Goal: Task Accomplishment & Management: Use online tool/utility

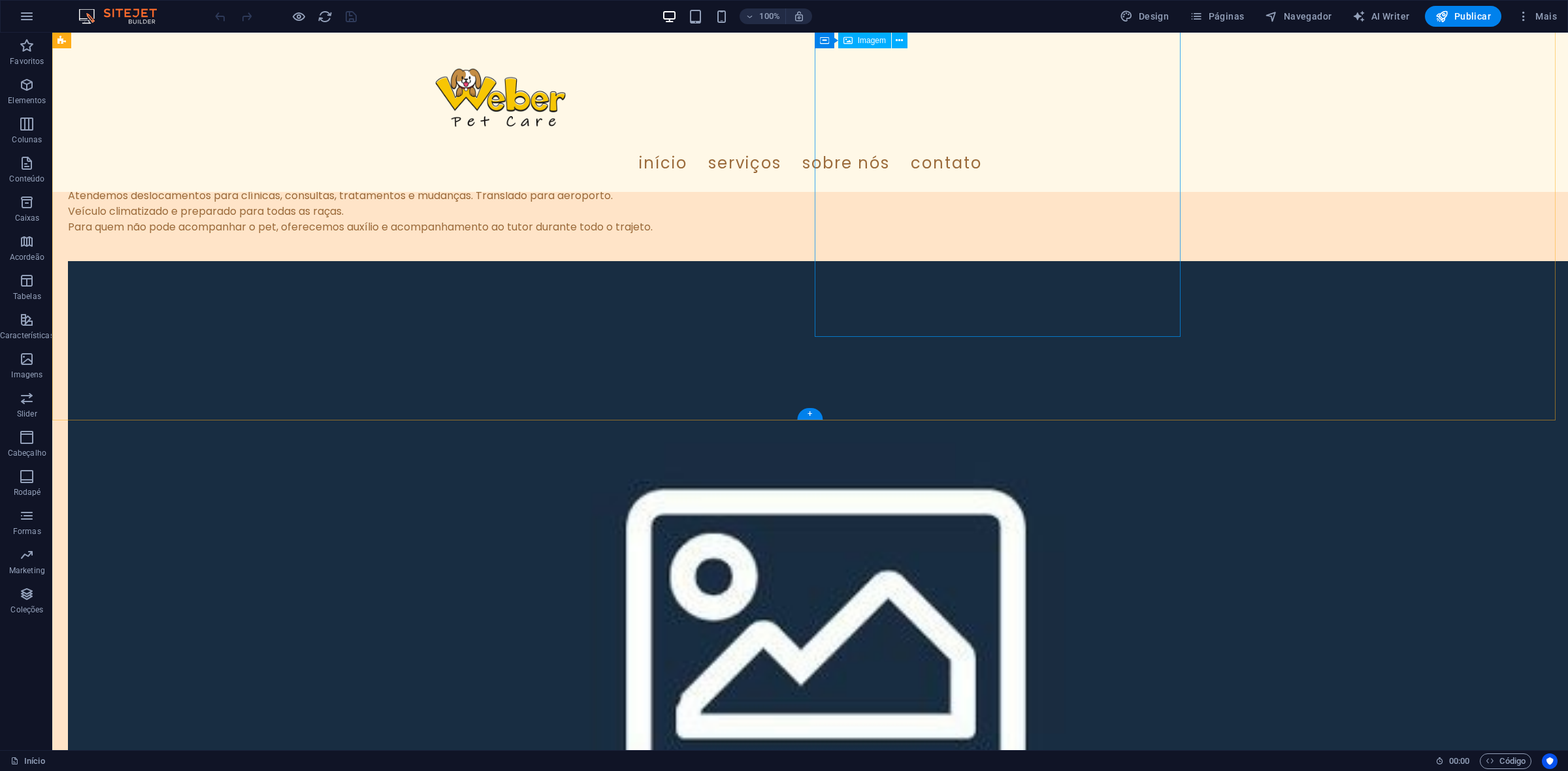
scroll to position [3102, 0]
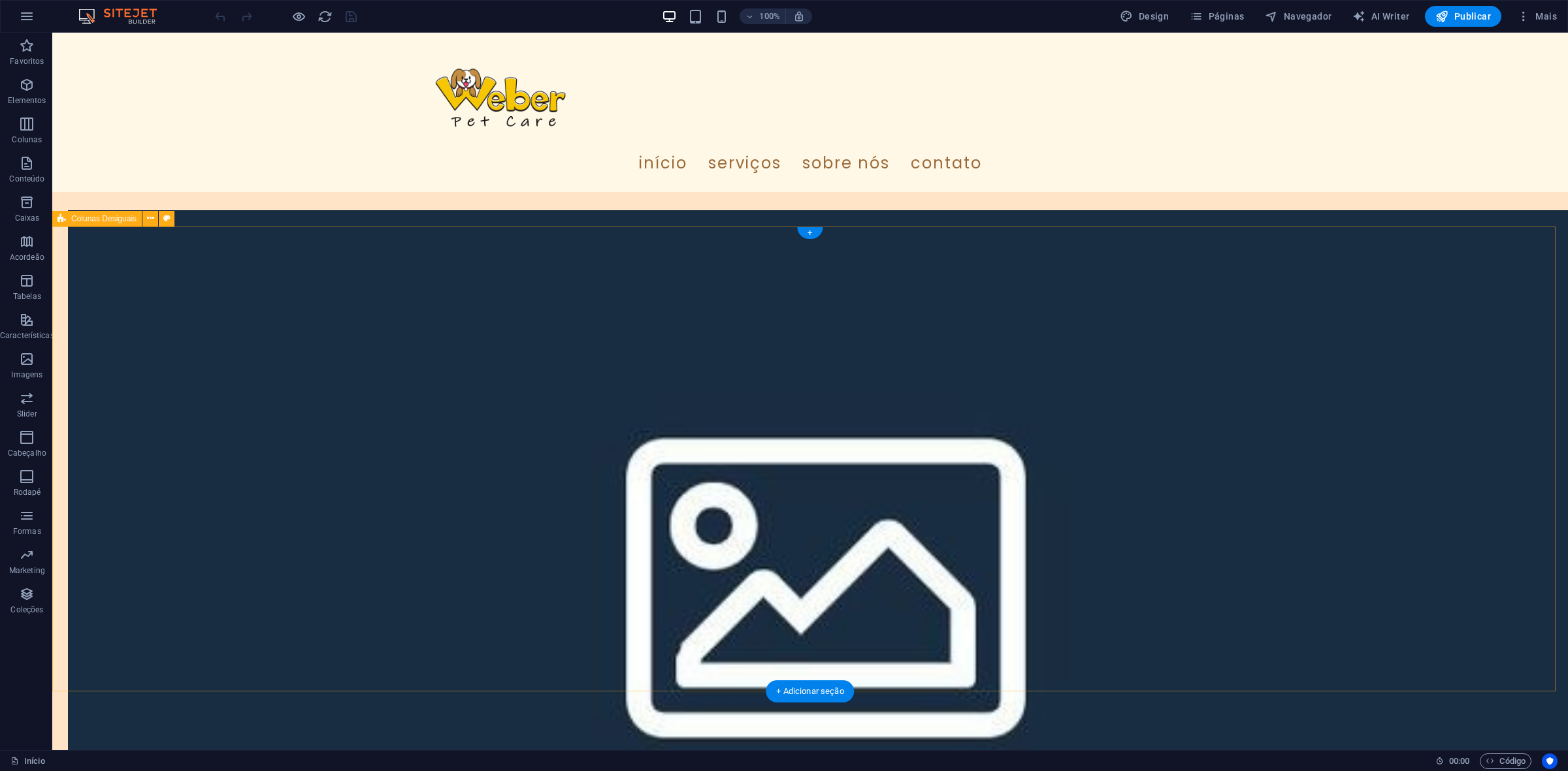
click at [145, 224] on button at bounding box center [150, 219] width 15 height 15
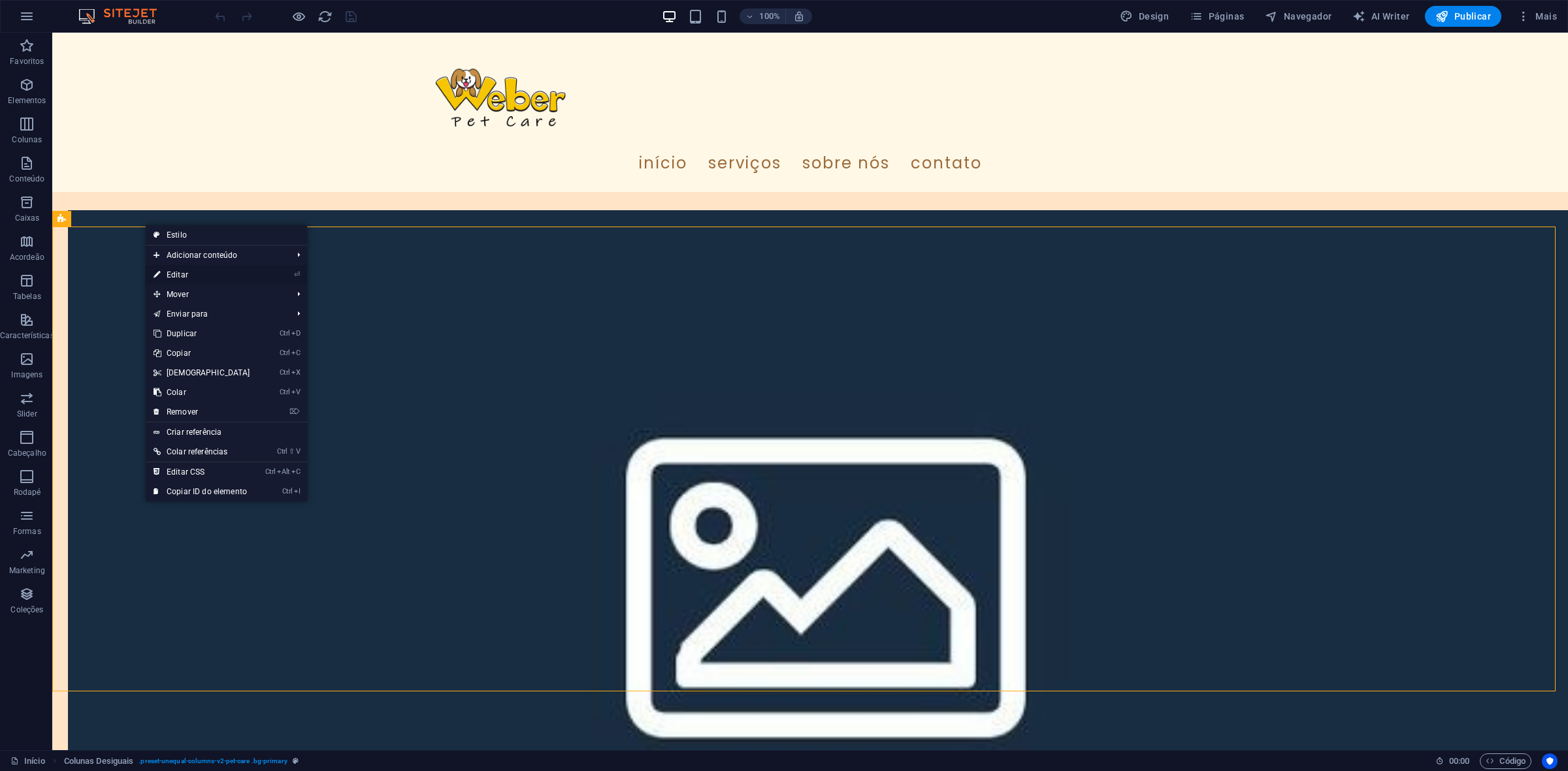
click at [206, 278] on link "⏎ Editar" at bounding box center [202, 275] width 112 height 20
select select "diagonal"
select select "px"
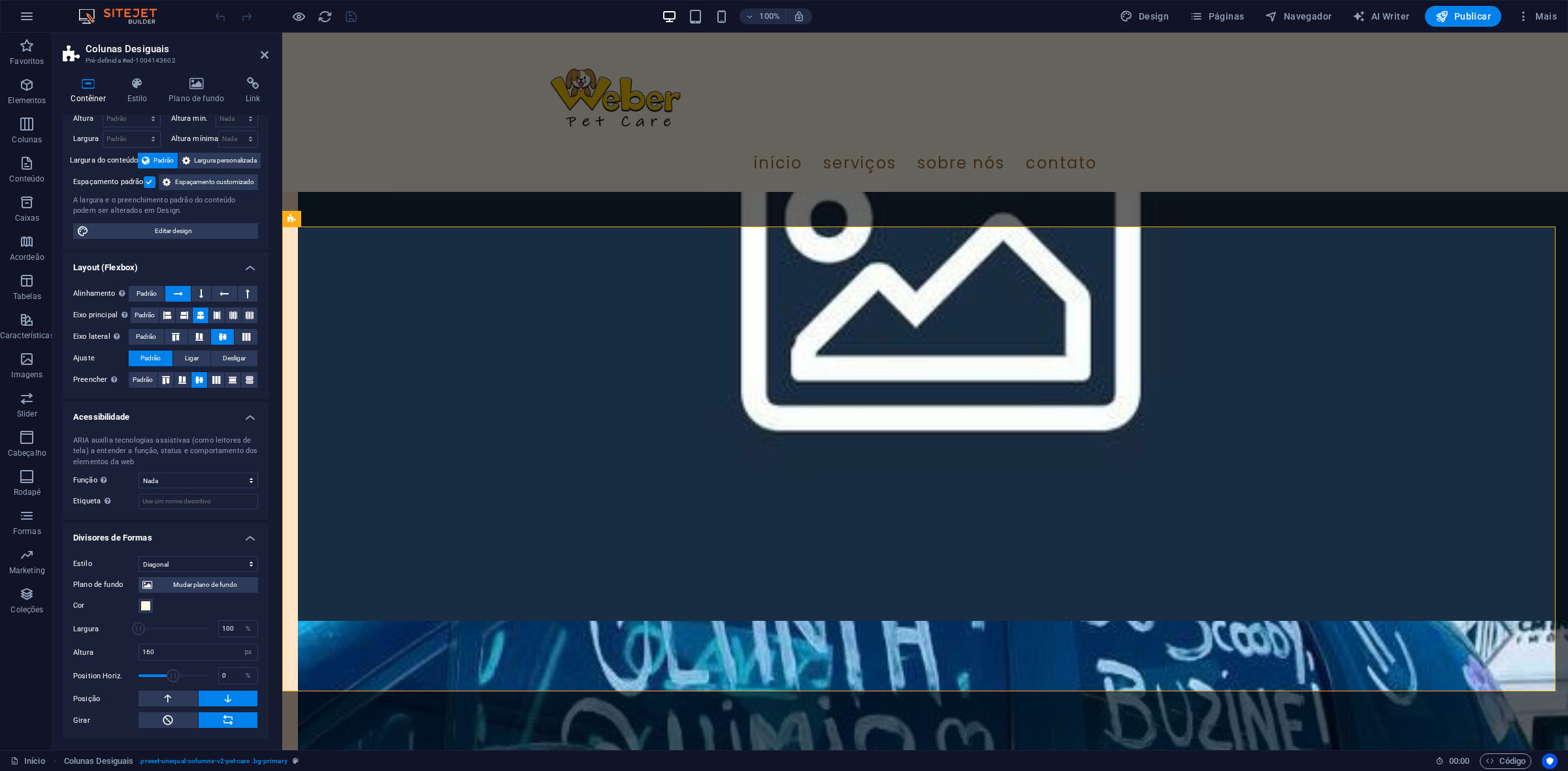
scroll to position [0, 0]
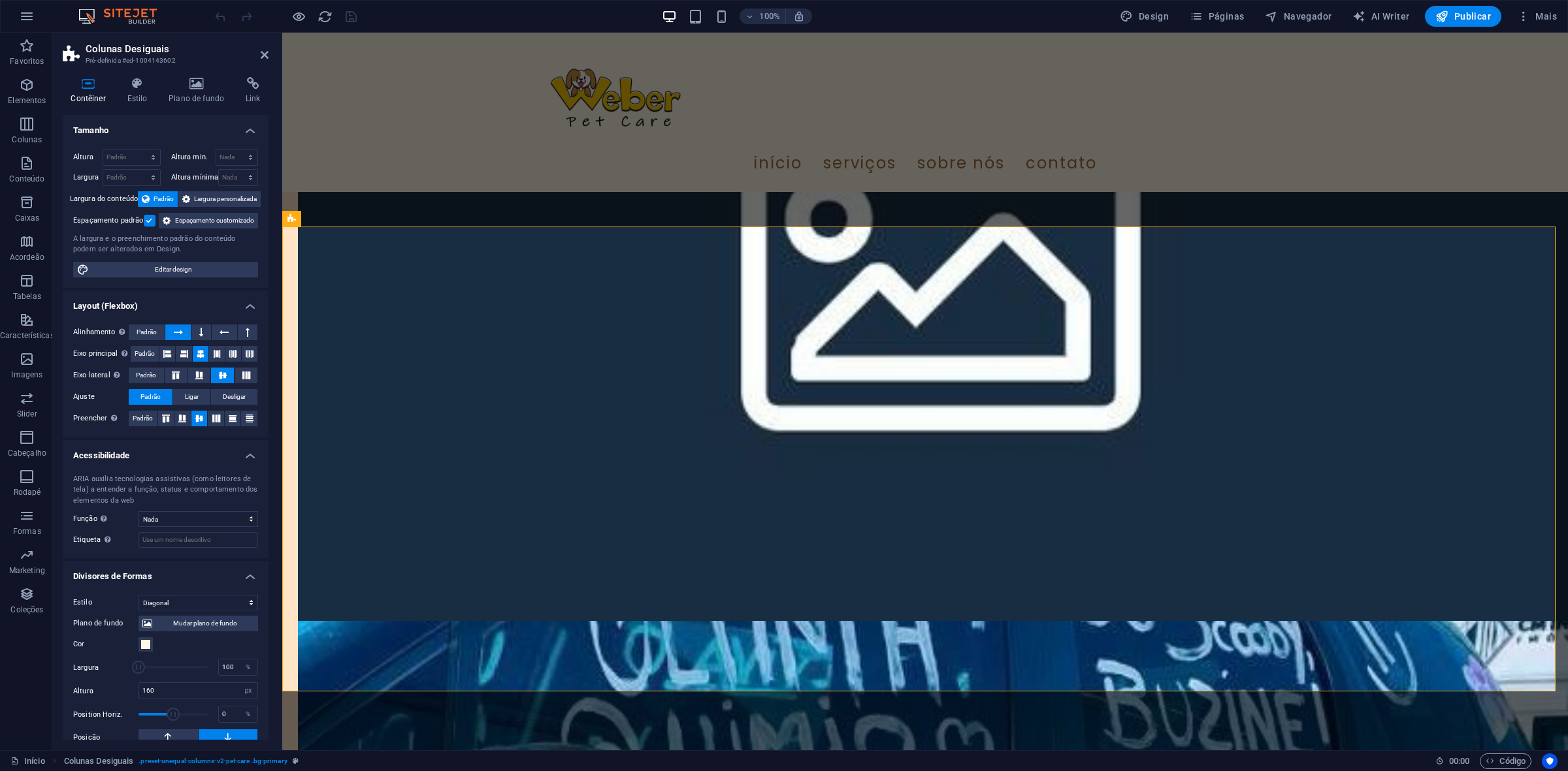
click at [145, 76] on div "Contêiner Estilo Plano de fundo Link Tamanho Altura Padrão px rem % vh vw Altur…" at bounding box center [165, 408] width 227 height 684
click at [145, 79] on icon at bounding box center [137, 83] width 36 height 13
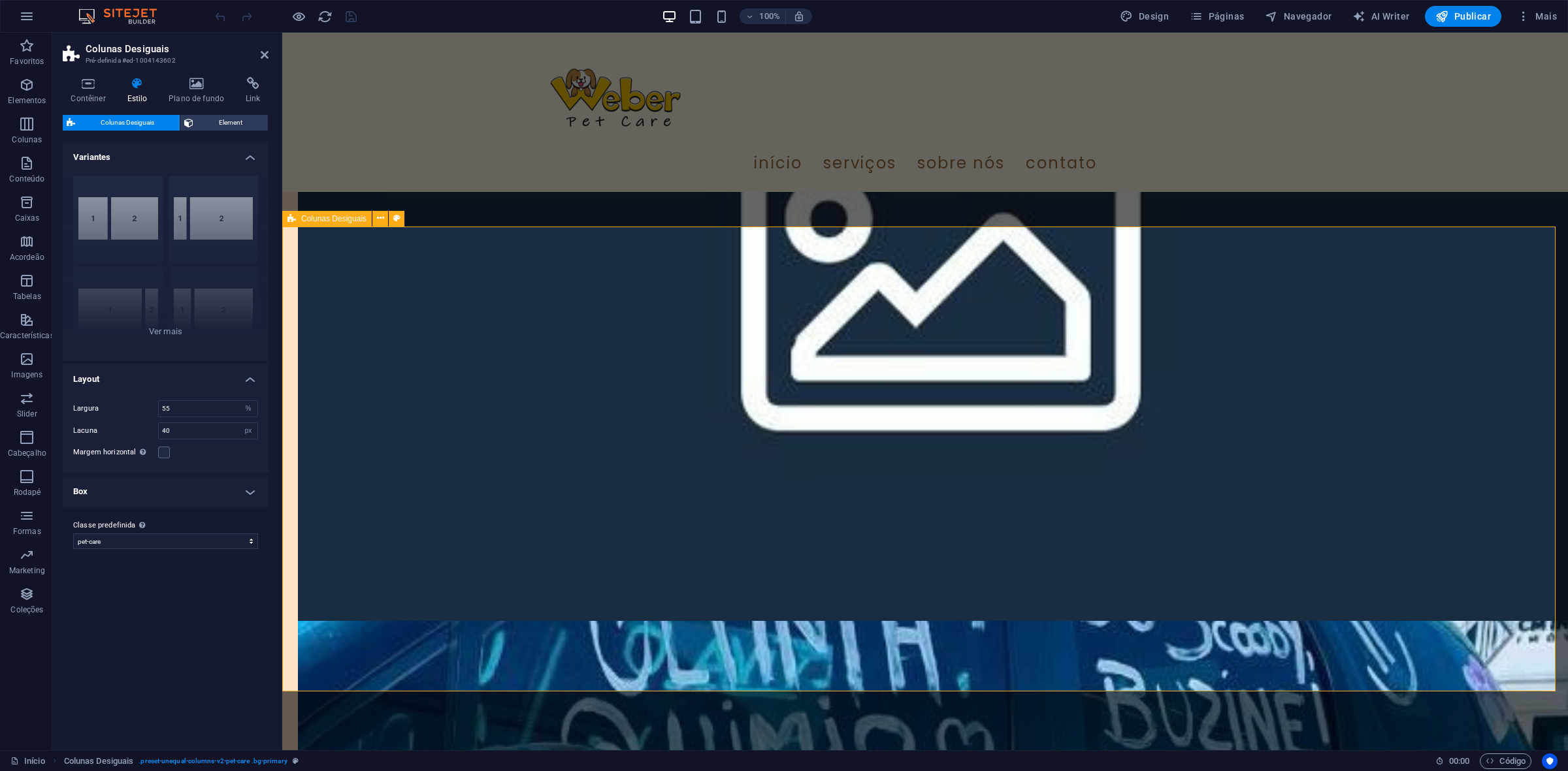
click at [210, 89] on icon at bounding box center [197, 83] width 72 height 13
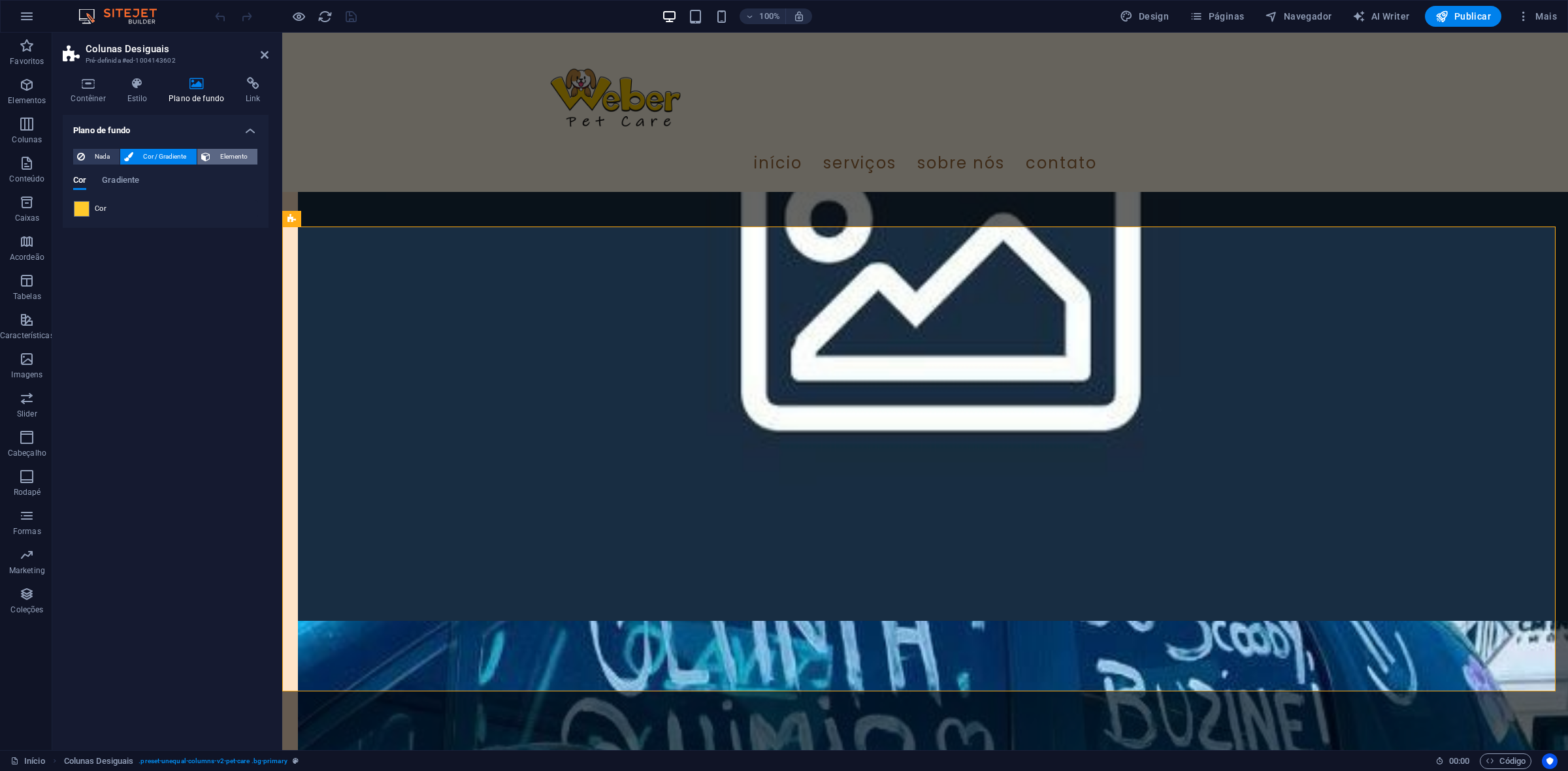
click at [233, 154] on span "Elemento" at bounding box center [234, 156] width 39 height 15
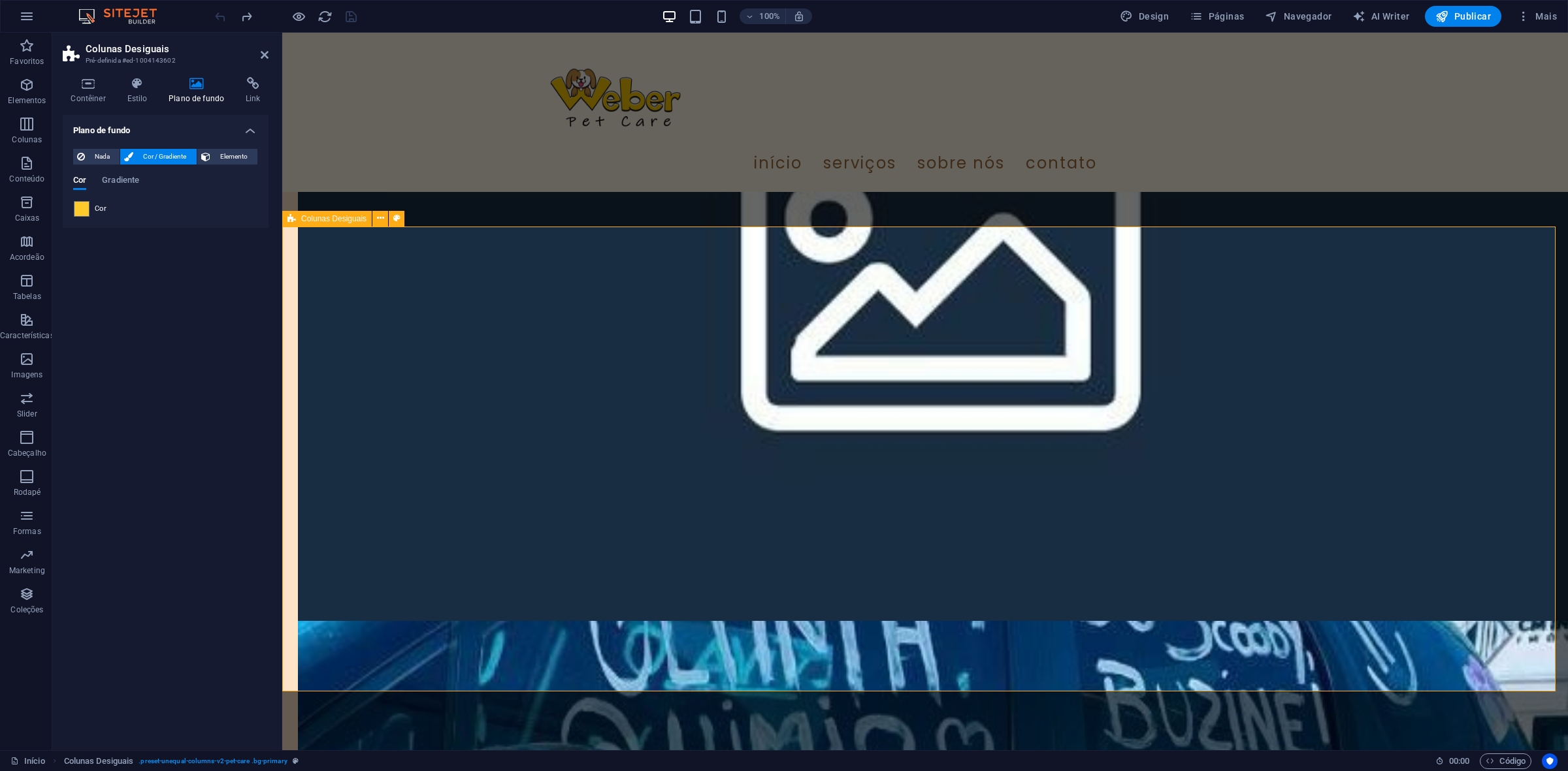
click at [247, 89] on icon at bounding box center [253, 83] width 31 height 13
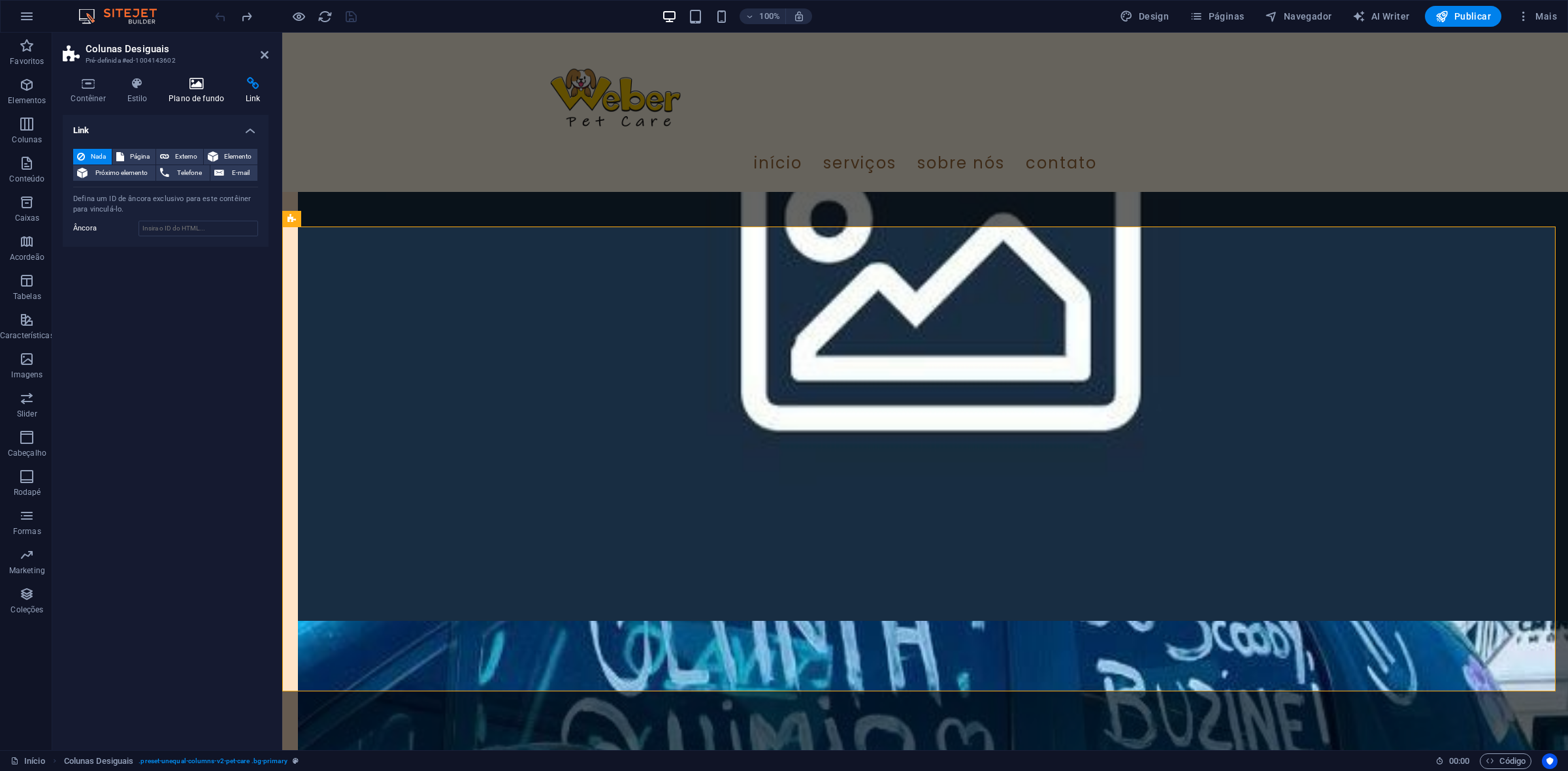
click at [175, 77] on icon at bounding box center [197, 83] width 72 height 13
click at [88, 213] on span at bounding box center [81, 209] width 14 height 14
type input "#ffca2c"
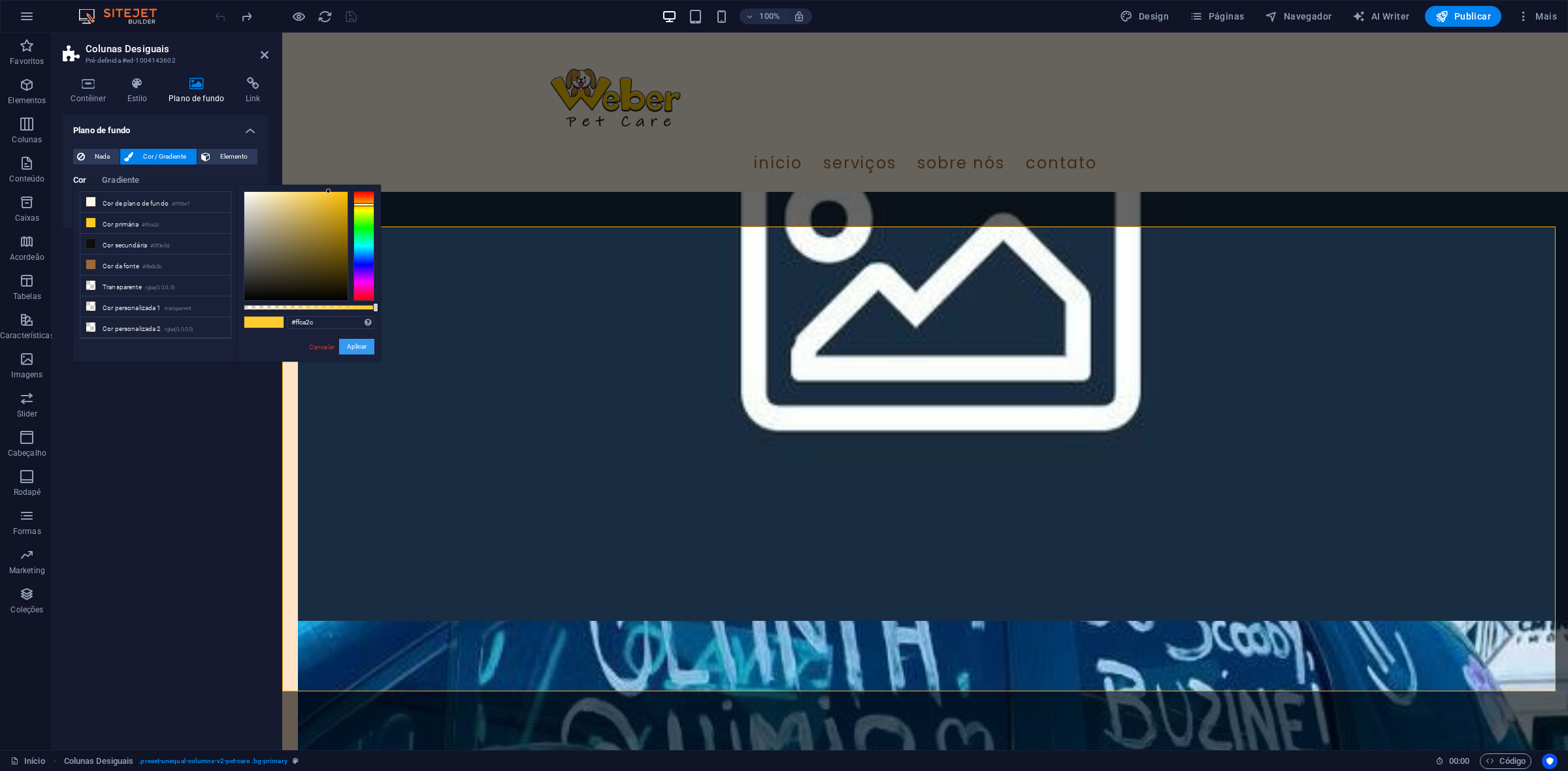
click at [361, 349] on button "Aplicar" at bounding box center [357, 347] width 35 height 15
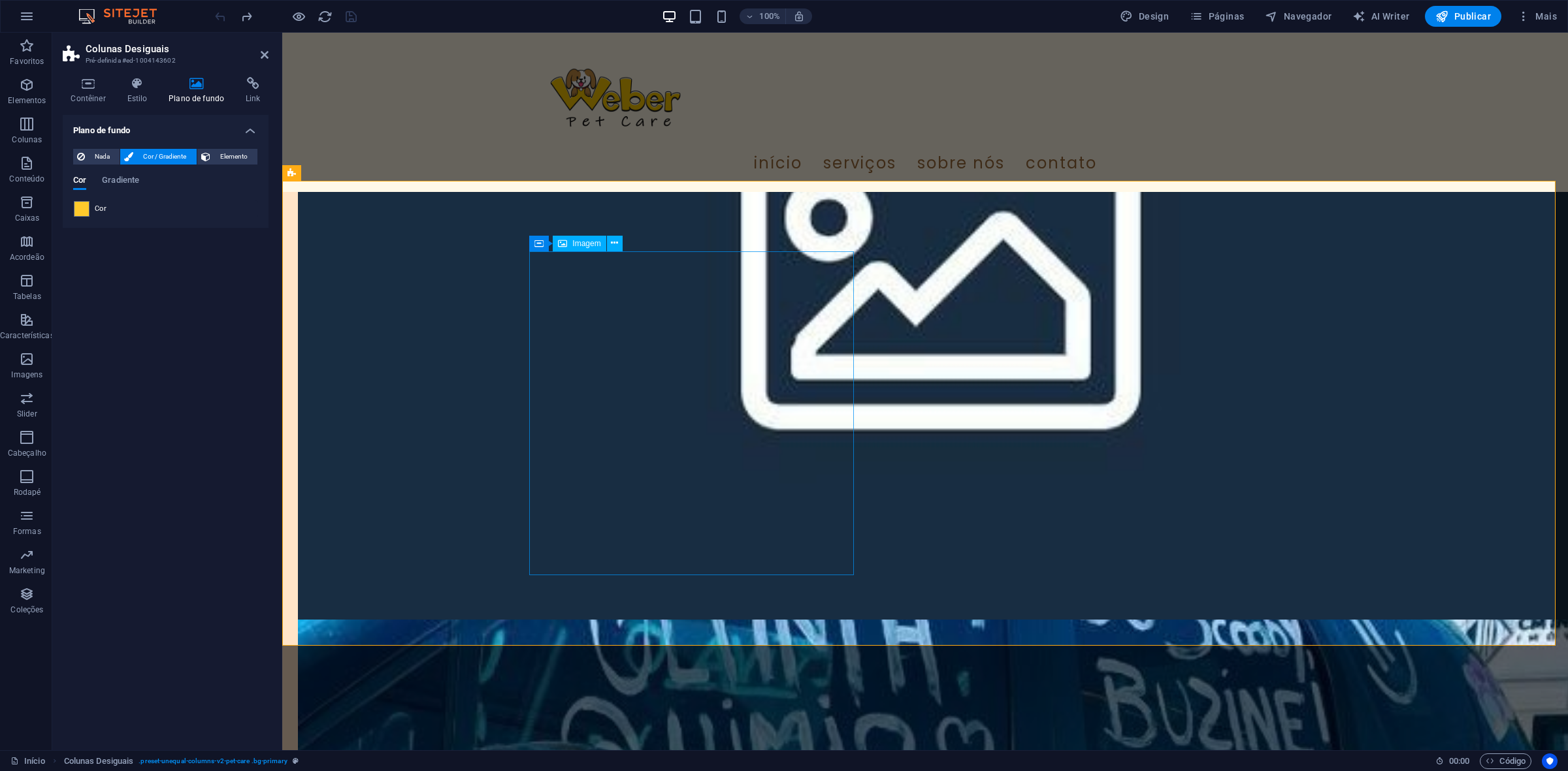
scroll to position [3102, 0]
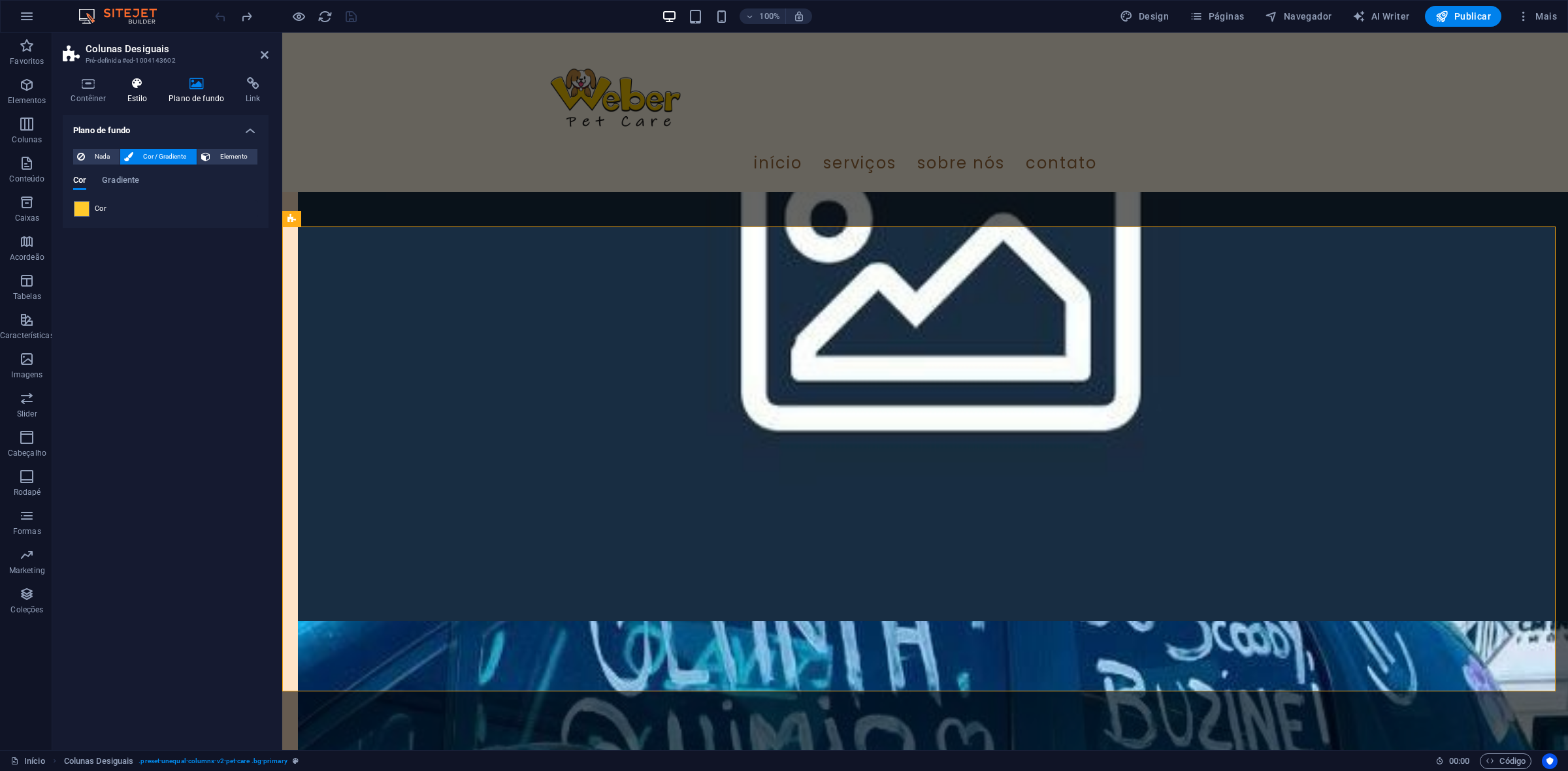
click at [154, 82] on icon at bounding box center [137, 83] width 36 height 13
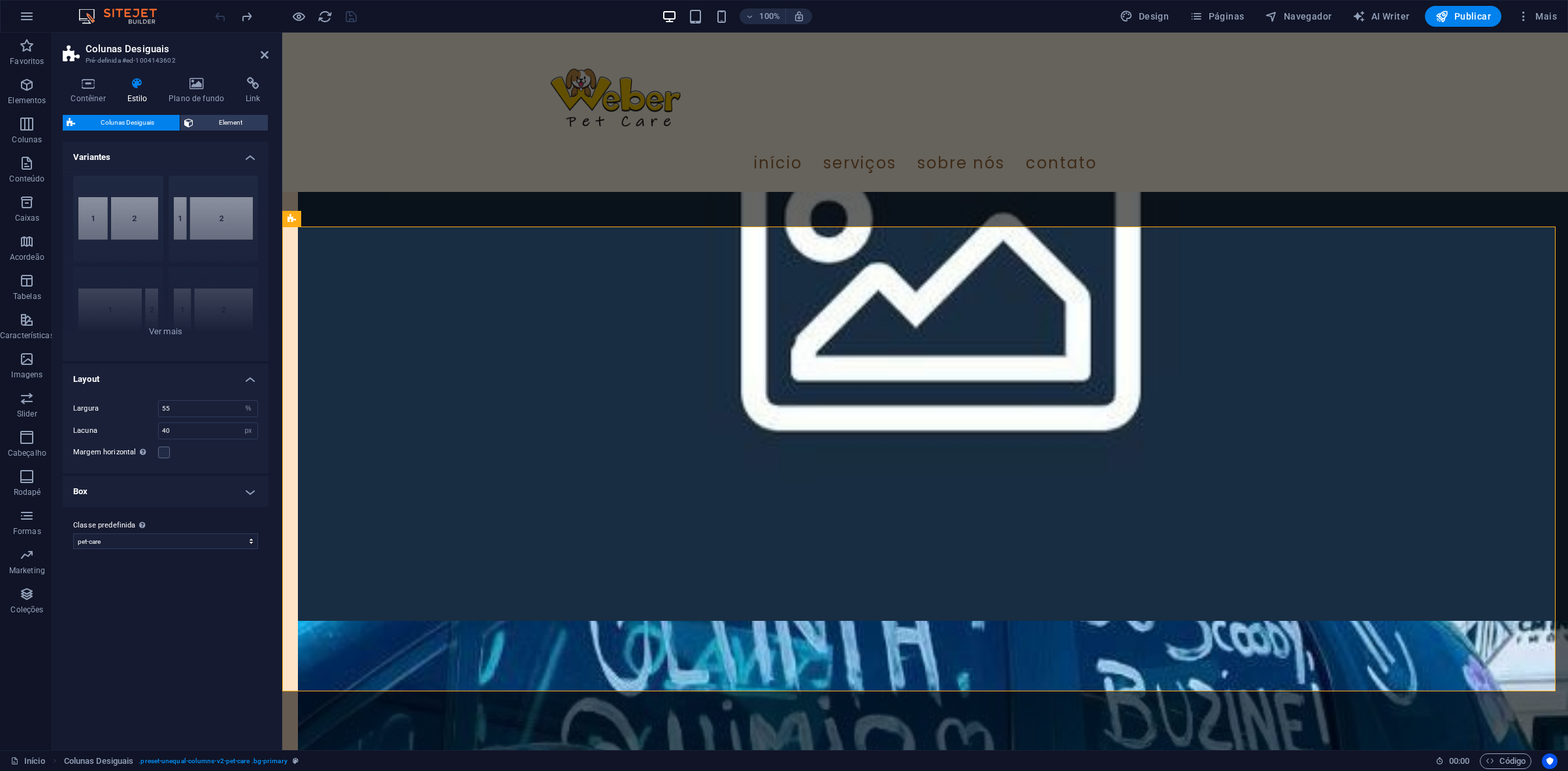
click at [251, 155] on h4 "Variantes" at bounding box center [165, 154] width 206 height 24
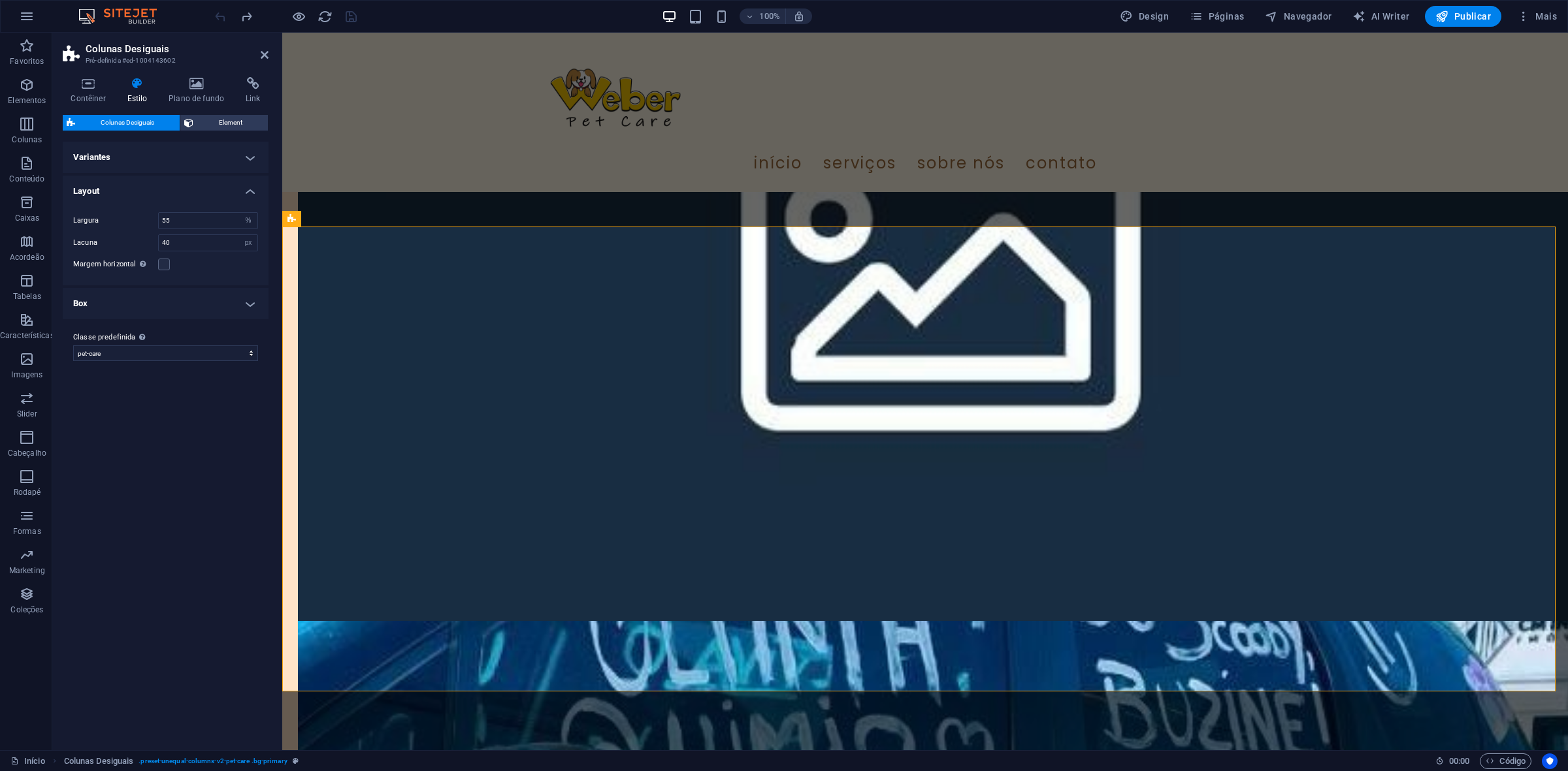
click at [251, 155] on h4 "Variantes" at bounding box center [165, 157] width 206 height 32
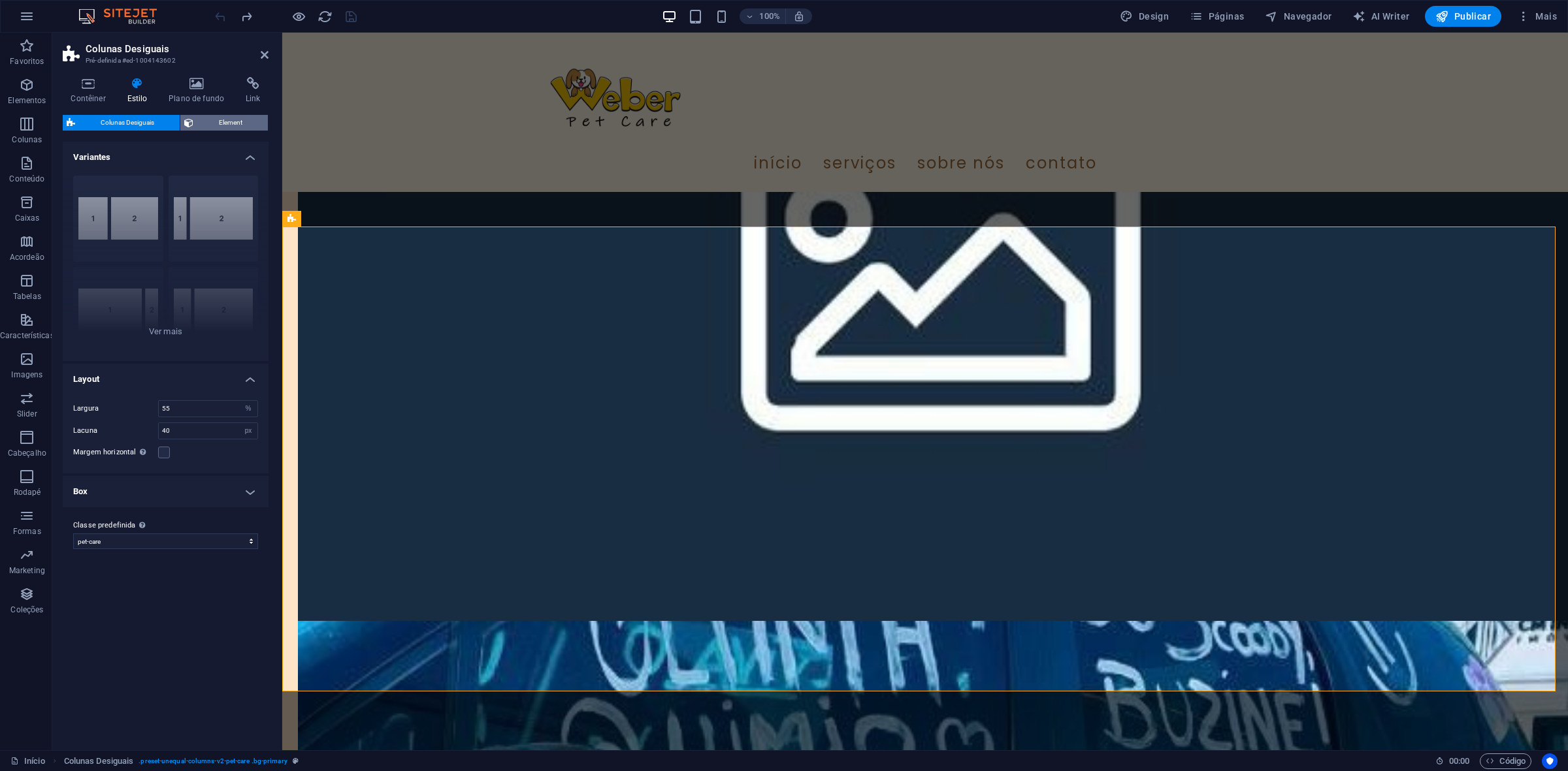
click at [203, 115] on span "Element" at bounding box center [230, 123] width 67 height 15
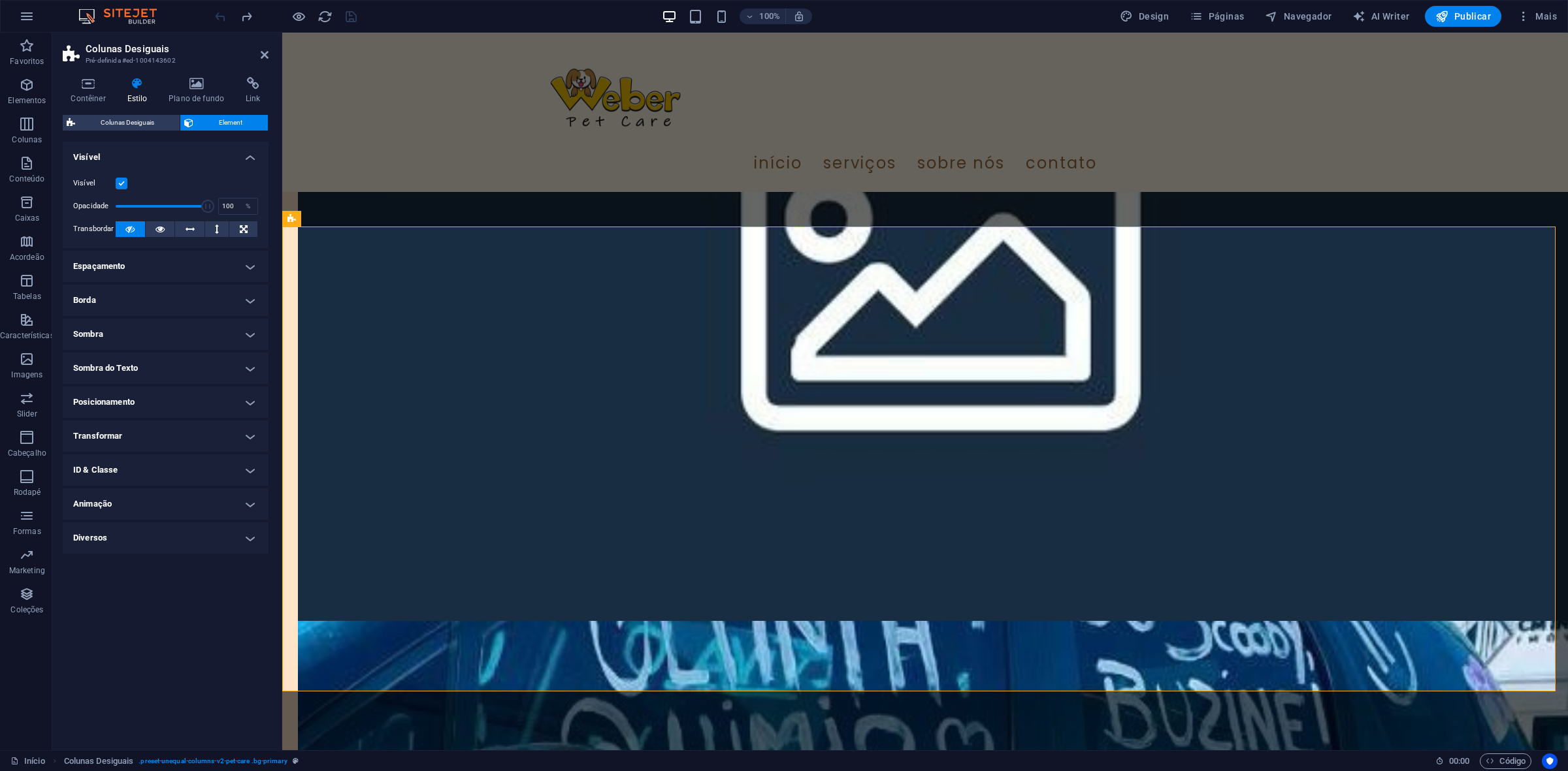
click at [168, 272] on h4 "Espaçamento" at bounding box center [165, 266] width 206 height 32
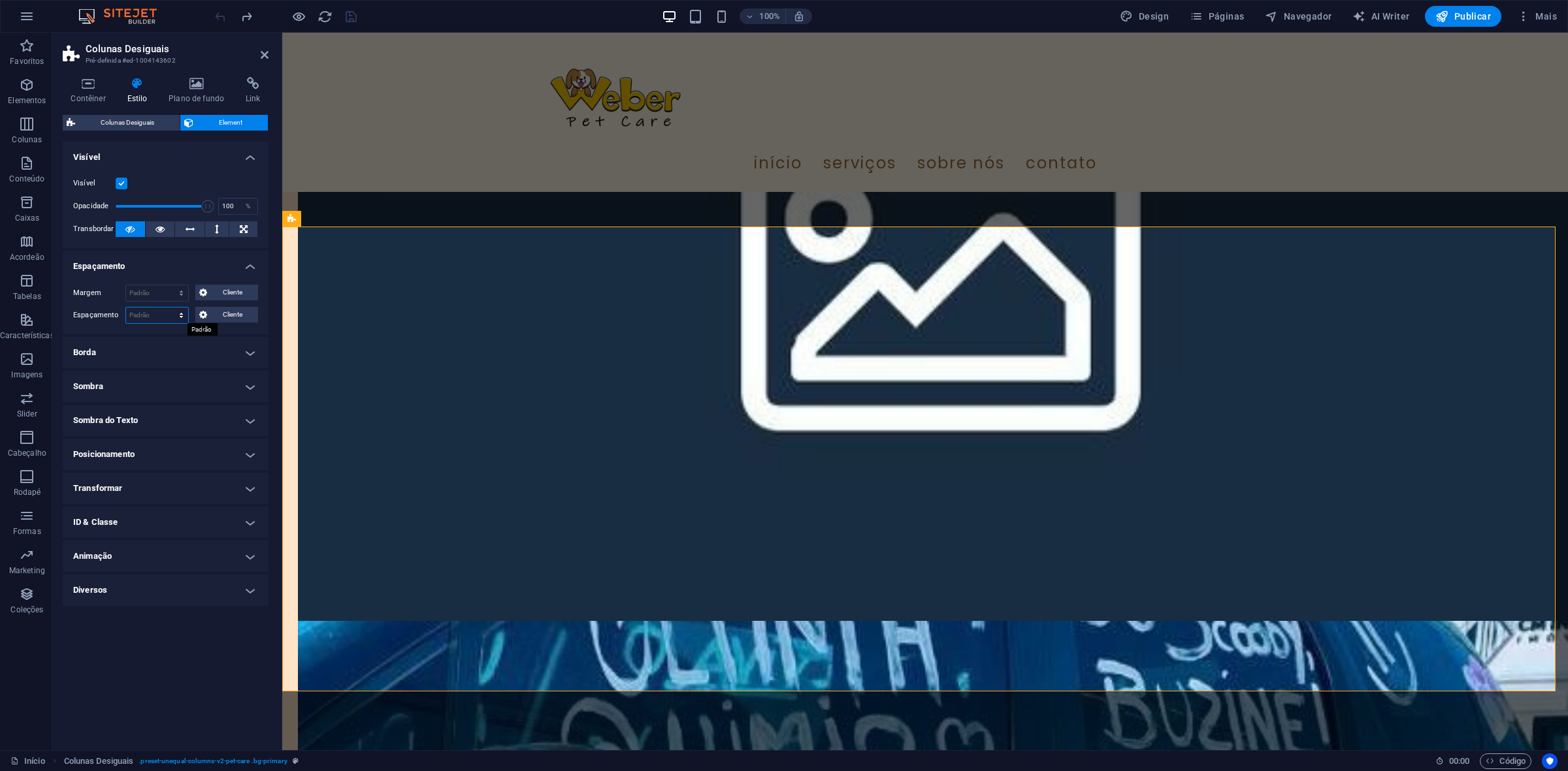
click at [150, 318] on select "Padrão px rem % vh vw Cliente" at bounding box center [157, 315] width 62 height 15
select select "px"
click at [169, 307] on select "Padrão px rem % vh vw Cliente" at bounding box center [157, 315] width 62 height 15
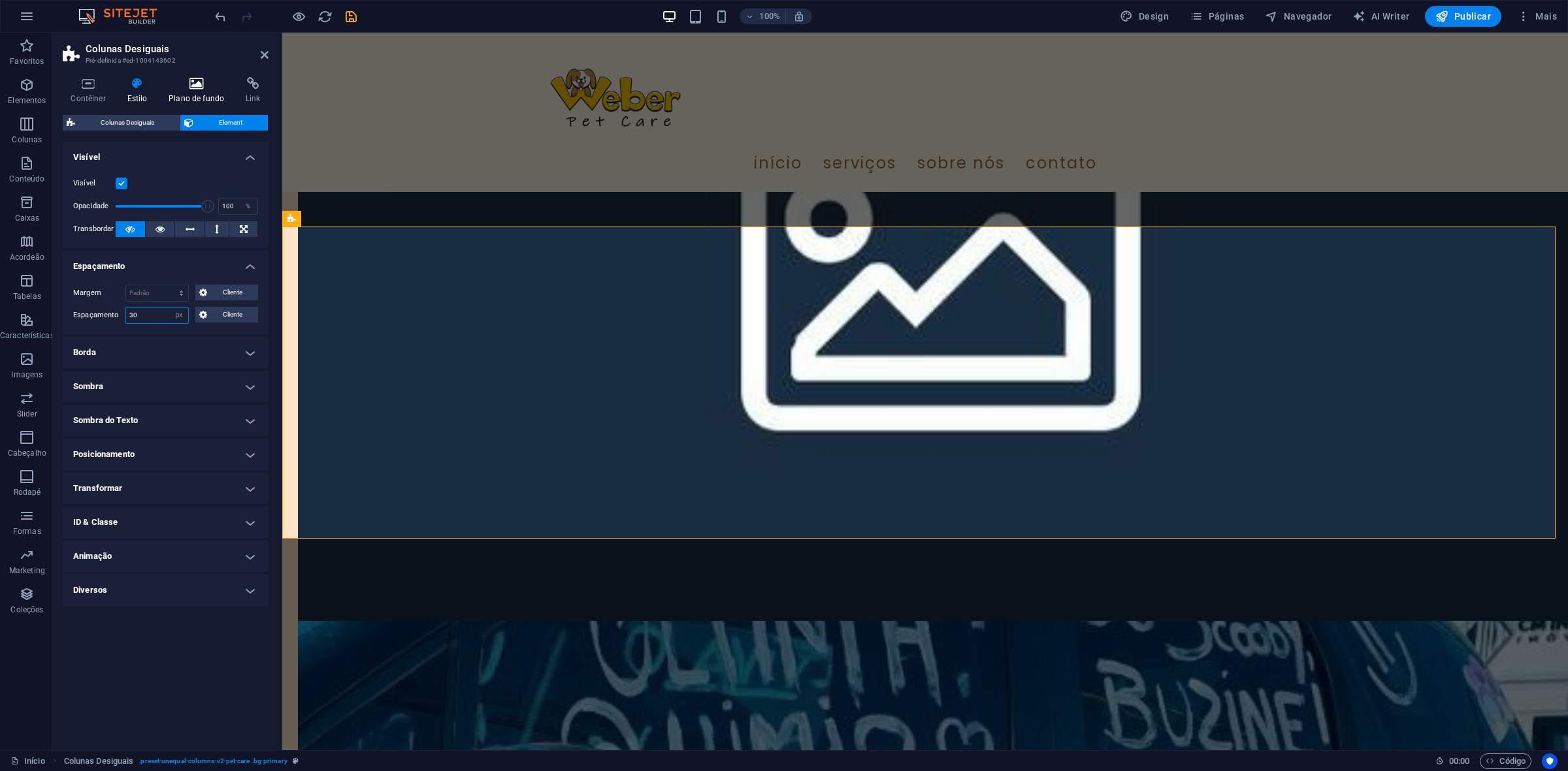
type input "30"
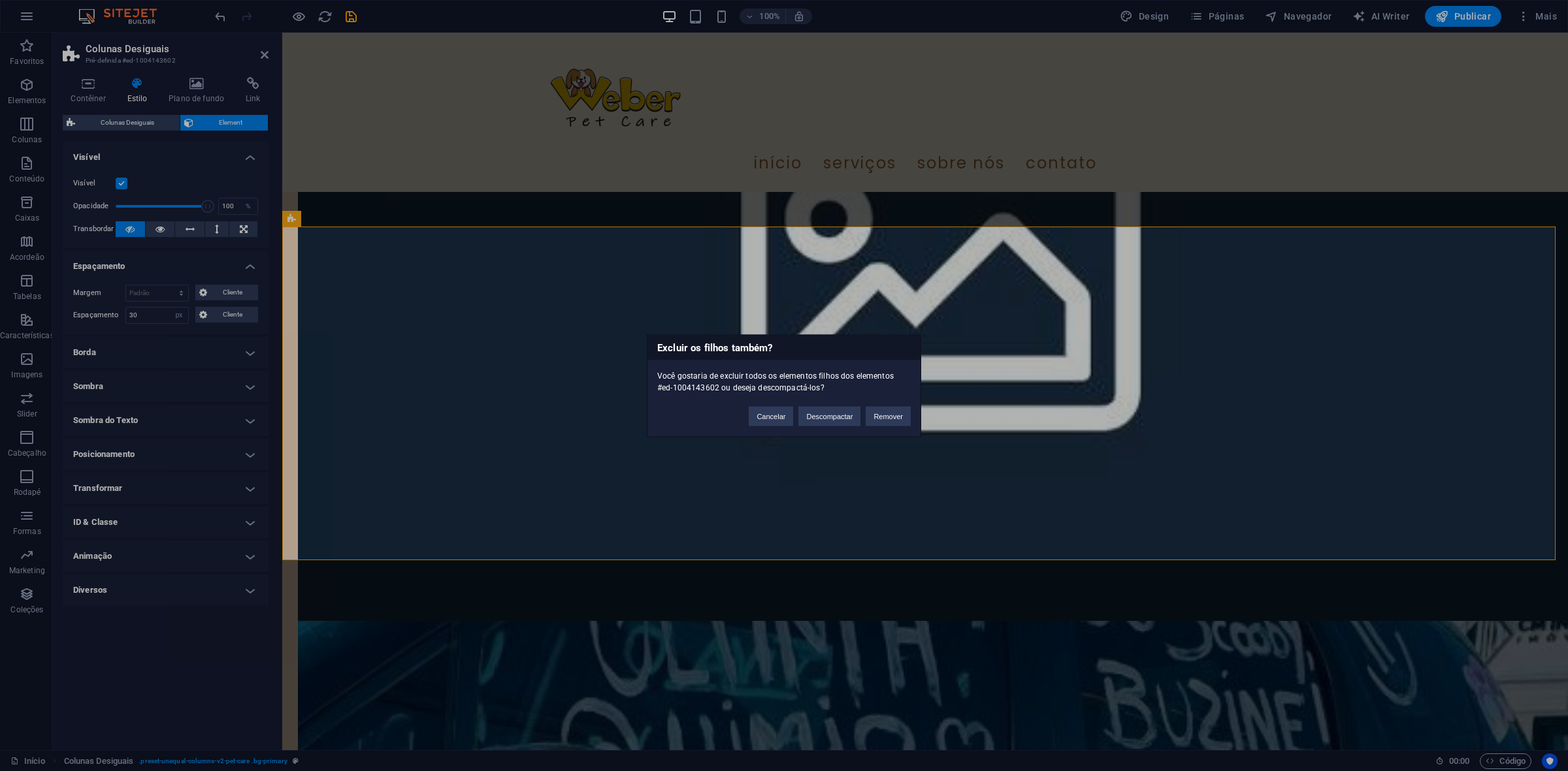
click at [795, 419] on div "Cancelar Descompactar Remover" at bounding box center [830, 409] width 182 height 33
click at [773, 421] on button "Cancelar" at bounding box center [771, 416] width 44 height 20
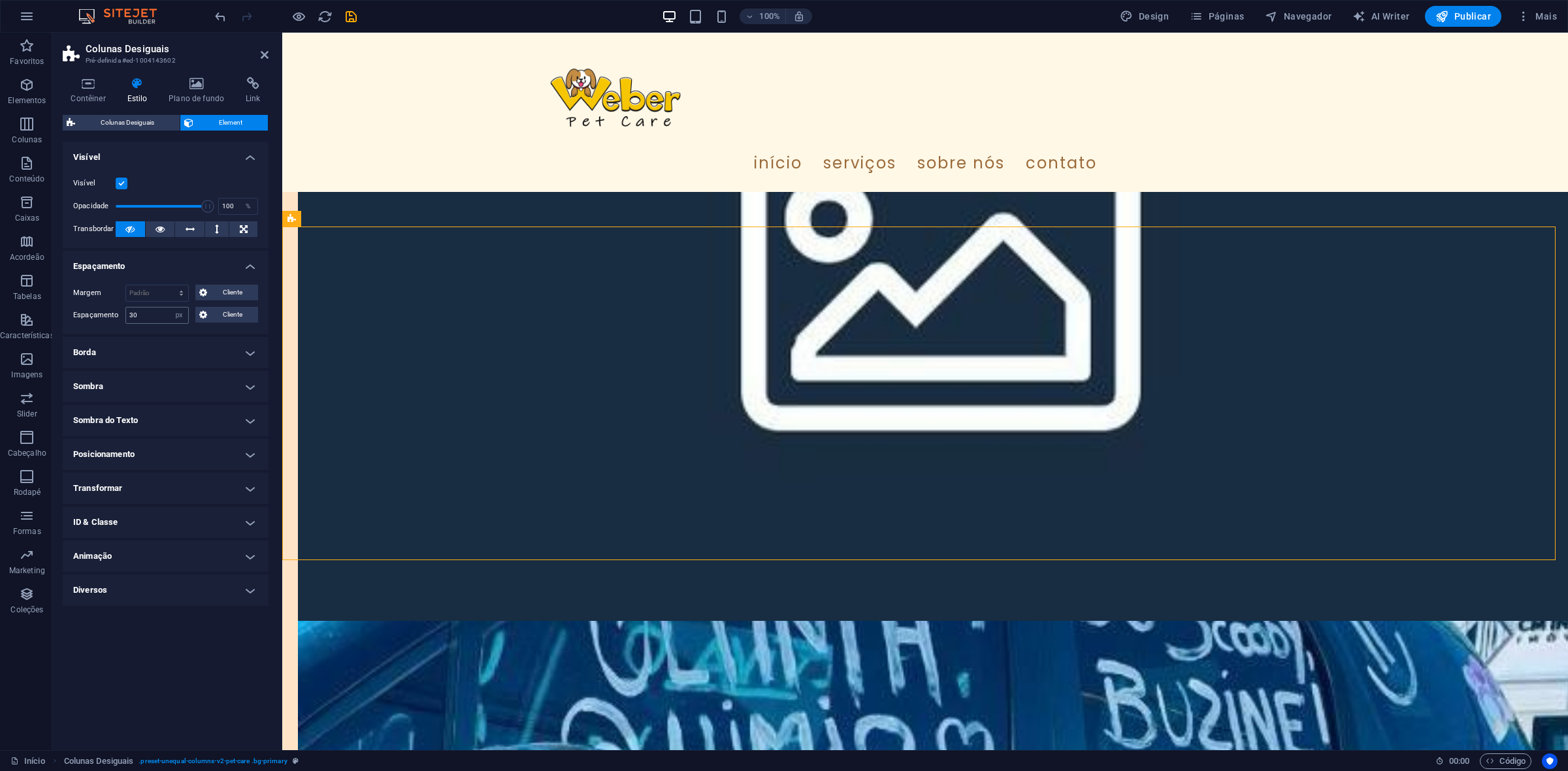
click at [152, 307] on div "30 Padrão px rem % vh vw Cliente" at bounding box center [157, 316] width 63 height 17
drag, startPoint x: 164, startPoint y: 315, endPoint x: 93, endPoint y: 322, distance: 71.3
click at [93, 322] on div "Espaçamento 30 Padrão px rem % vh vw Cliente Cliente" at bounding box center [165, 316] width 185 height 17
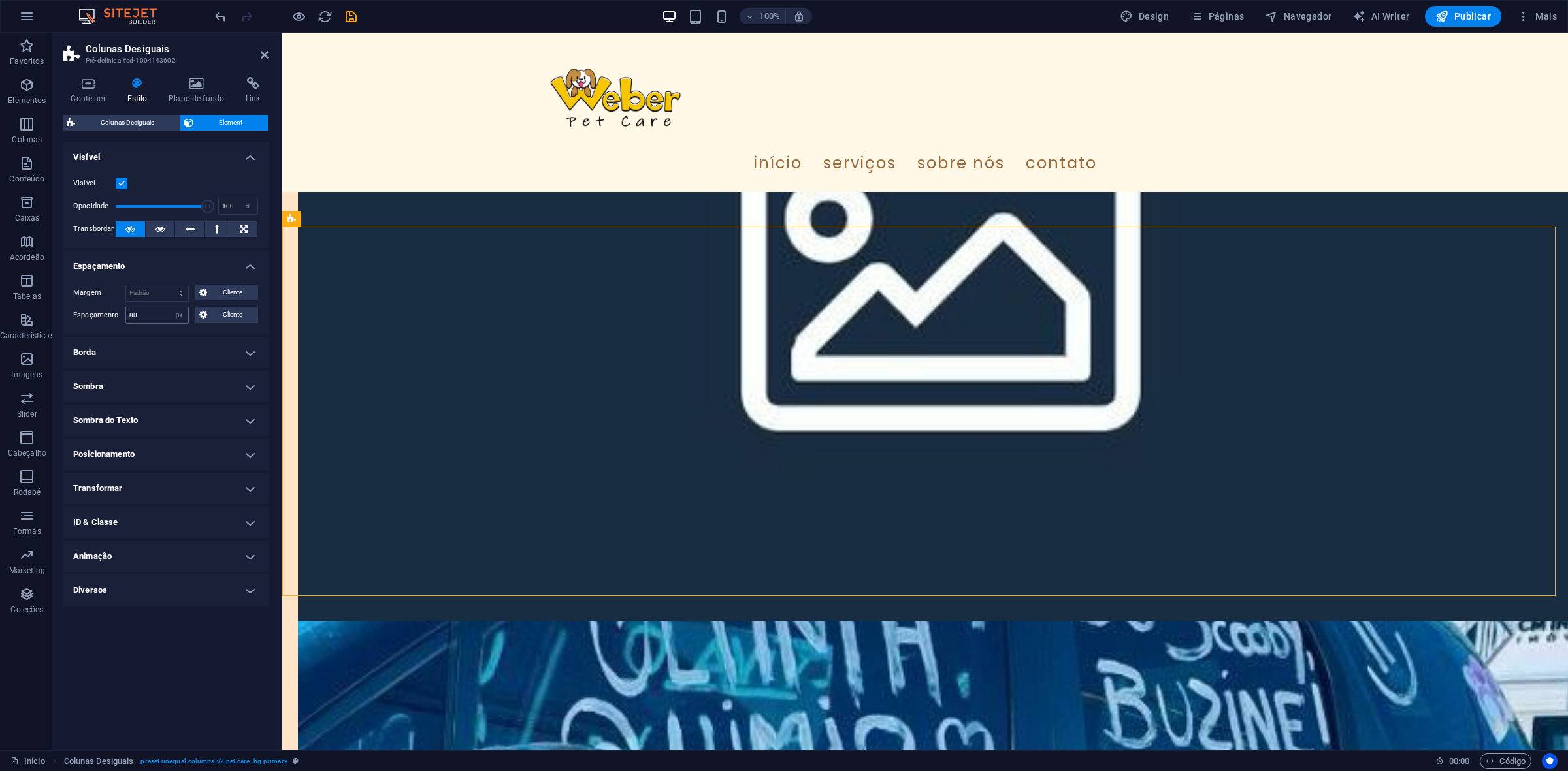
drag, startPoint x: 157, startPoint y: 305, endPoint x: 149, endPoint y: 306, distance: 8.1
click at [149, 306] on div "Margem Padrão automático px % rem vw vh Cliente Cliente automático px % rem vw …" at bounding box center [165, 304] width 206 height 60
drag, startPoint x: 161, startPoint y: 317, endPoint x: 118, endPoint y: 321, distance: 43.2
click at [118, 321] on div "Espaçamento 80 Padrão px rem % vh vw Cliente Cliente" at bounding box center [165, 316] width 185 height 17
type input "20"
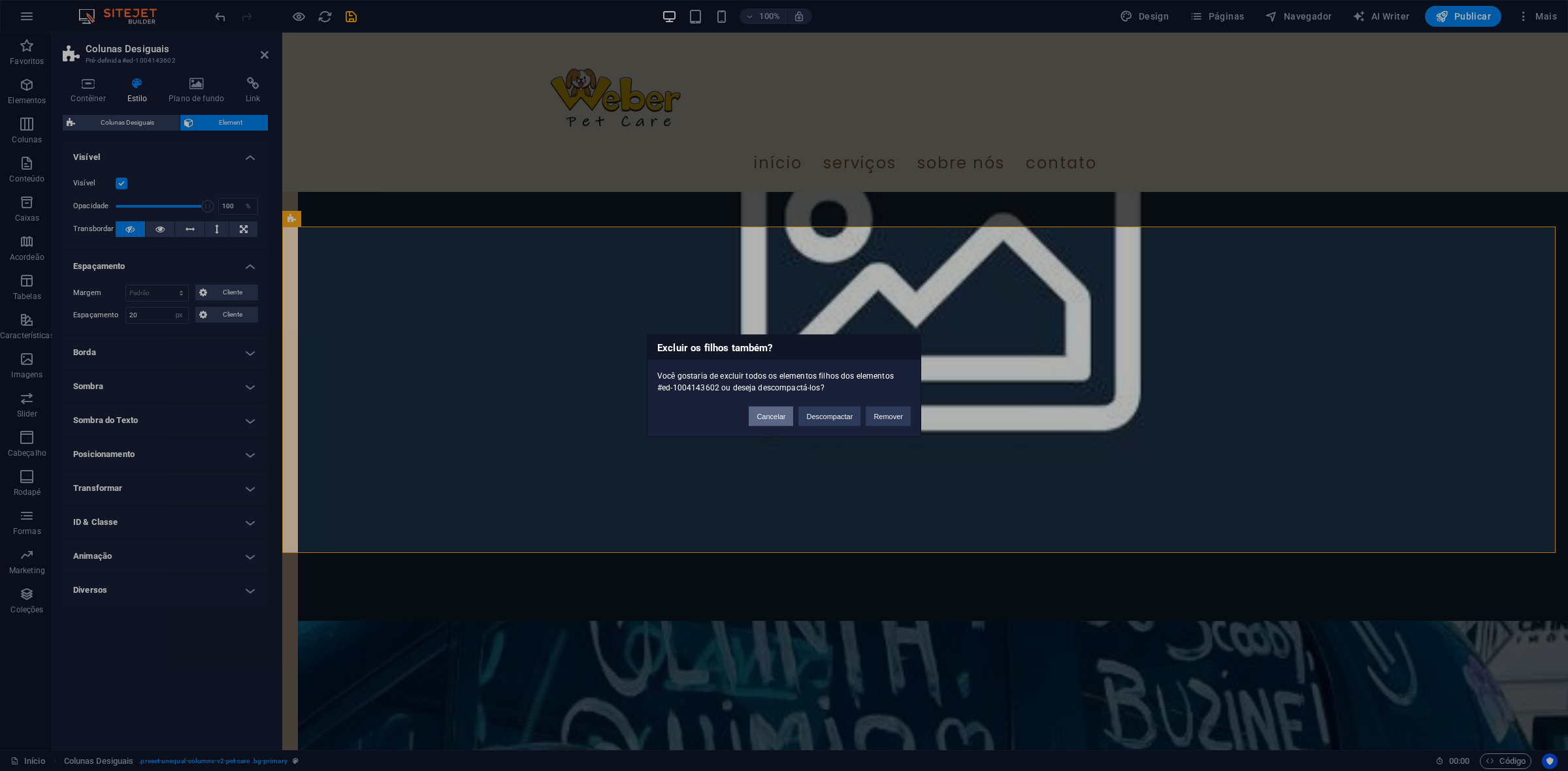
click at [780, 410] on button "Cancelar" at bounding box center [771, 416] width 44 height 20
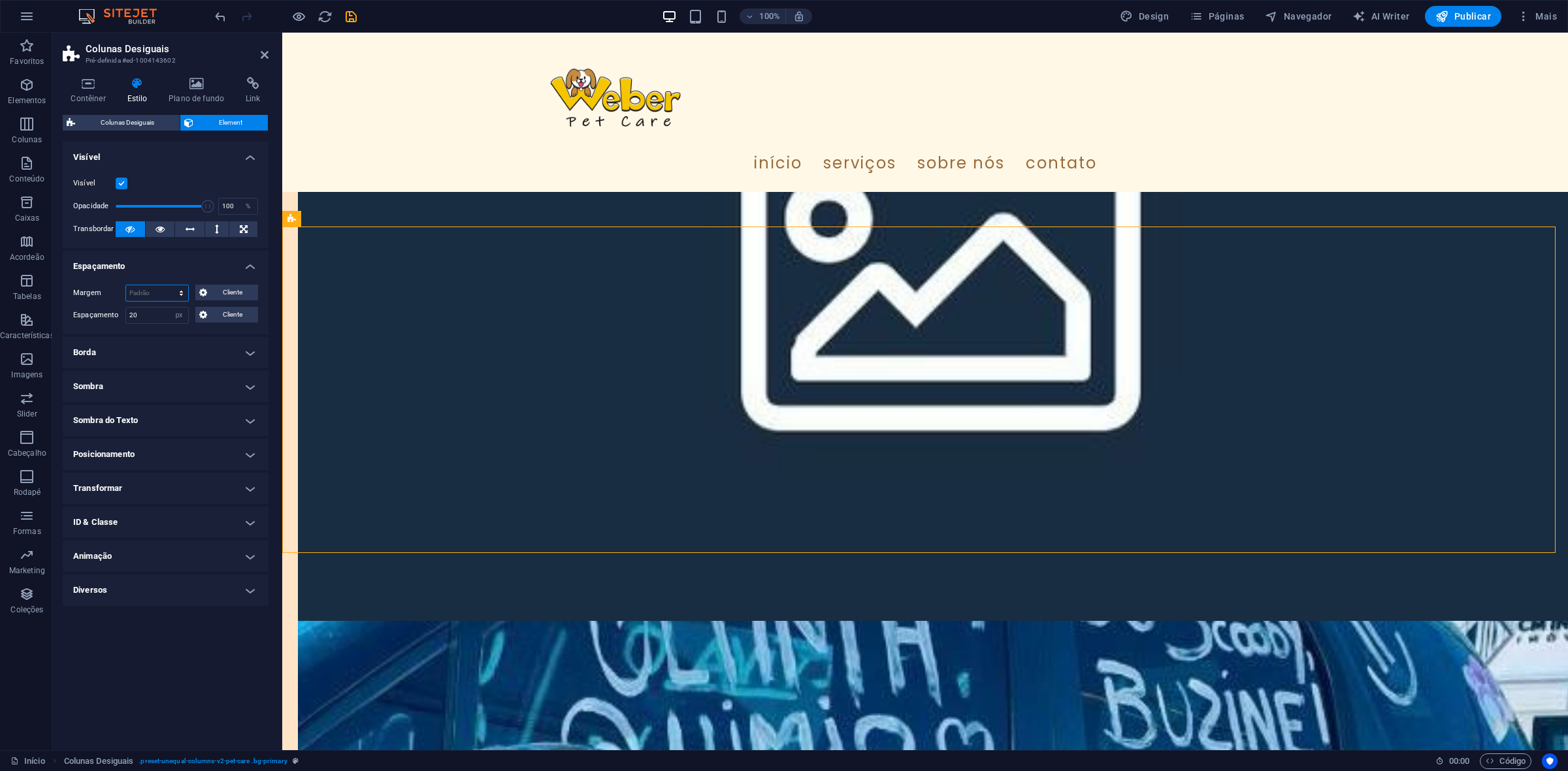
click at [155, 300] on select "Padrão automático px % rem vw vh Cliente" at bounding box center [157, 293] width 62 height 15
select select "px"
click at [169, 286] on select "Padrão automático px % rem vw vh Cliente" at bounding box center [157, 293] width 62 height 15
click at [154, 291] on input "0" at bounding box center [157, 293] width 62 height 15
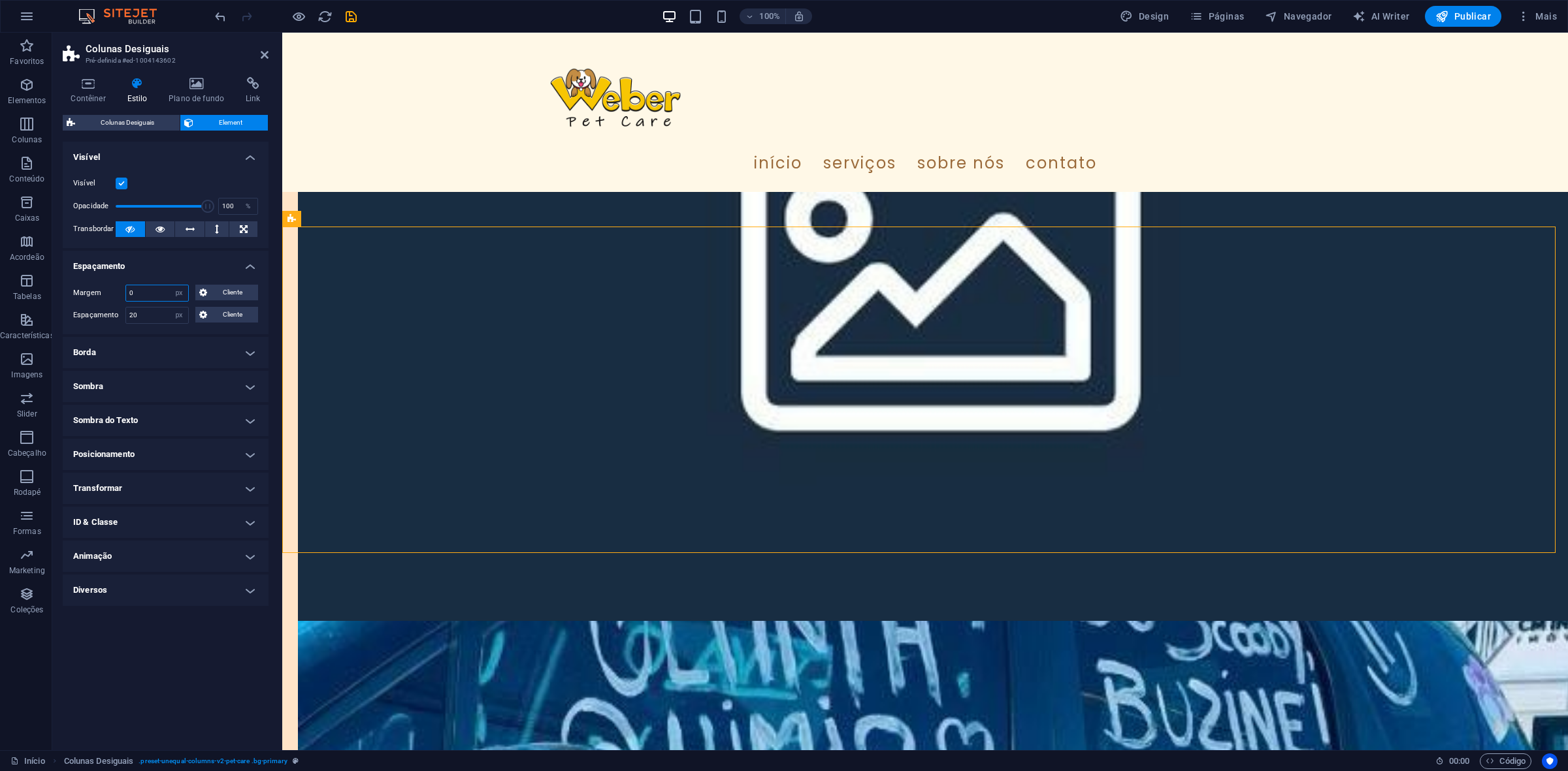
click at [154, 291] on input "0" at bounding box center [157, 293] width 62 height 15
type input "0"
click at [168, 320] on input "20" at bounding box center [157, 315] width 62 height 15
select select "DISABLED_OPTION_VALUE"
type input "0"
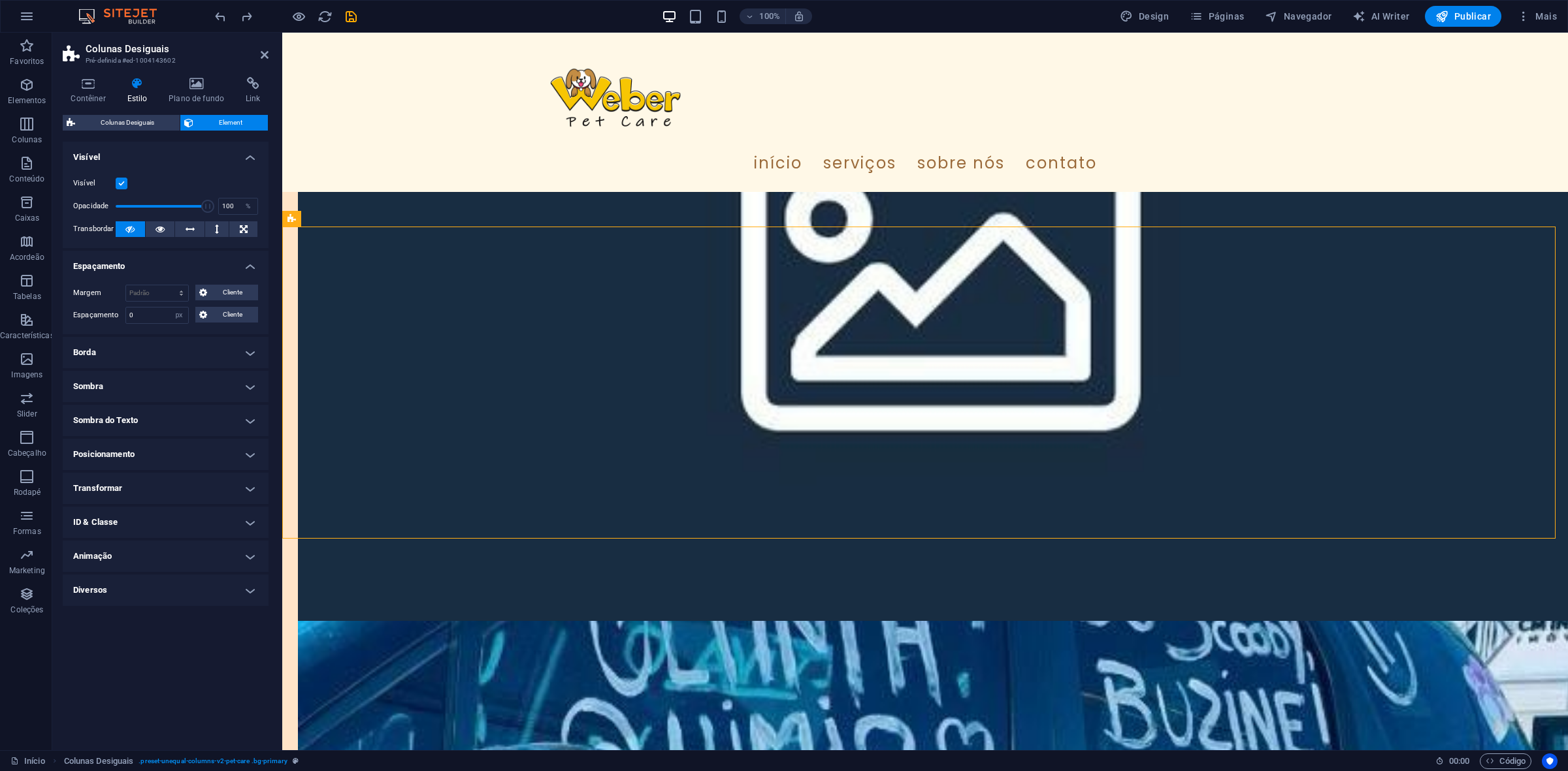
select select "DISABLED_OPTION_VALUE"
click at [590, 292] on span "Imagem" at bounding box center [586, 289] width 28 height 8
click at [587, 286] on span "Imagem" at bounding box center [586, 289] width 28 height 8
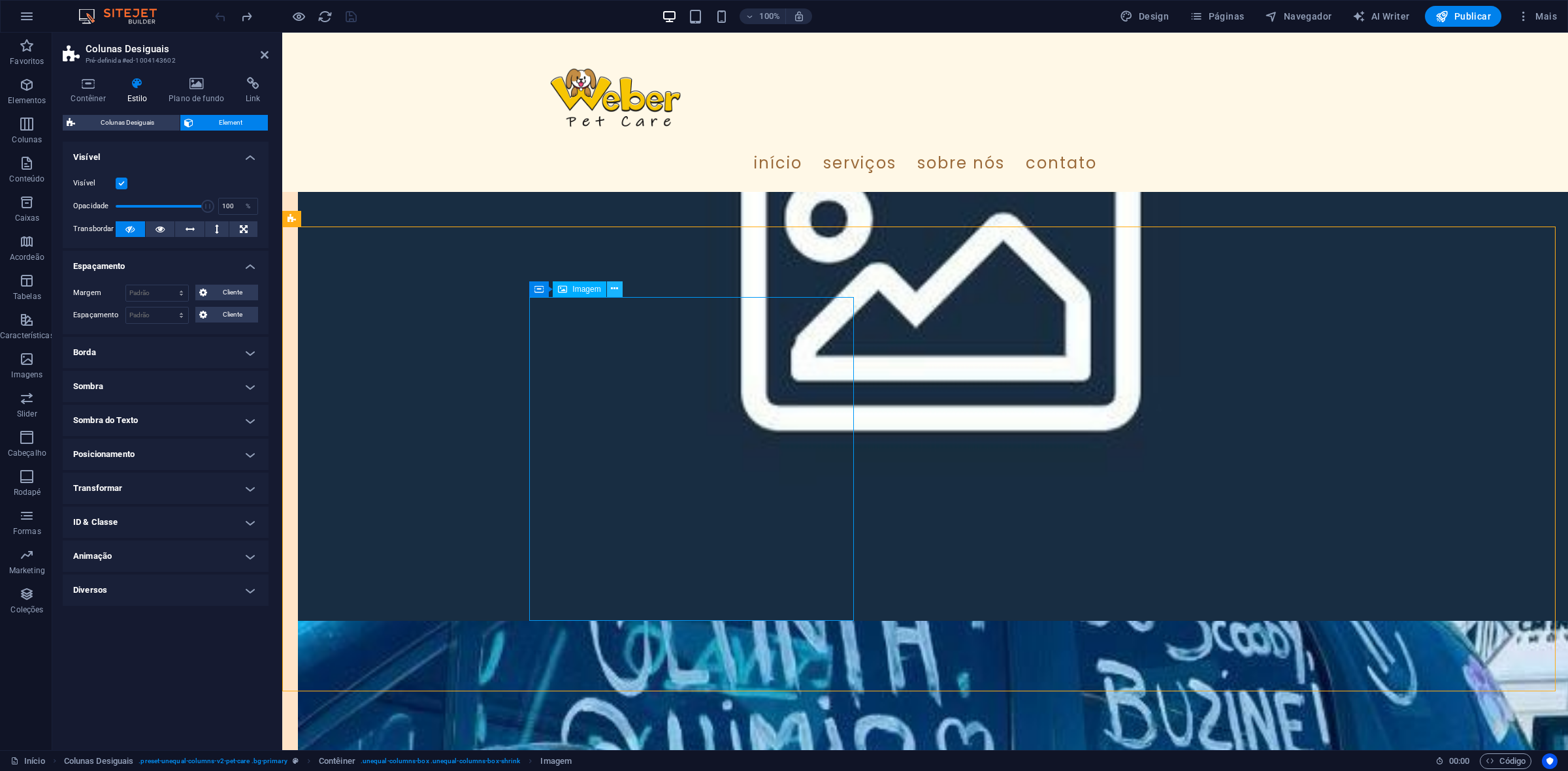
click at [618, 293] on icon at bounding box center [614, 289] width 7 height 14
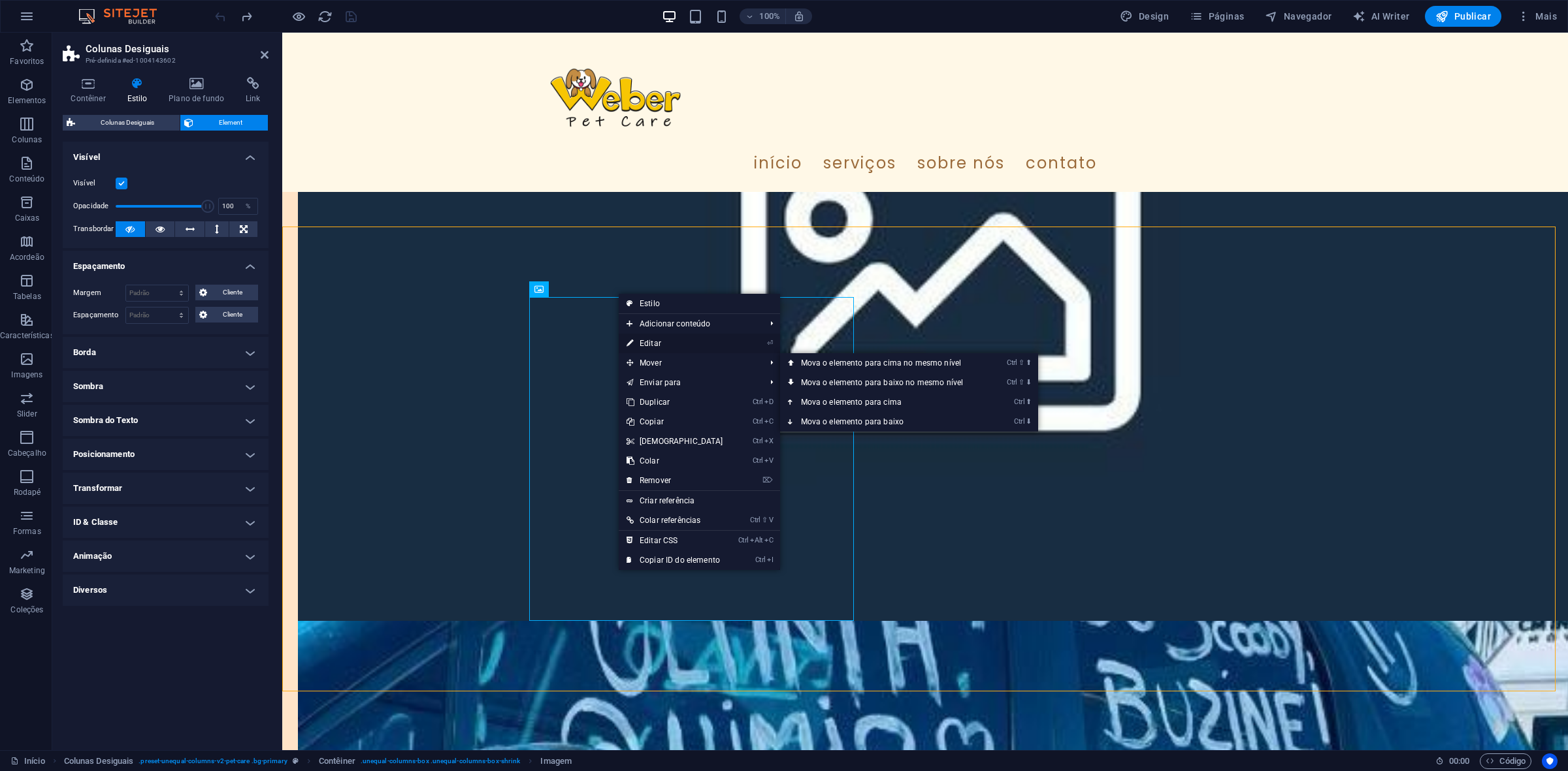
click at [667, 343] on link "⏎ Editar" at bounding box center [675, 344] width 112 height 20
select select "%"
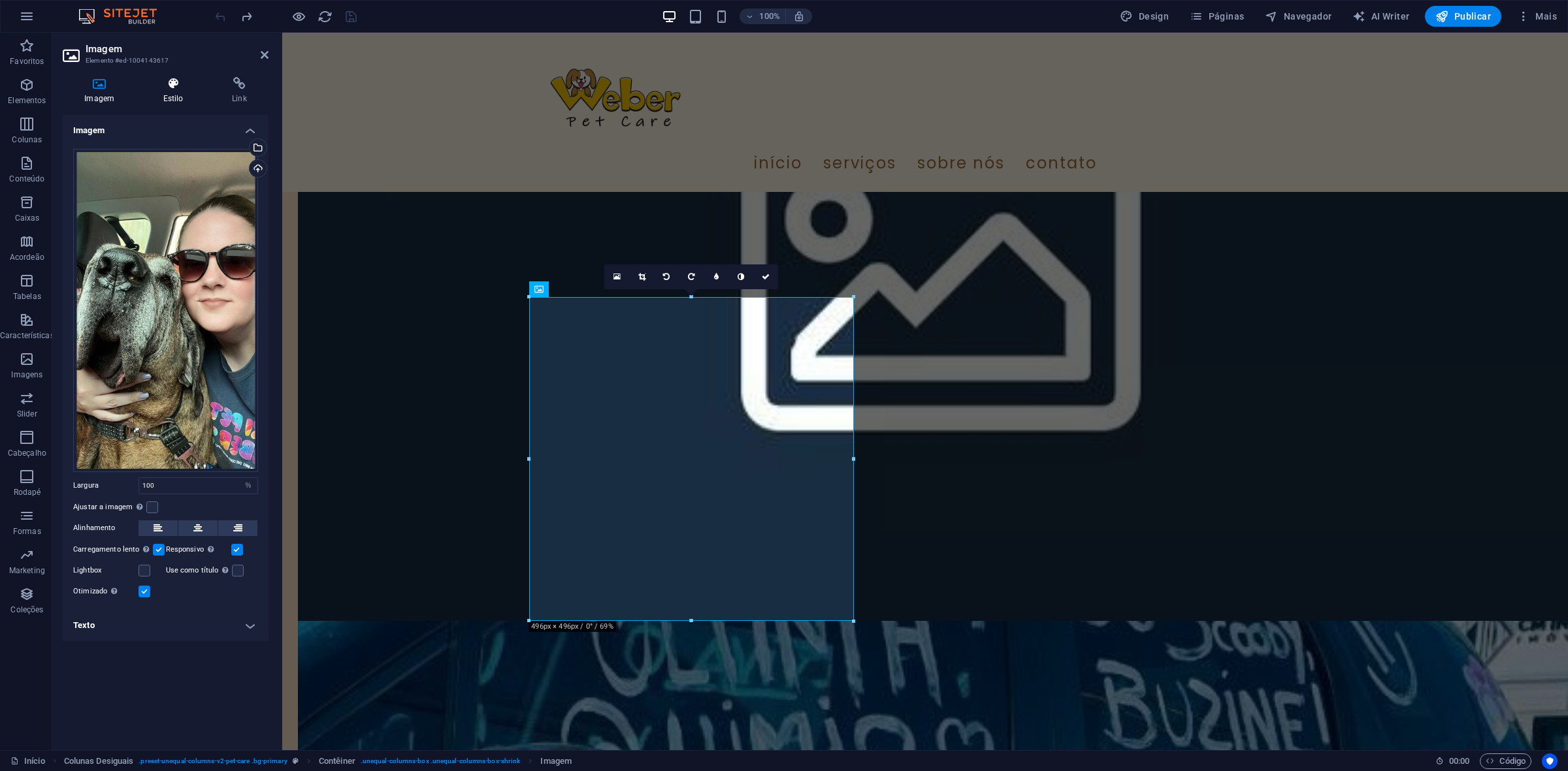
click at [182, 93] on h4 "Estilo" at bounding box center [175, 90] width 69 height 27
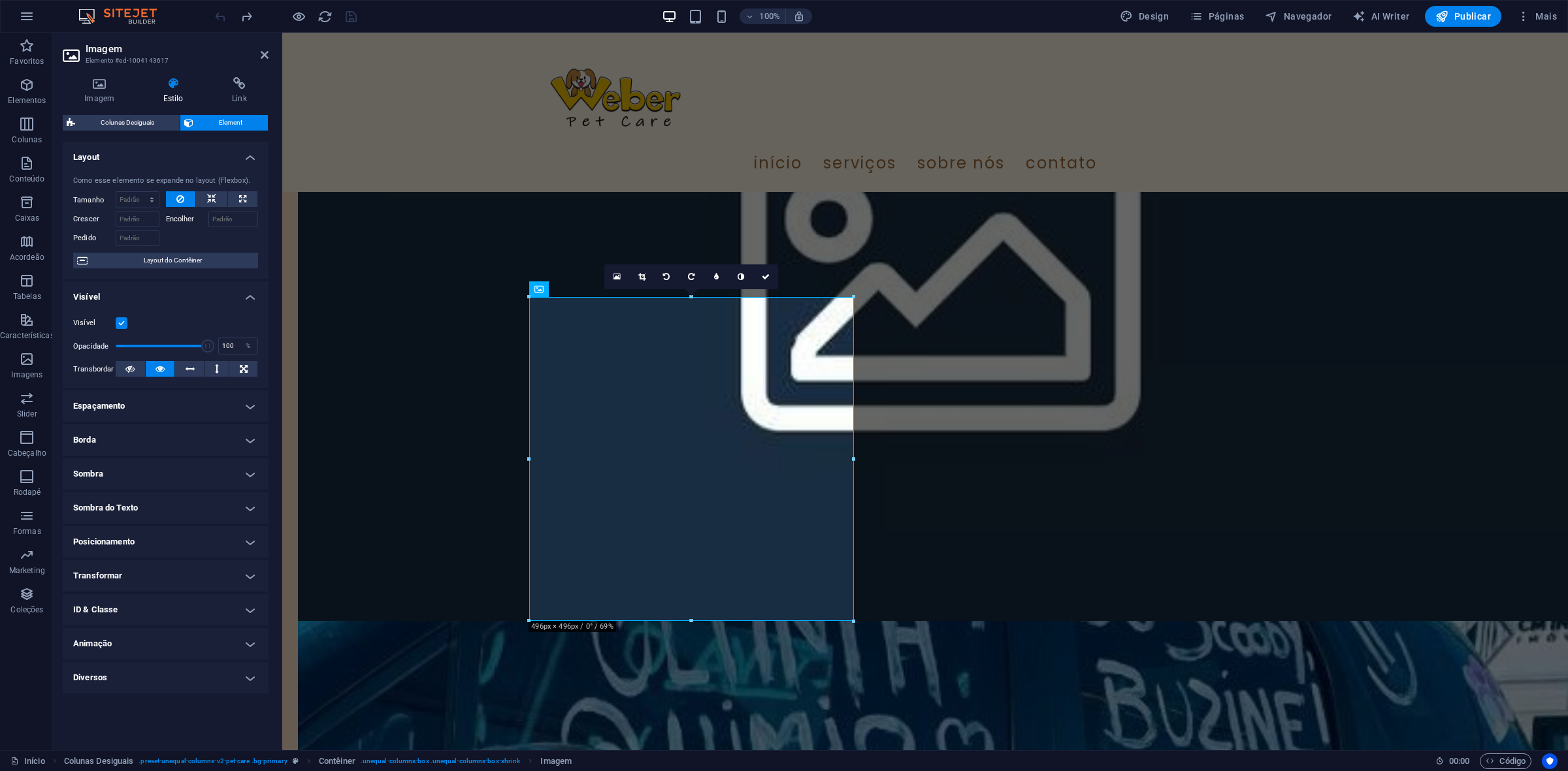
click at [137, 411] on h4 "Espaçamento" at bounding box center [165, 406] width 206 height 32
click at [211, 460] on span "Cliente" at bounding box center [232, 455] width 43 height 15
click at [211, 434] on span "Cliente" at bounding box center [232, 432] width 43 height 15
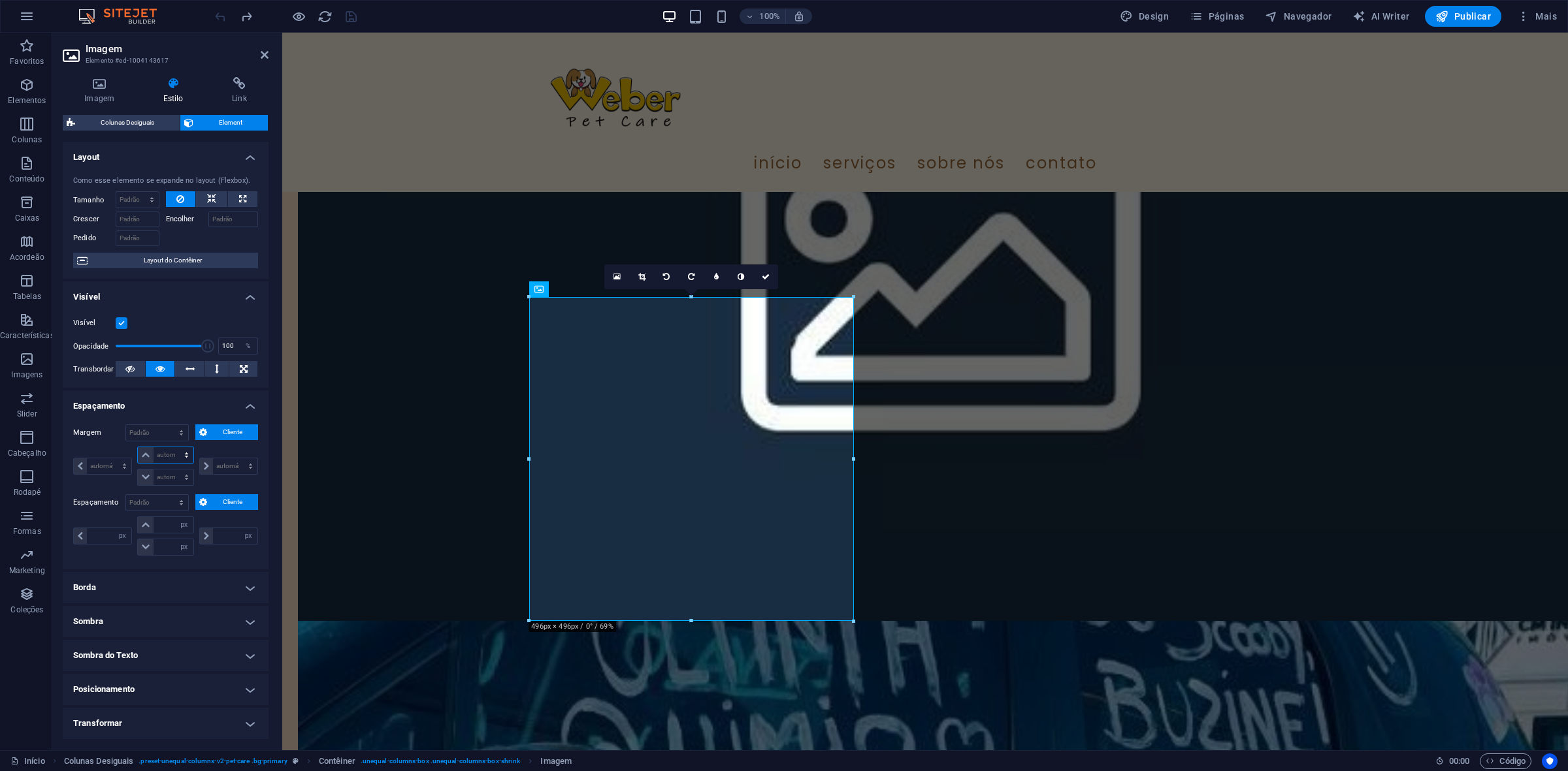
click at [155, 452] on select "automático px % rem vw vh" at bounding box center [165, 455] width 55 height 15
click at [141, 452] on select "automático px % rem vw vh" at bounding box center [165, 455] width 55 height 15
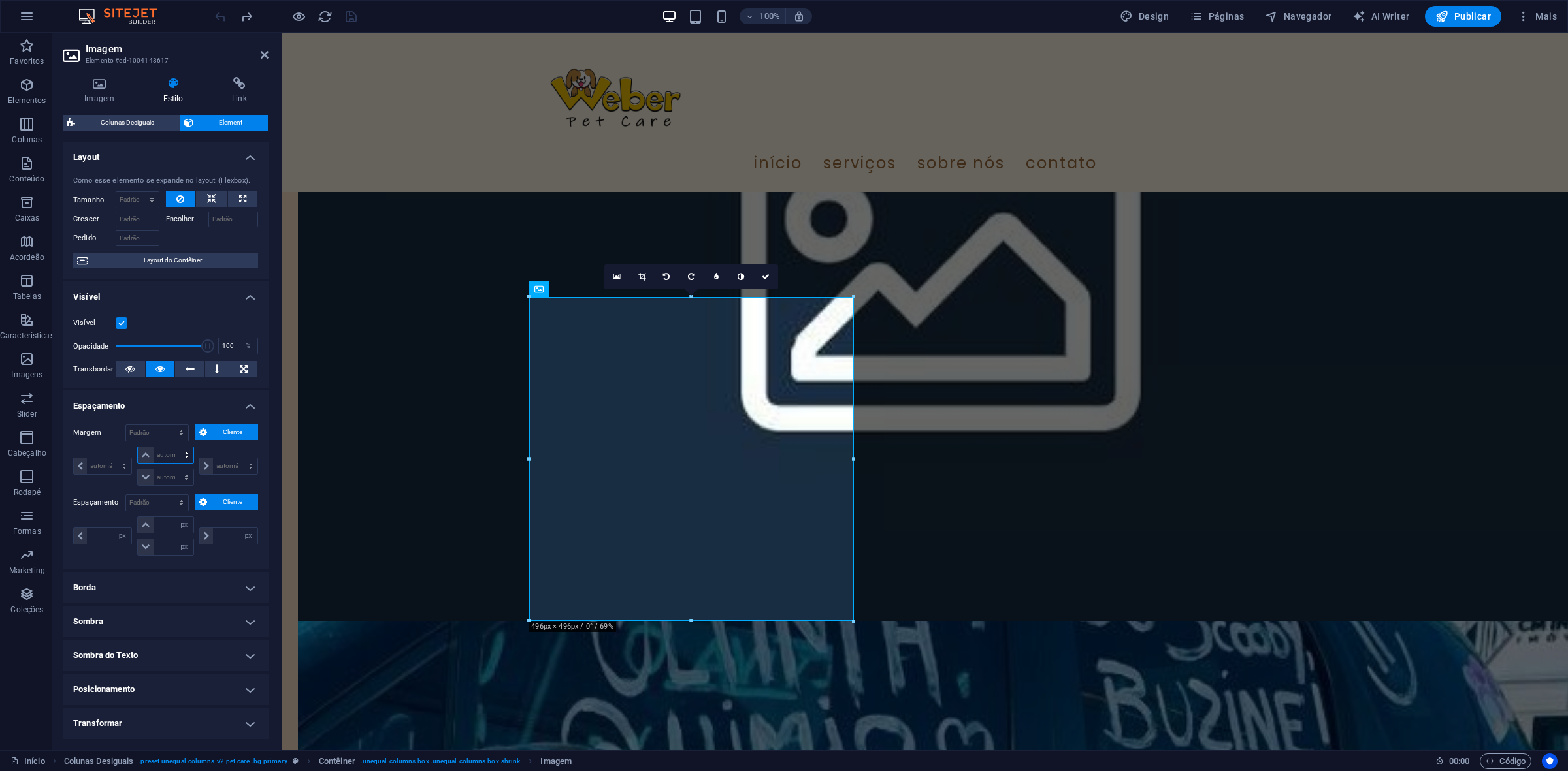
click at [141, 452] on select "automático px % rem vw vh" at bounding box center [165, 455] width 55 height 15
click at [204, 472] on select "automático px % rem vw vh" at bounding box center [229, 466] width 58 height 15
click at [226, 454] on div "automático px % rem vw vh" at bounding box center [227, 467] width 62 height 39
click at [225, 511] on div "Padrão px rem % vh vw Cliente Cliente" at bounding box center [192, 503] width 133 height 17
click at [222, 503] on span "Cliente" at bounding box center [232, 502] width 43 height 15
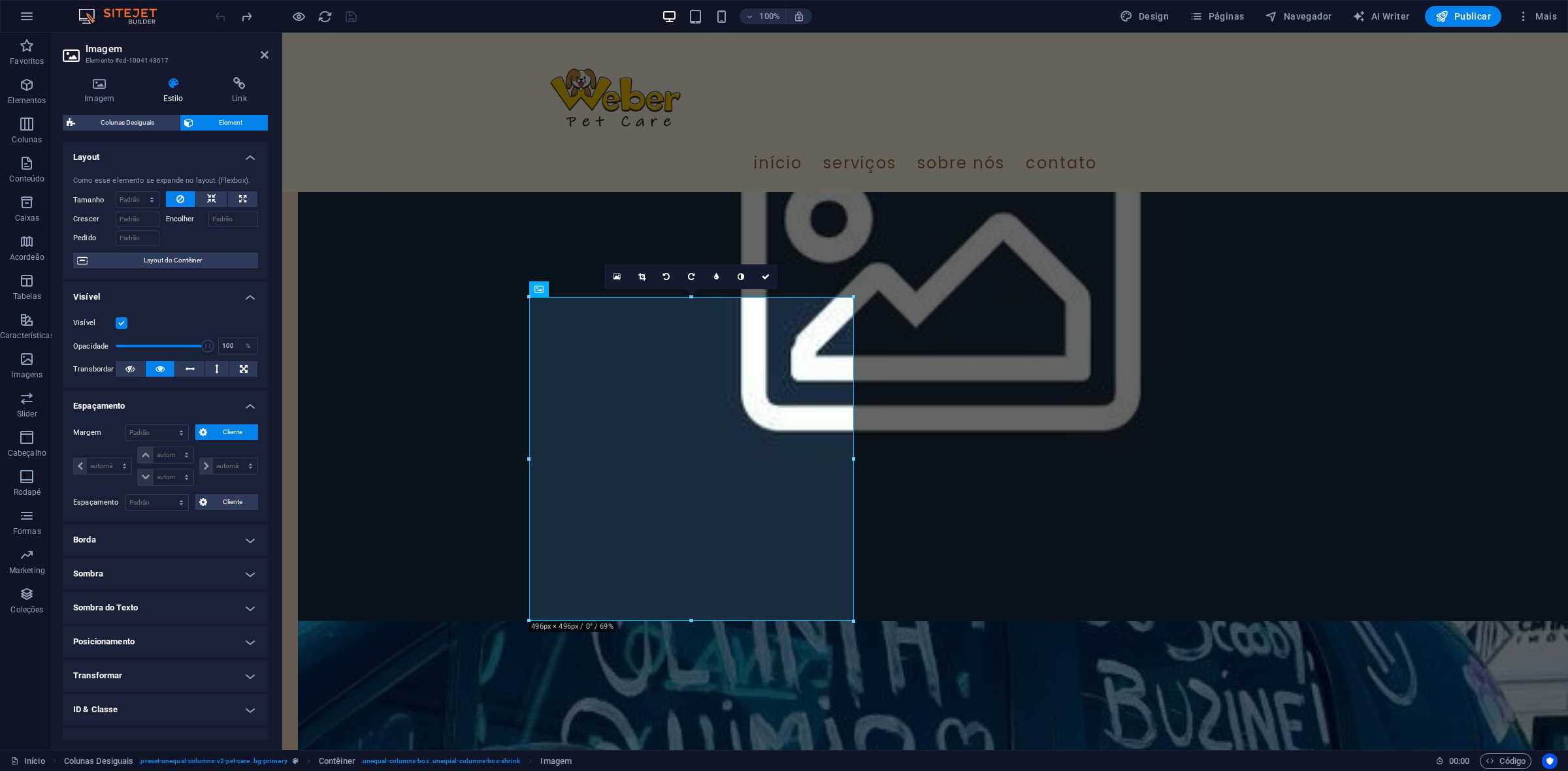
click at [218, 422] on div "Margem Padrão automático px % rem vw vh Cliente Cliente automático px % rem vw …" at bounding box center [165, 468] width 206 height 108
click at [226, 426] on span "Cliente" at bounding box center [232, 432] width 43 height 15
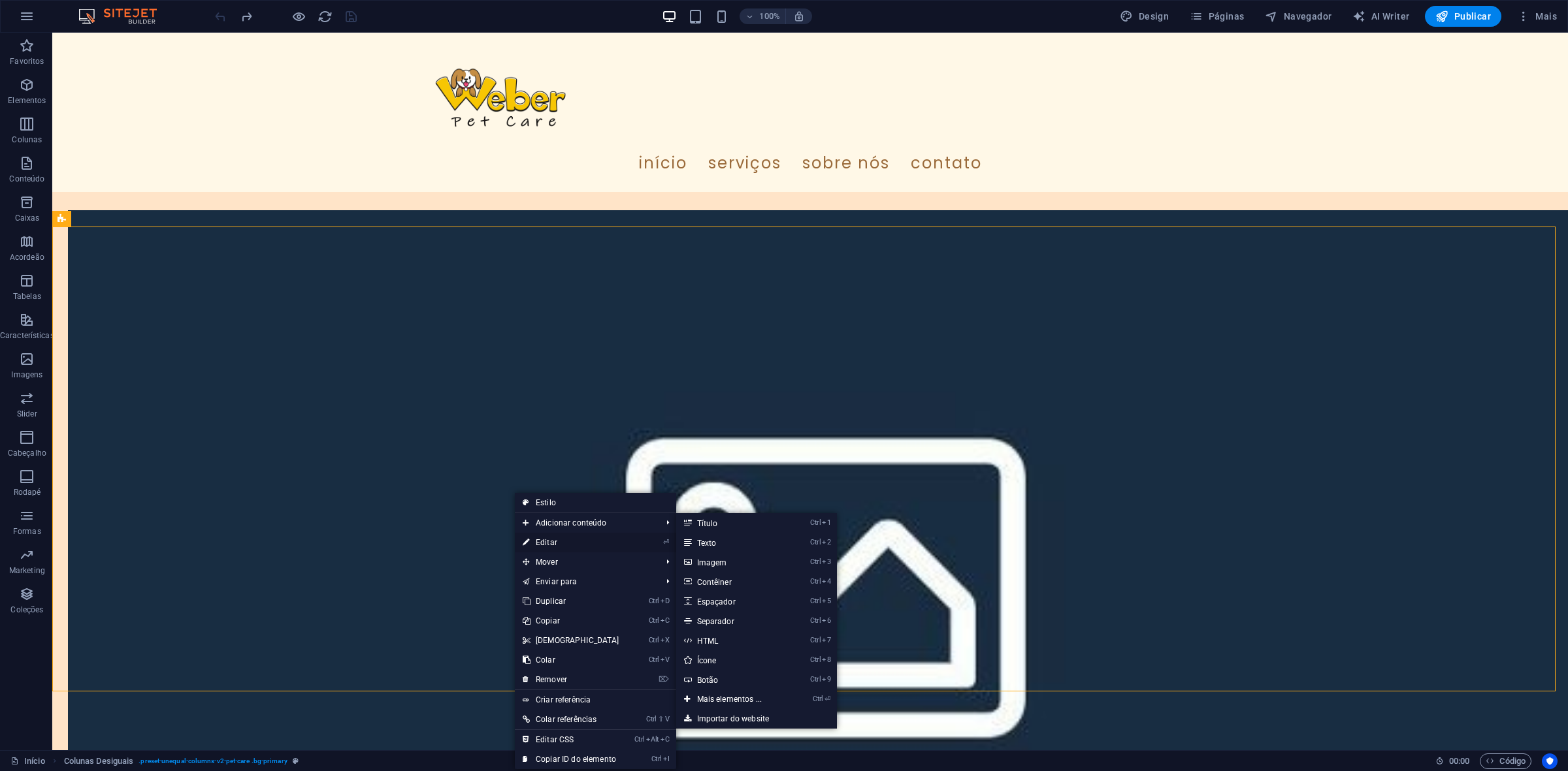
click at [544, 541] on link "⏎ Editar" at bounding box center [571, 543] width 112 height 20
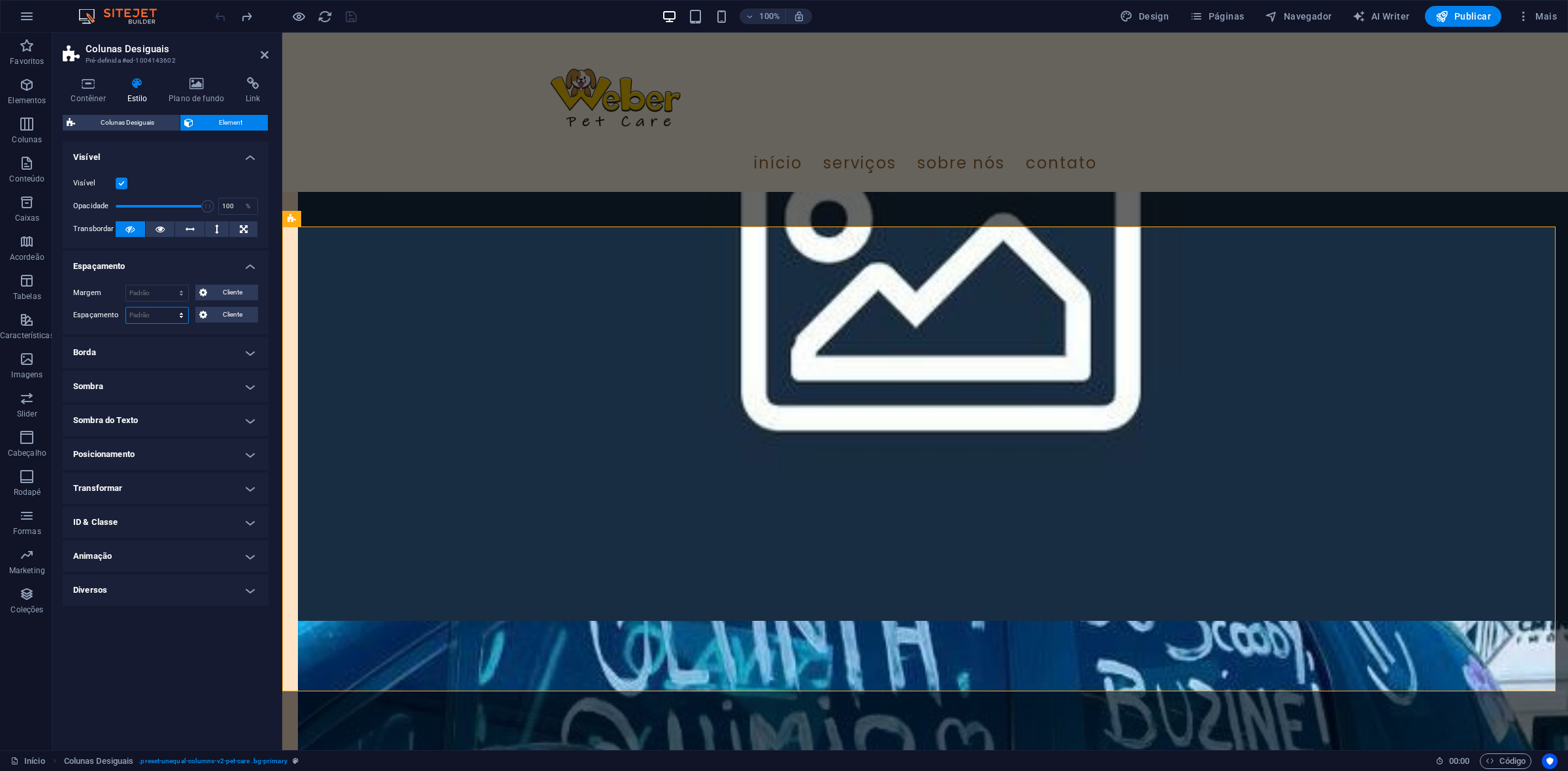
click at [145, 316] on select "Padrão px rem % vh vw Cliente" at bounding box center [157, 315] width 62 height 15
select select "%"
click at [169, 307] on select "Padrão px rem % vh vw Cliente" at bounding box center [157, 315] width 62 height 15
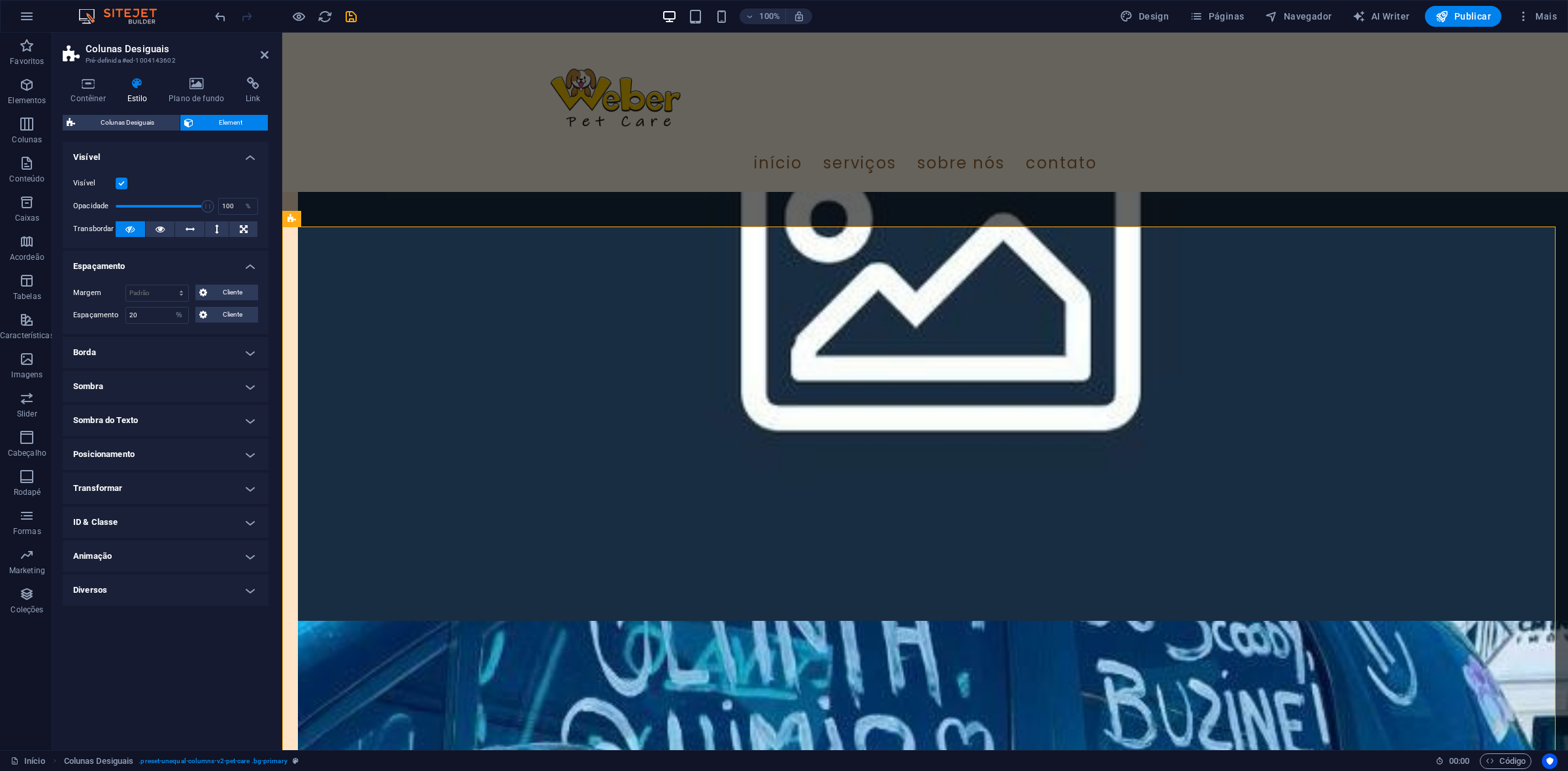
type input "100"
select select "DISABLED_OPTION_VALUE"
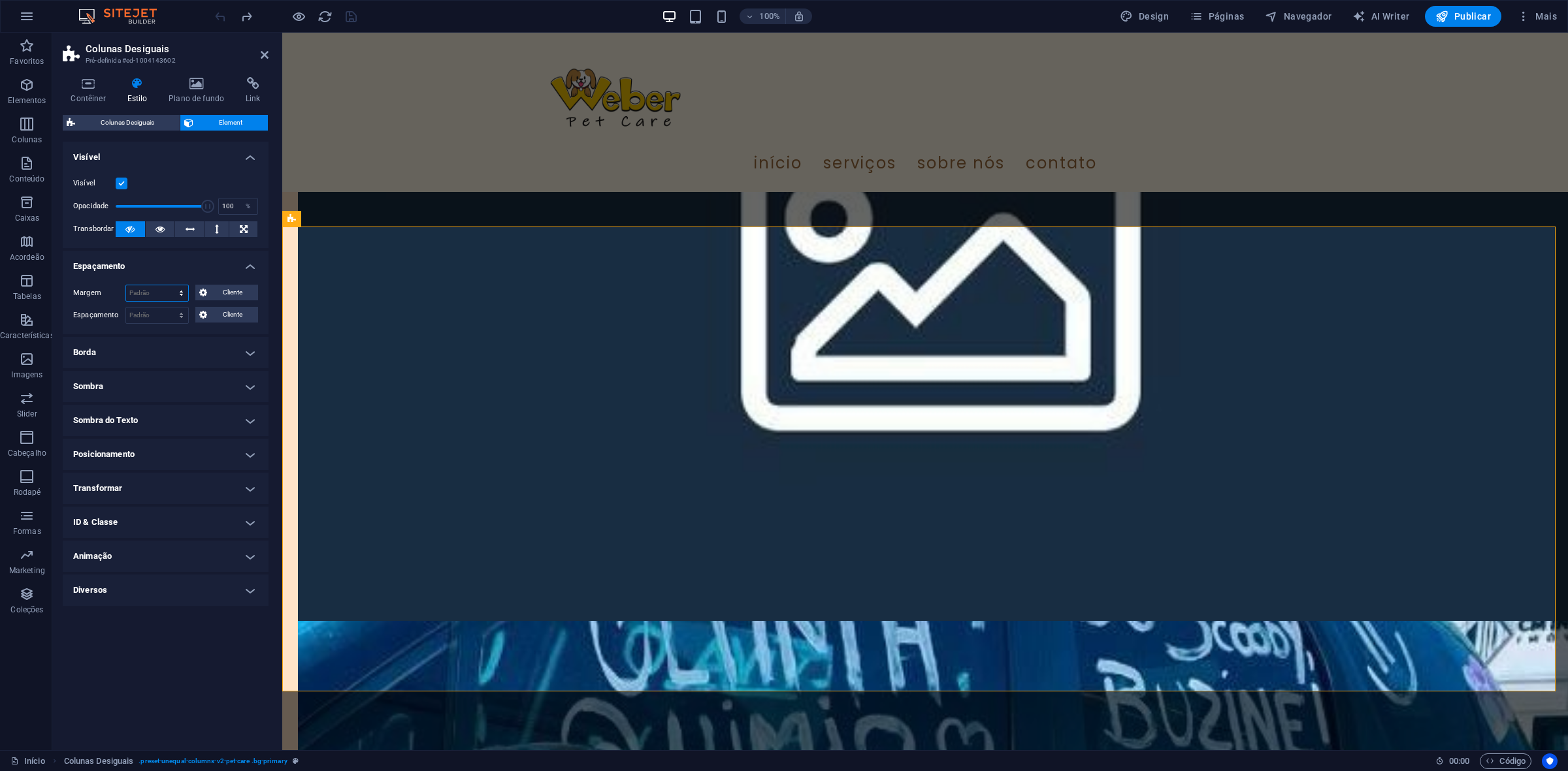
click at [147, 294] on select "Padrão automático px % rem vw vh Cliente" at bounding box center [157, 293] width 62 height 15
click at [126, 286] on select "Padrão automático px % rem vw vh Cliente" at bounding box center [157, 293] width 62 height 15
select select "DISABLED_OPTION_VALUE"
drag, startPoint x: 160, startPoint y: 314, endPoint x: 154, endPoint y: 322, distance: 10.0
click at [160, 314] on select "Padrão px rem % vh vw Cliente" at bounding box center [157, 315] width 62 height 15
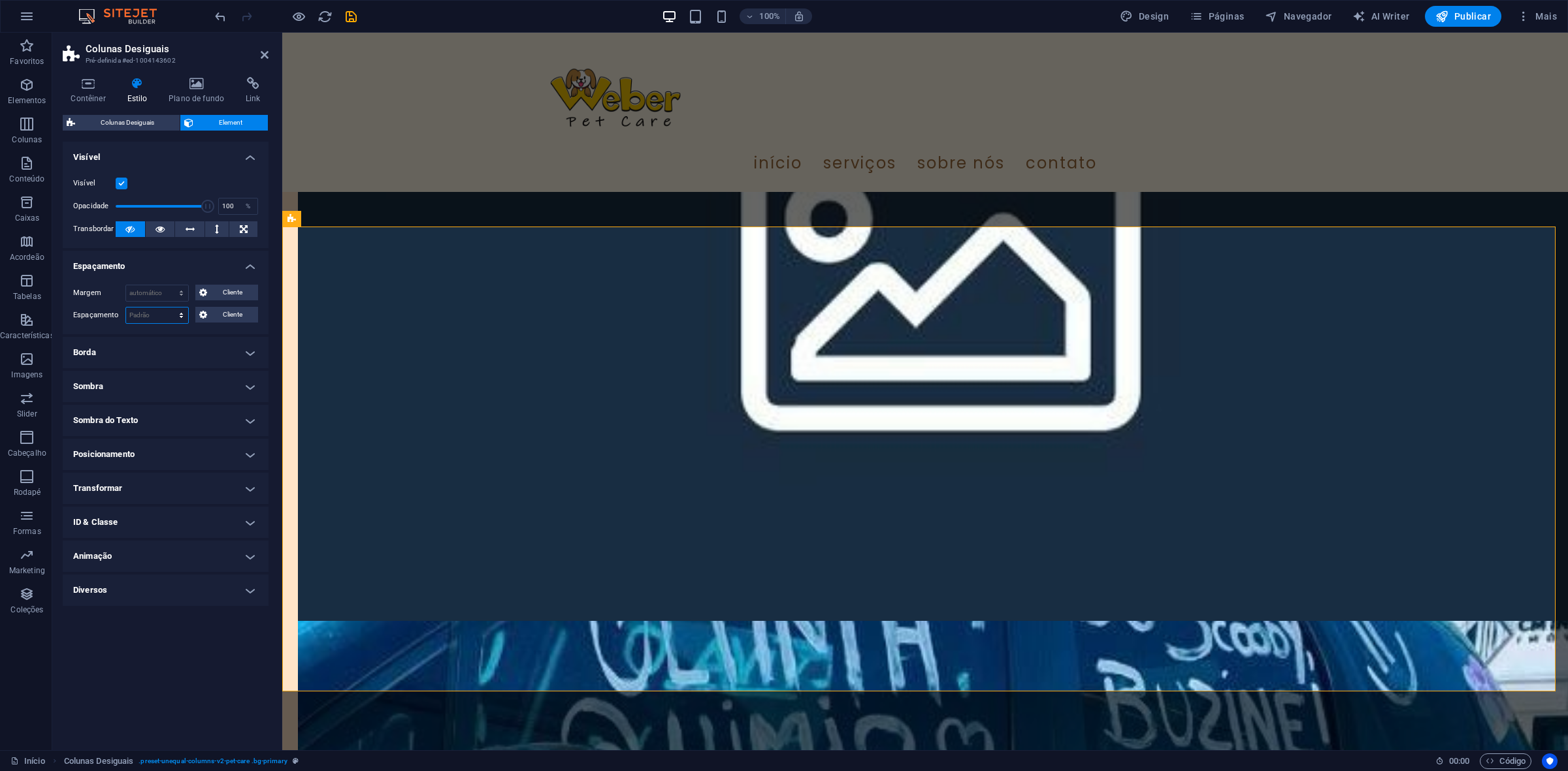
click at [160, 310] on select "Padrão px rem % vh vw Cliente" at bounding box center [157, 315] width 62 height 15
click at [164, 291] on select "Padrão automático px % rem vw vh Cliente" at bounding box center [157, 293] width 62 height 15
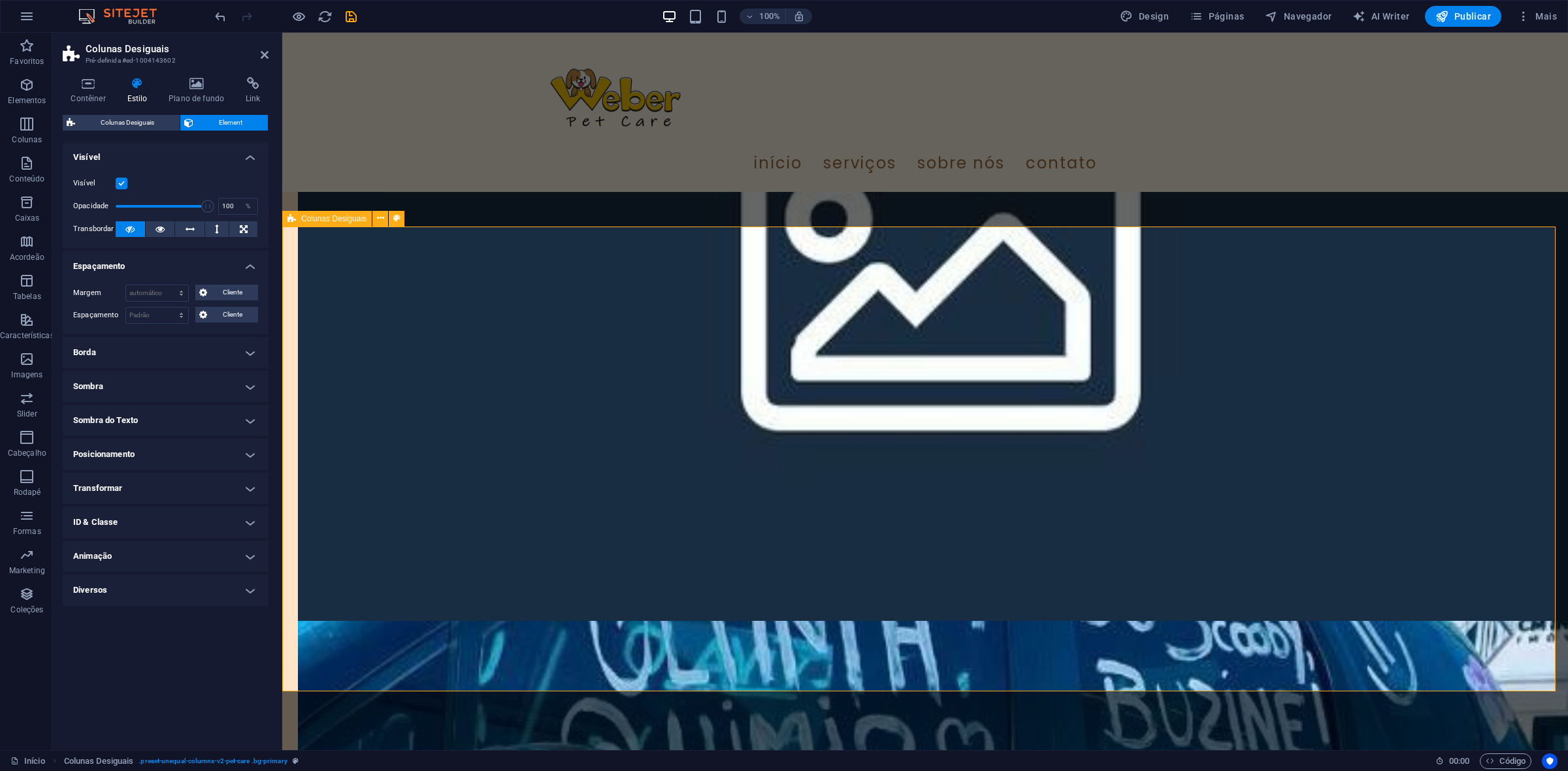
click at [346, 20] on icon "save" at bounding box center [351, 16] width 15 height 15
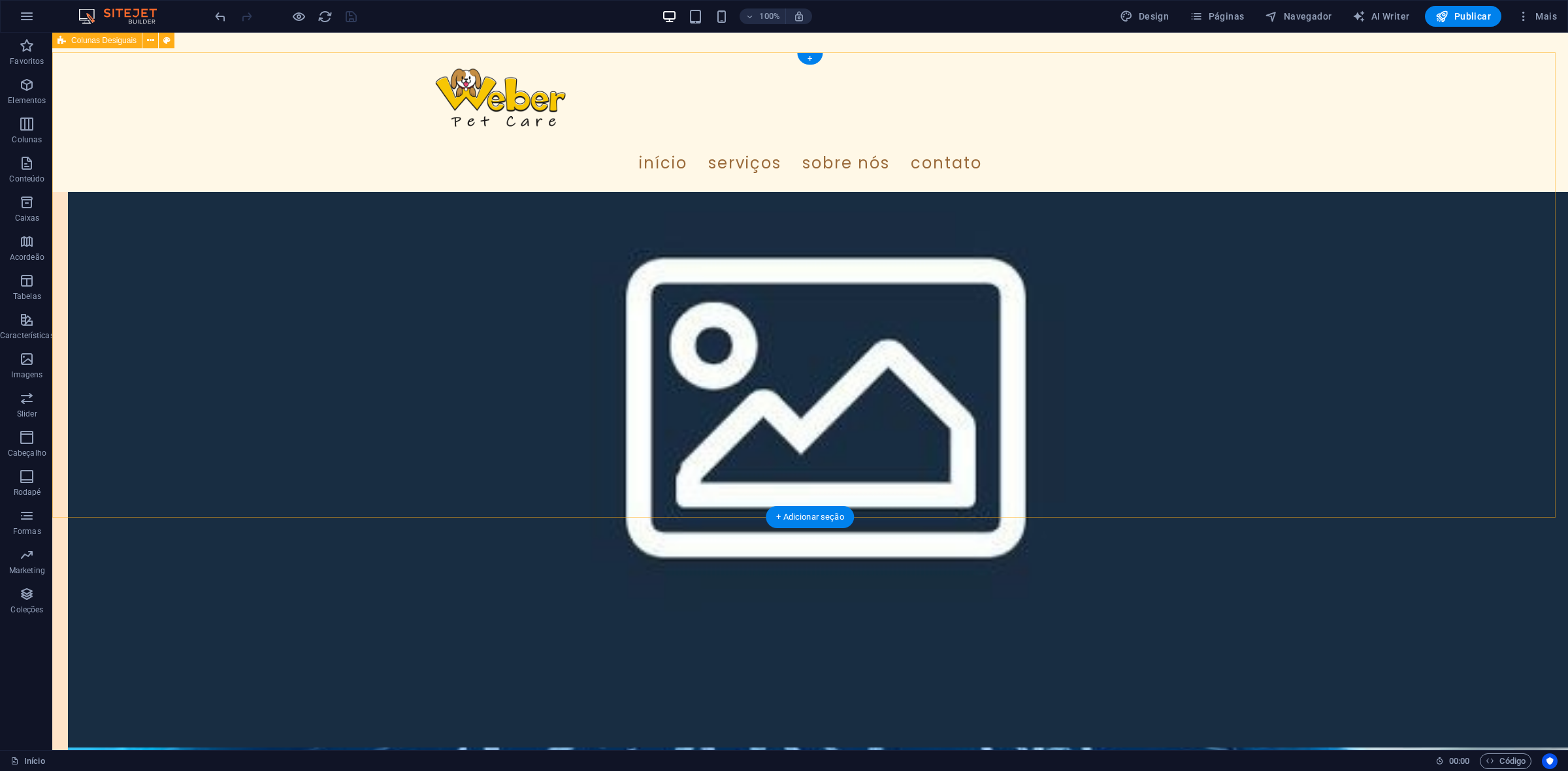
scroll to position [3265, 0]
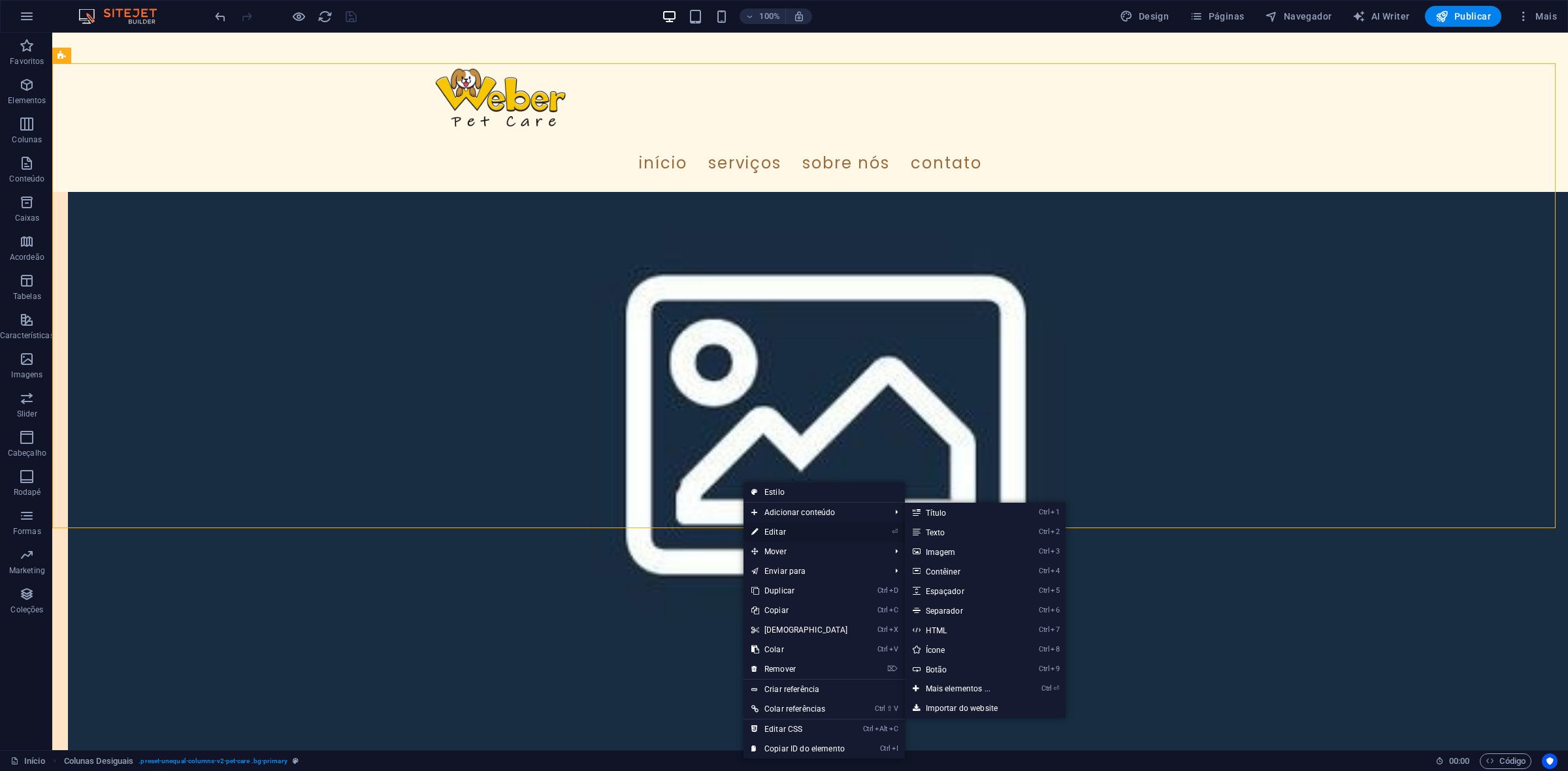
click at [786, 539] on link "⏎ Editar" at bounding box center [799, 532] width 112 height 20
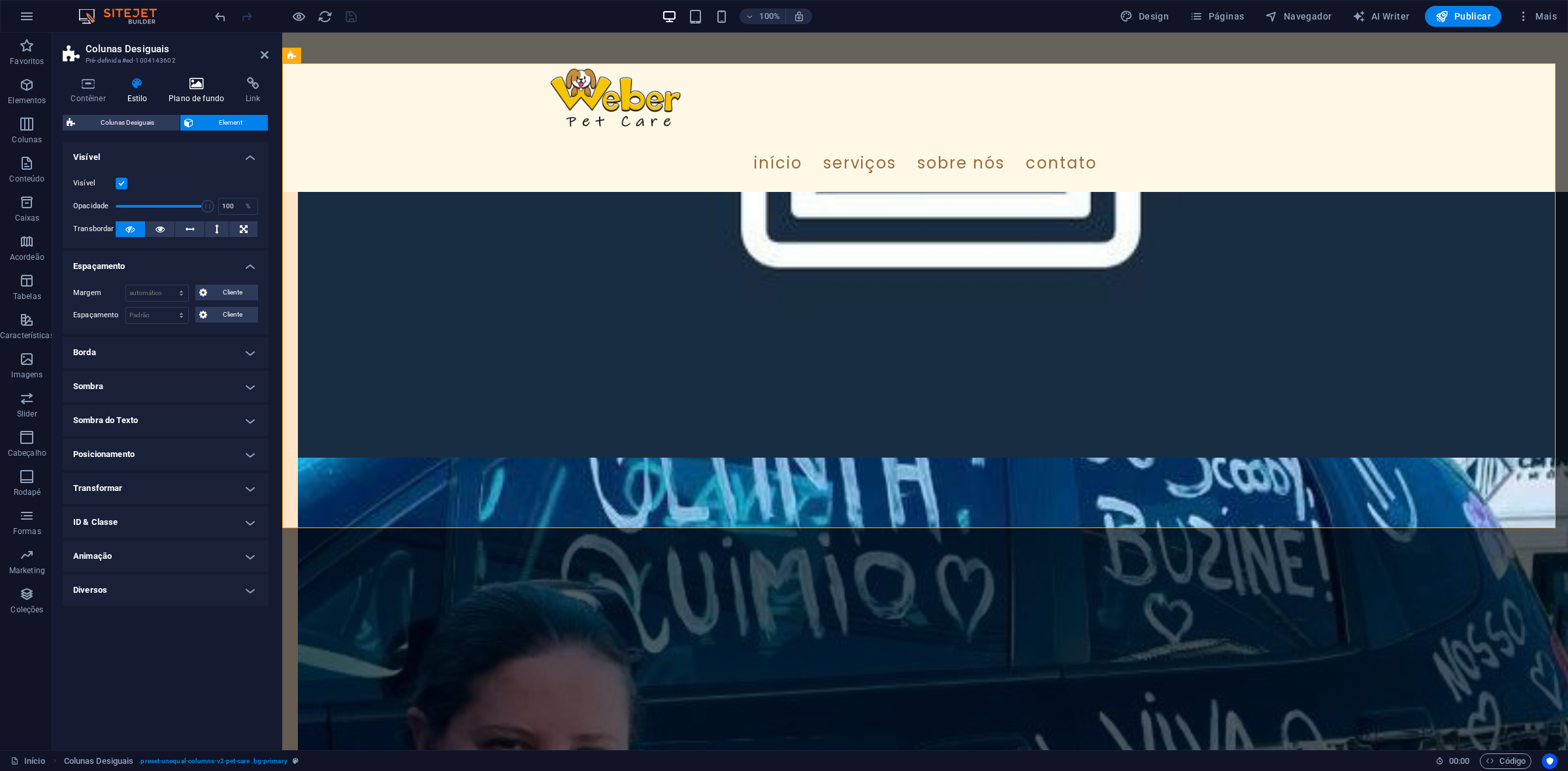
click at [187, 83] on icon at bounding box center [197, 83] width 72 height 13
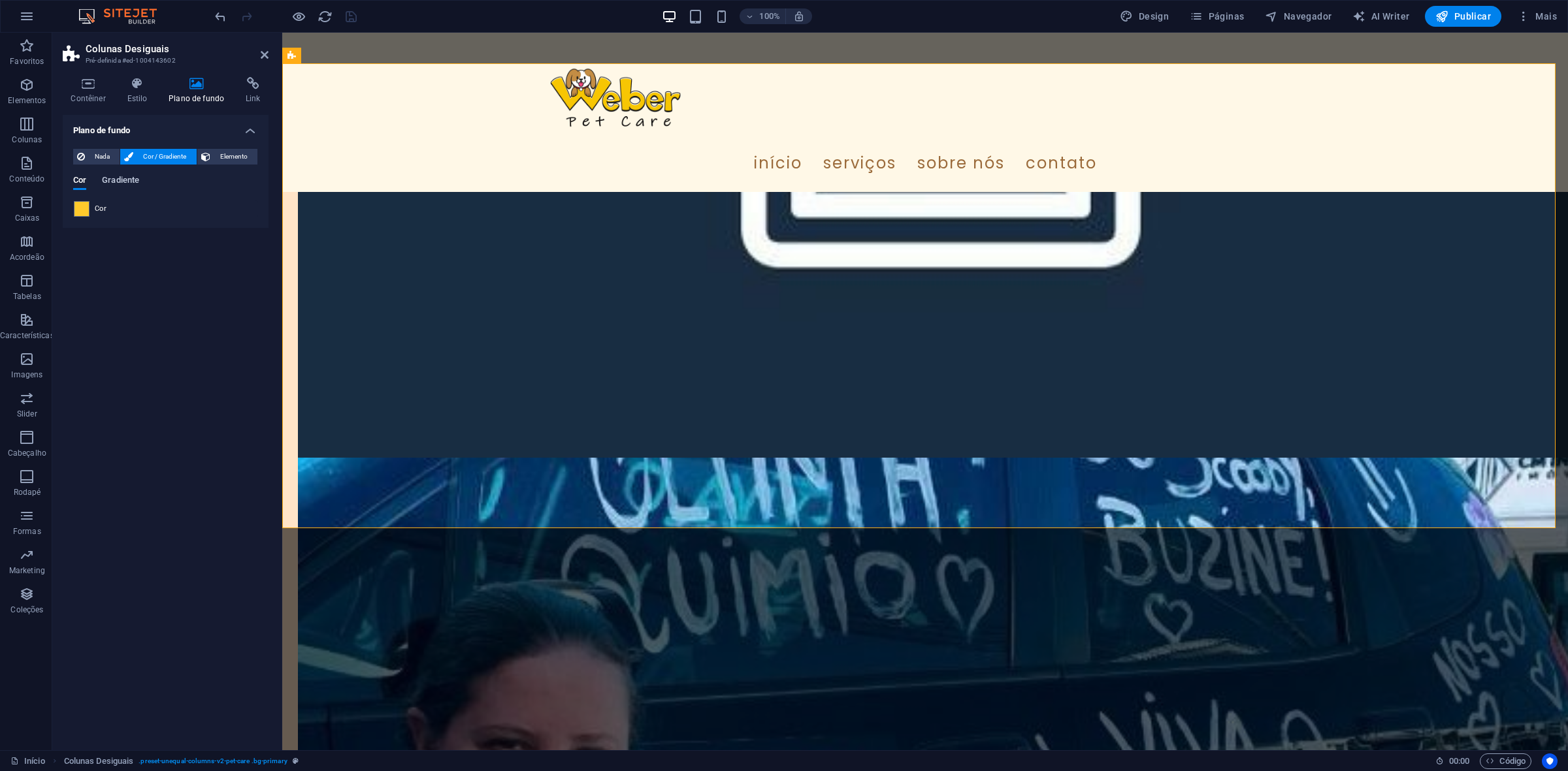
click at [125, 185] on span "Gradiente" at bounding box center [120, 182] width 37 height 18
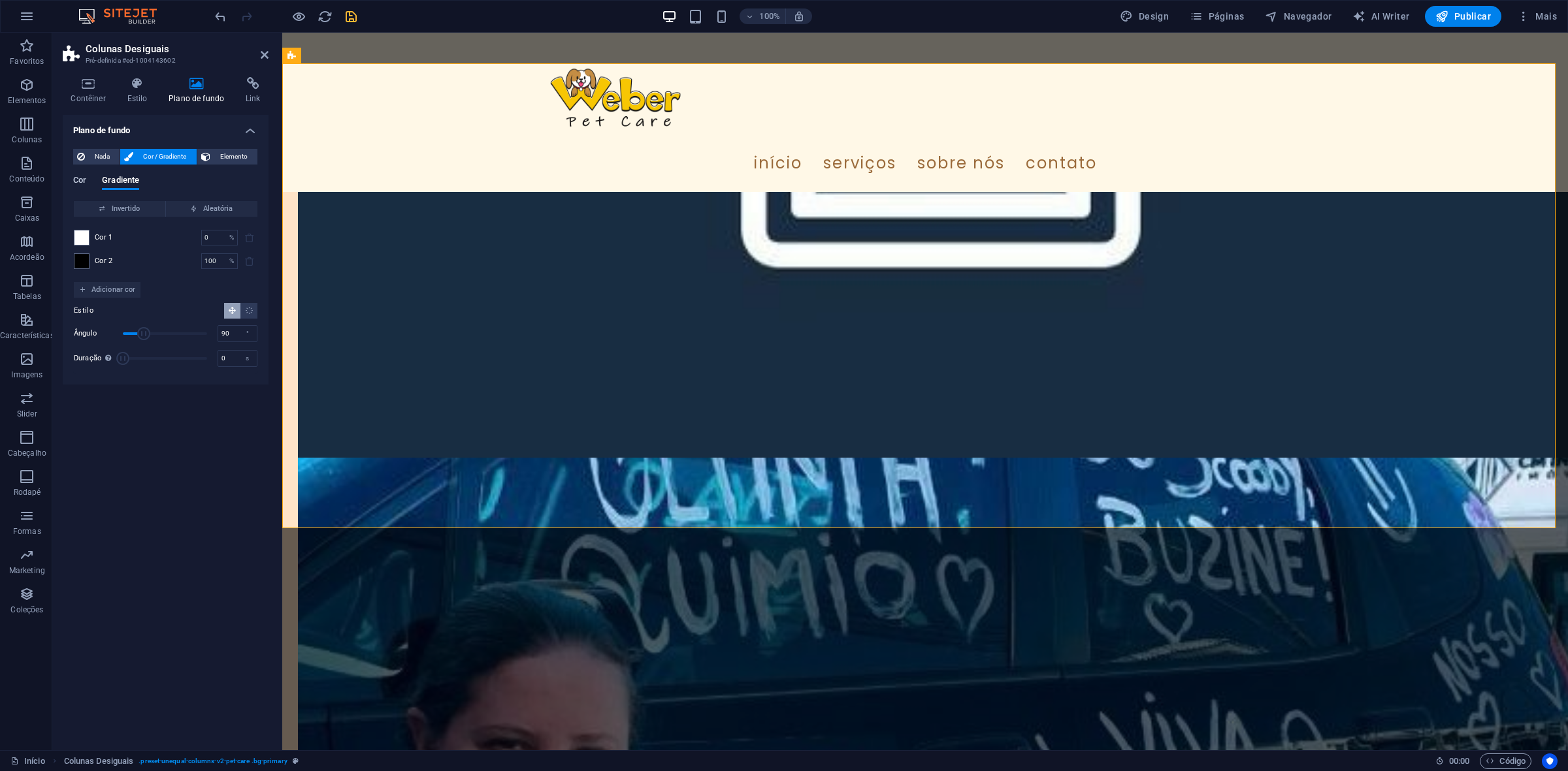
click at [80, 180] on span "Cor" at bounding box center [79, 182] width 13 height 18
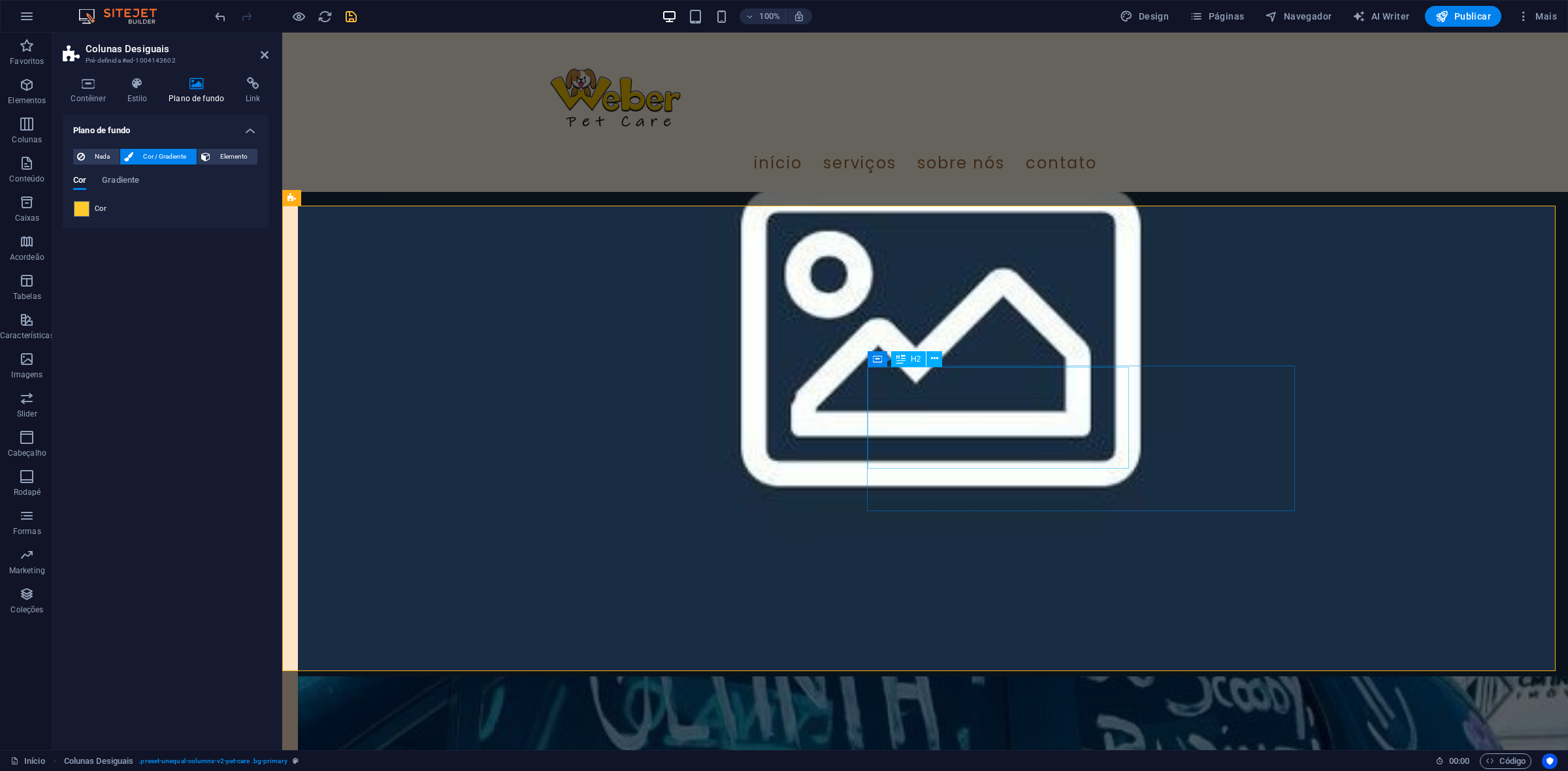
scroll to position [3020, 0]
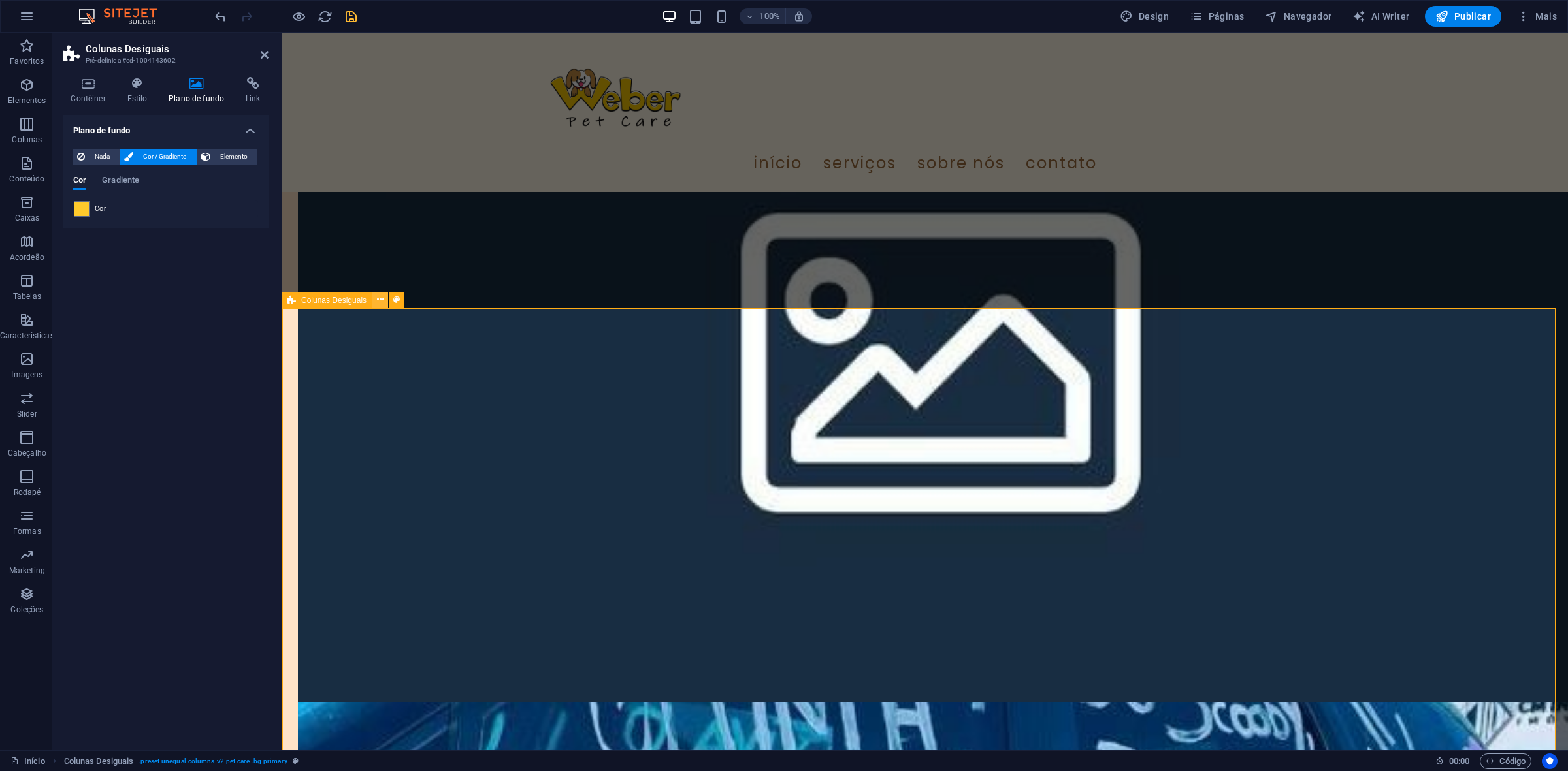
click at [381, 304] on icon at bounding box center [380, 300] width 7 height 14
click at [393, 300] on icon at bounding box center [397, 300] width 7 height 14
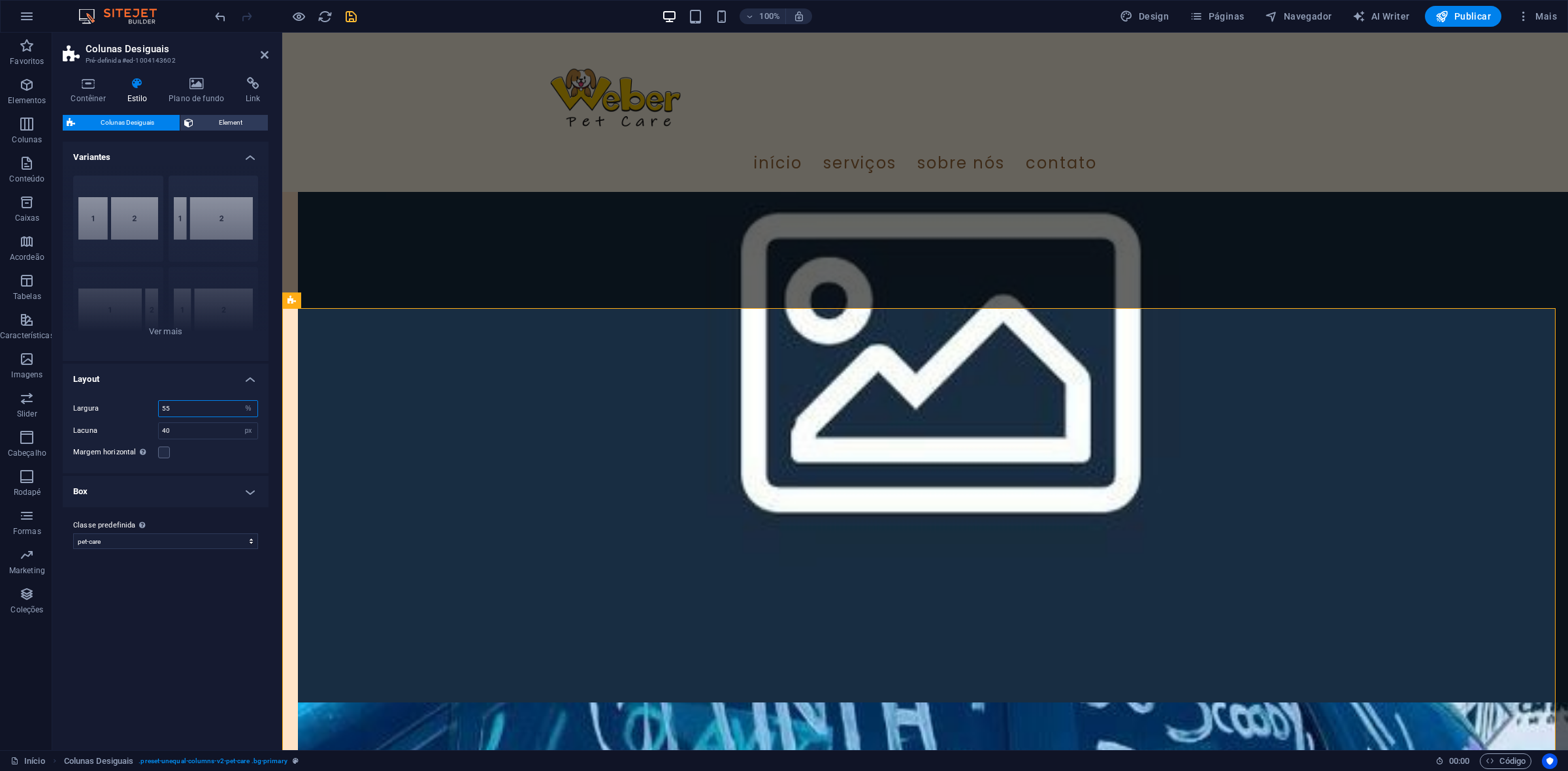
drag, startPoint x: 191, startPoint y: 403, endPoint x: 138, endPoint y: 405, distance: 53.0
click at [138, 405] on div "Largura 55 px rem % vh vw" at bounding box center [165, 409] width 185 height 17
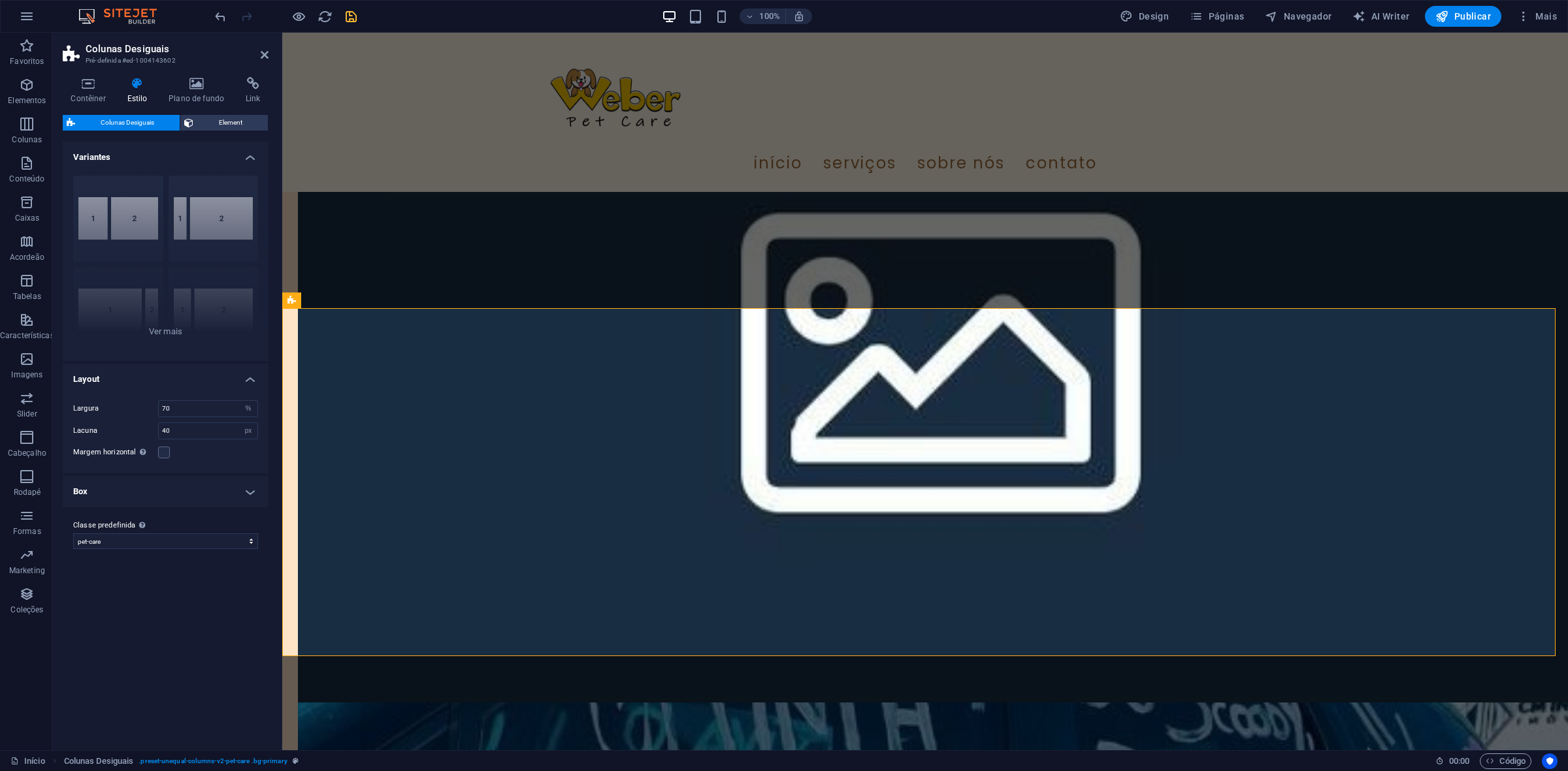
type input "55"
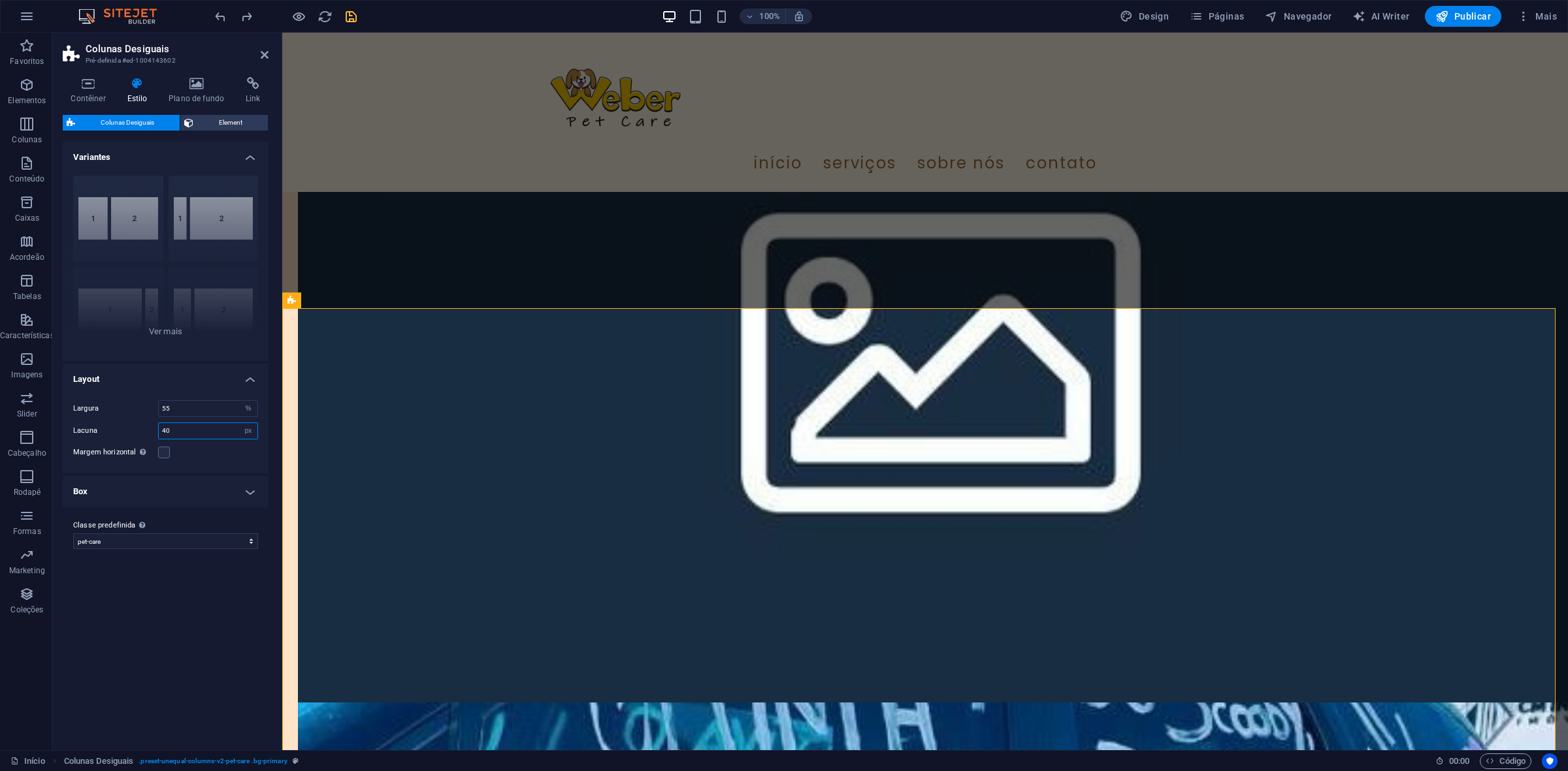
drag, startPoint x: 206, startPoint y: 426, endPoint x: 194, endPoint y: 427, distance: 12.0
click at [194, 427] on input "40" at bounding box center [208, 431] width 99 height 15
click at [187, 349] on div "[PHONE_NUMBER] [PHONE_NUMBER] 70-30 Padrão" at bounding box center [165, 263] width 206 height 196
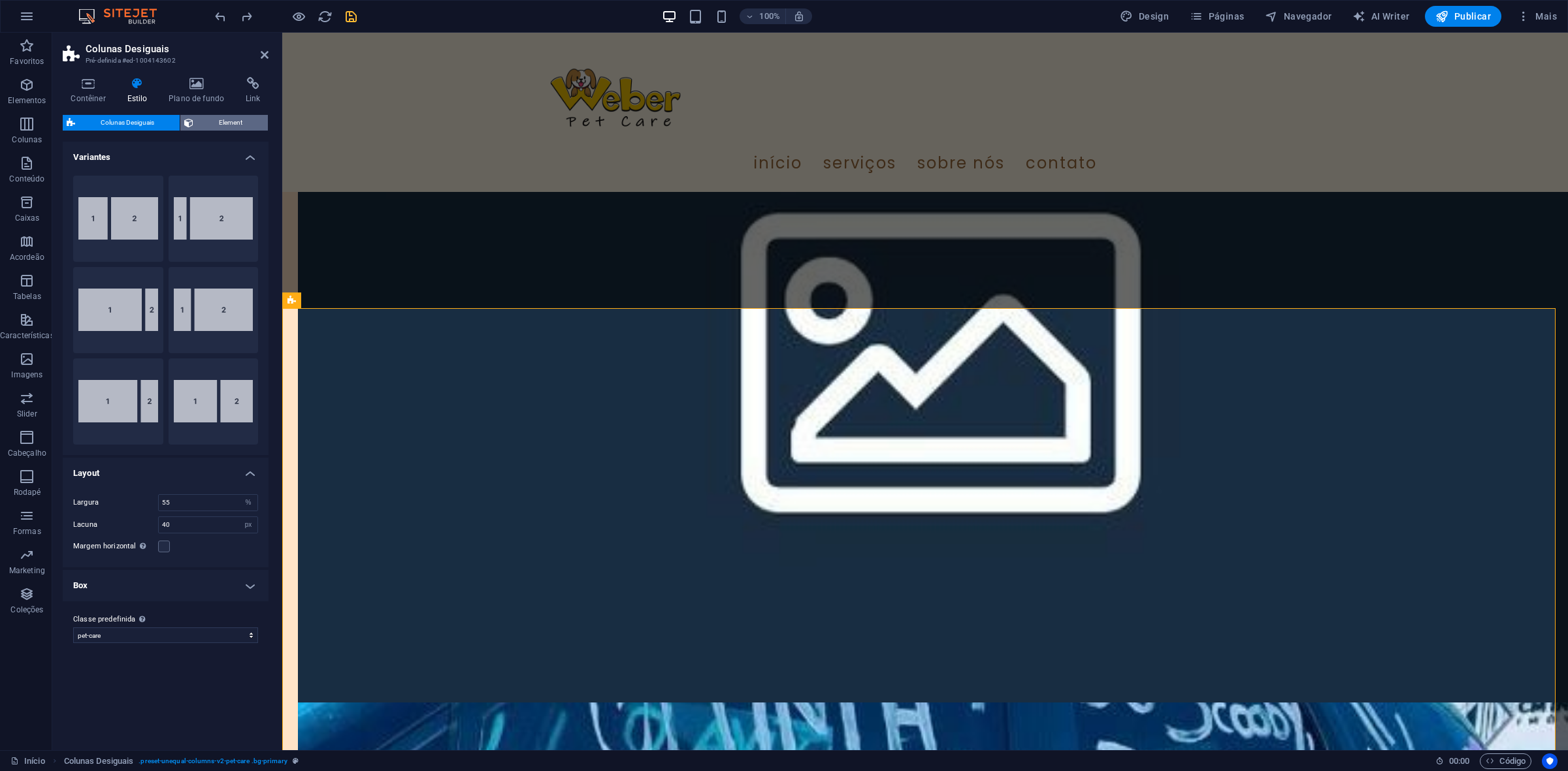
click at [245, 126] on span "Element" at bounding box center [230, 123] width 67 height 15
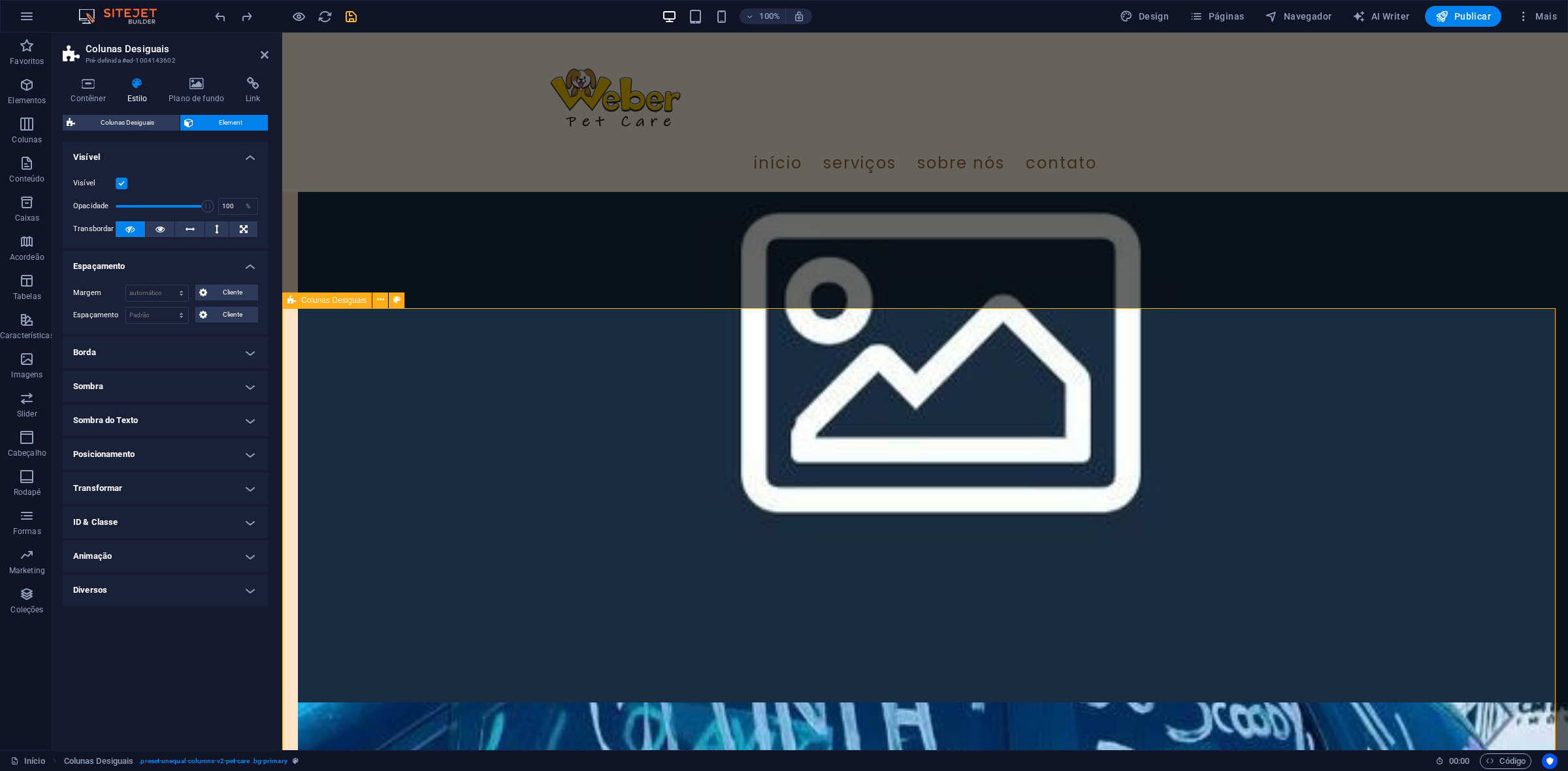
drag, startPoint x: 485, startPoint y: 241, endPoint x: 438, endPoint y: 314, distance: 86.8
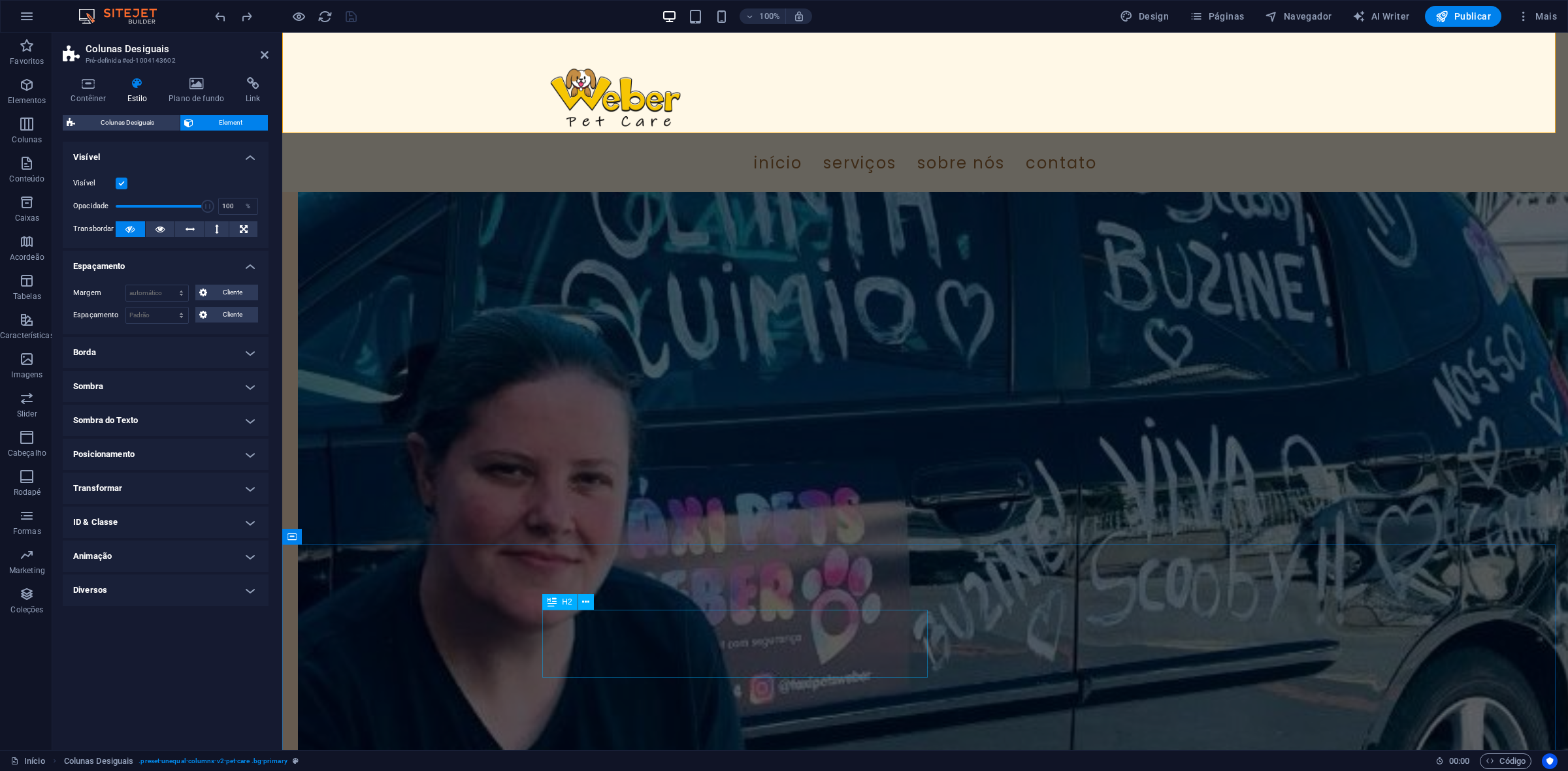
scroll to position [3510, 0]
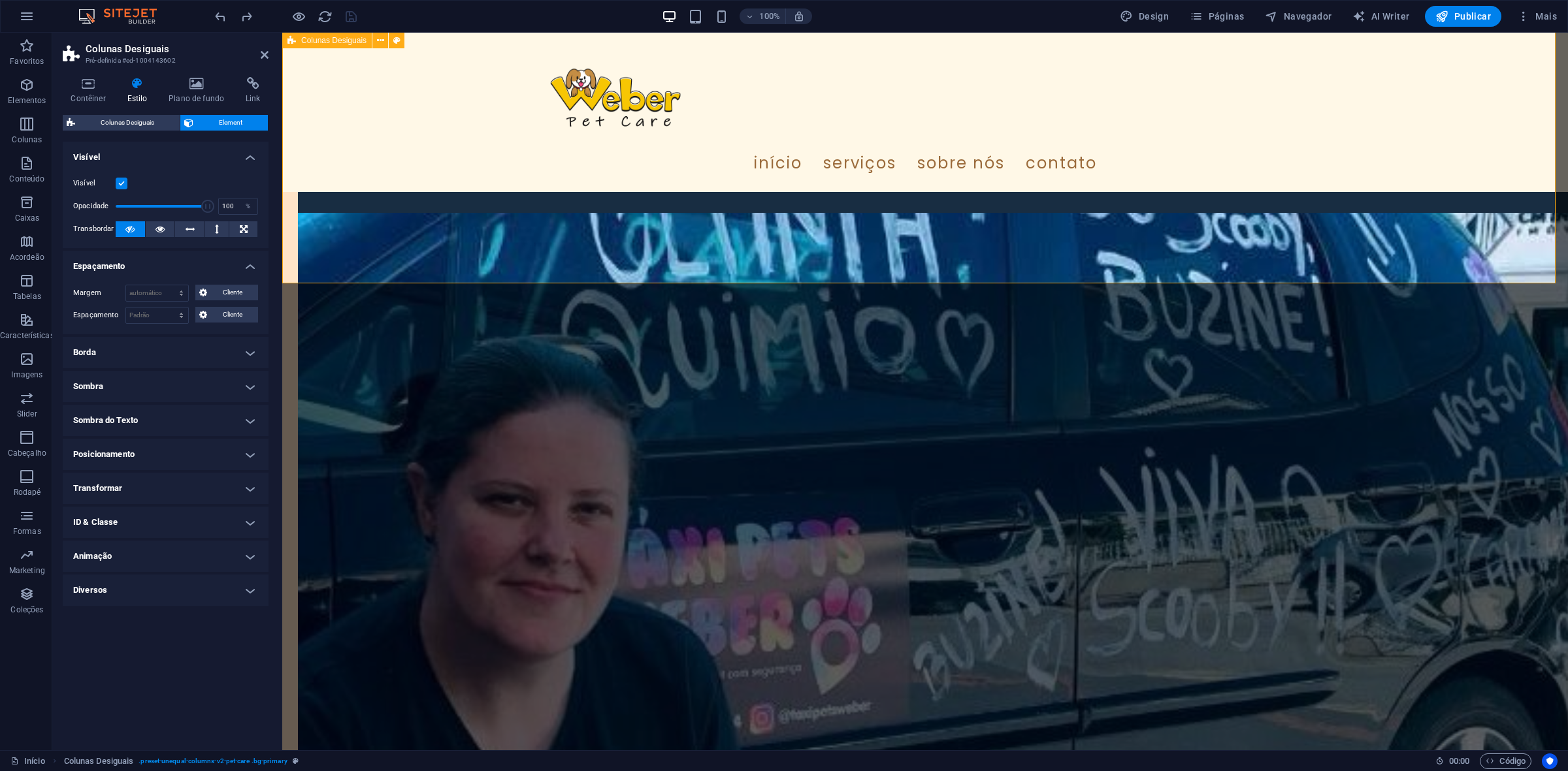
type input "100"
click at [344, 9] on icon "save" at bounding box center [351, 16] width 15 height 15
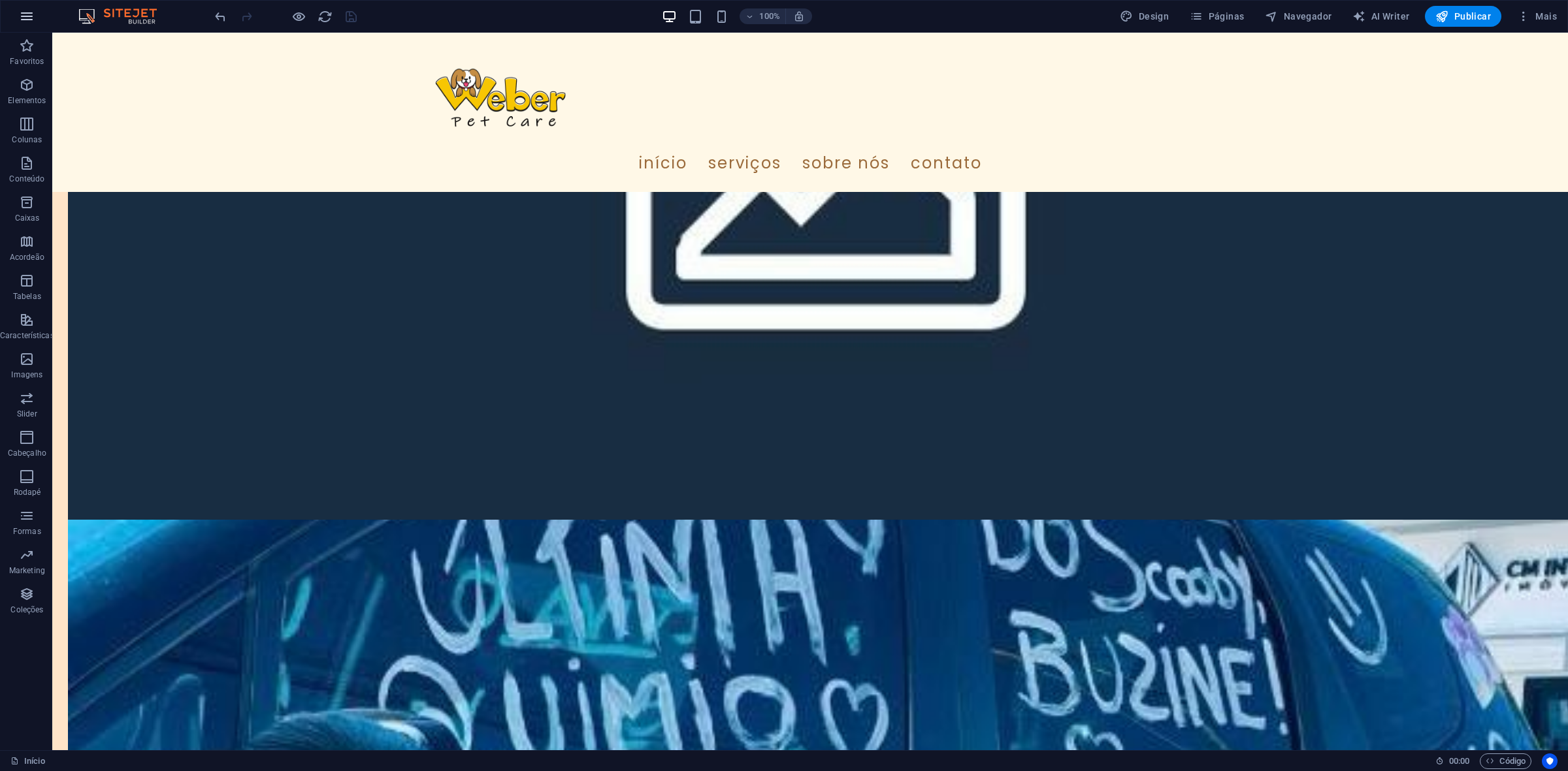
click at [25, 25] on button "button" at bounding box center [27, 16] width 32 height 32
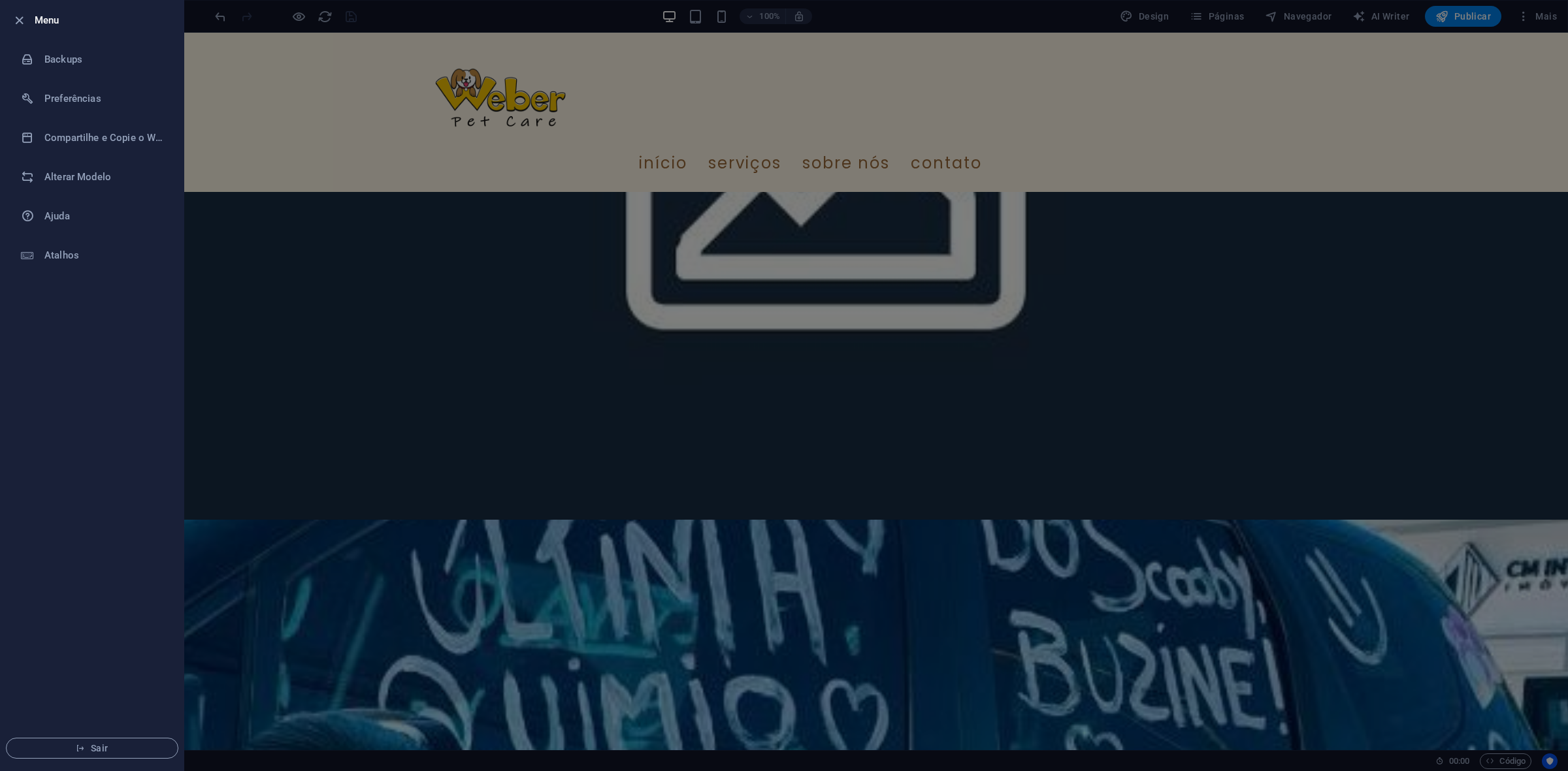
click at [248, 200] on div at bounding box center [784, 385] width 1568 height 771
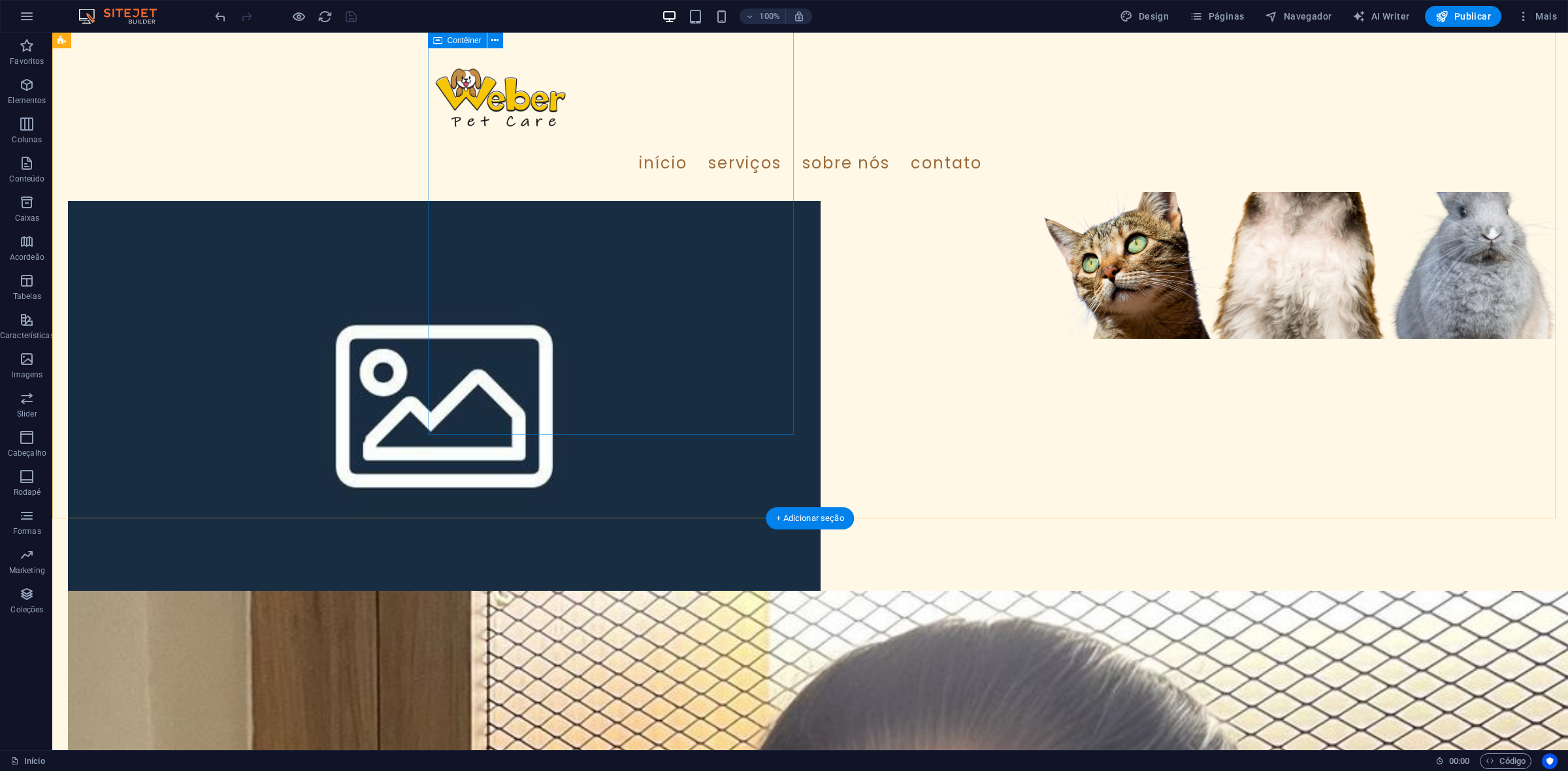
scroll to position [245, 0]
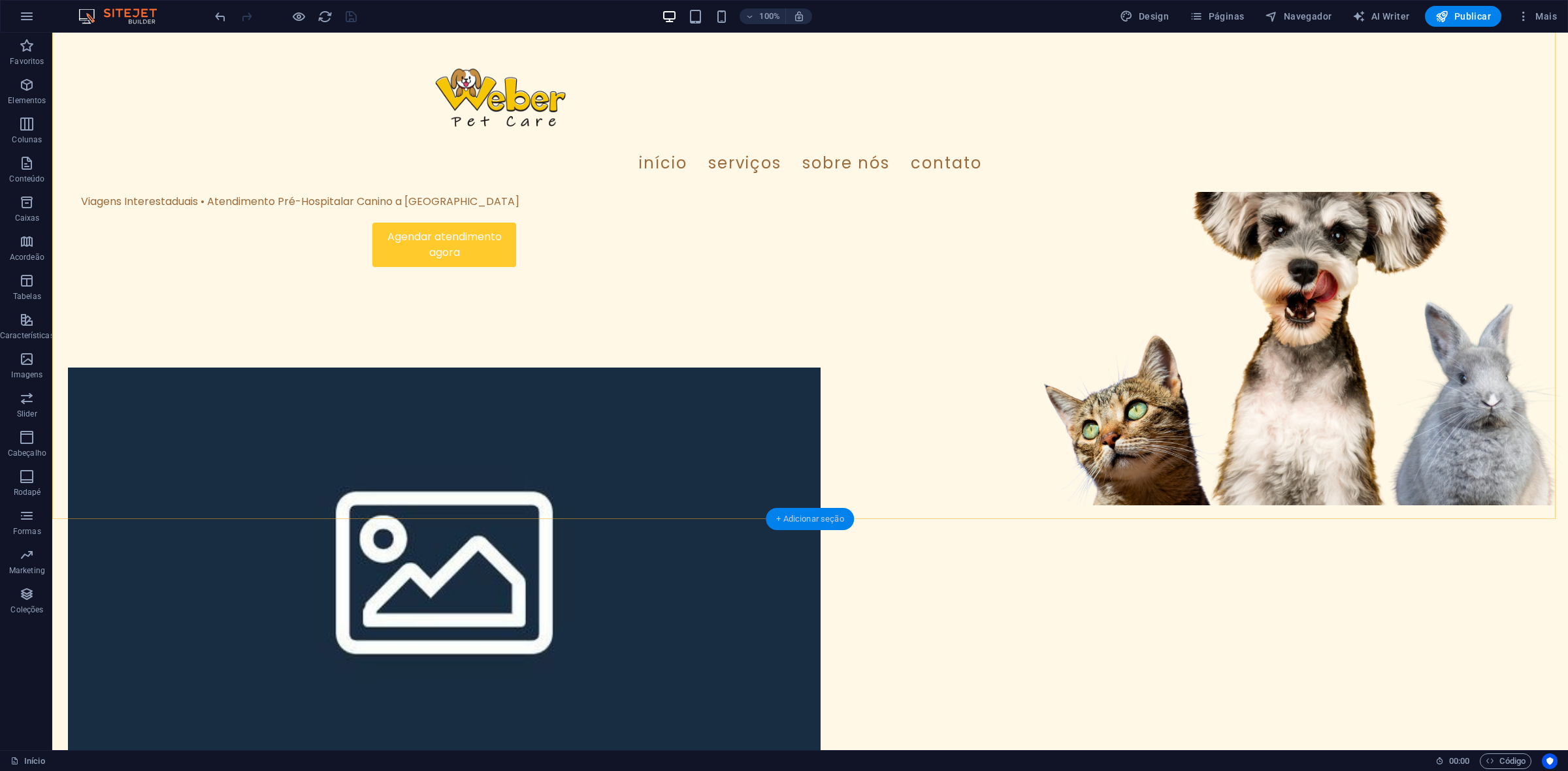
click at [797, 523] on div "+ Adicionar seção" at bounding box center [810, 519] width 88 height 22
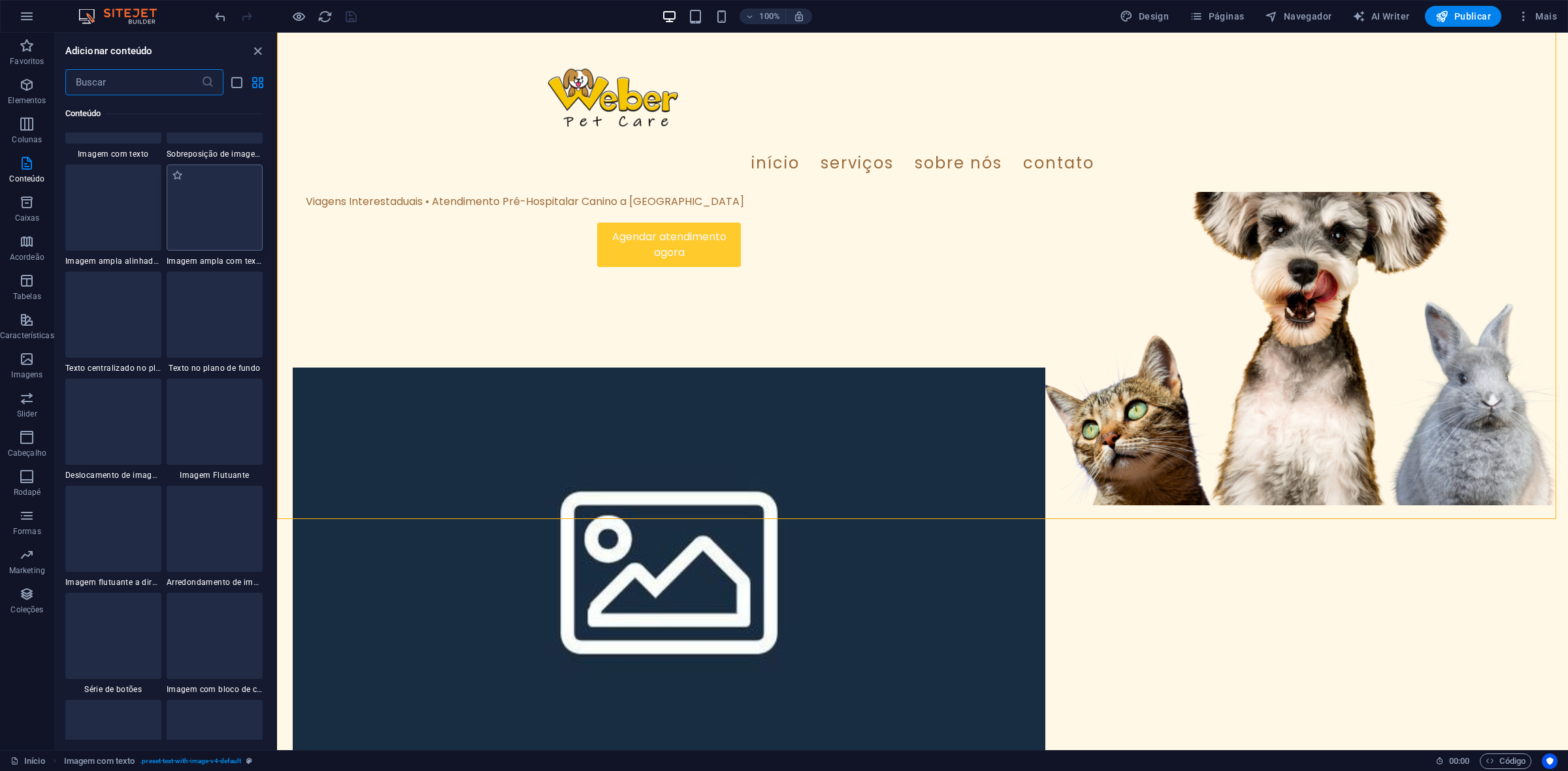
scroll to position [2610, 0]
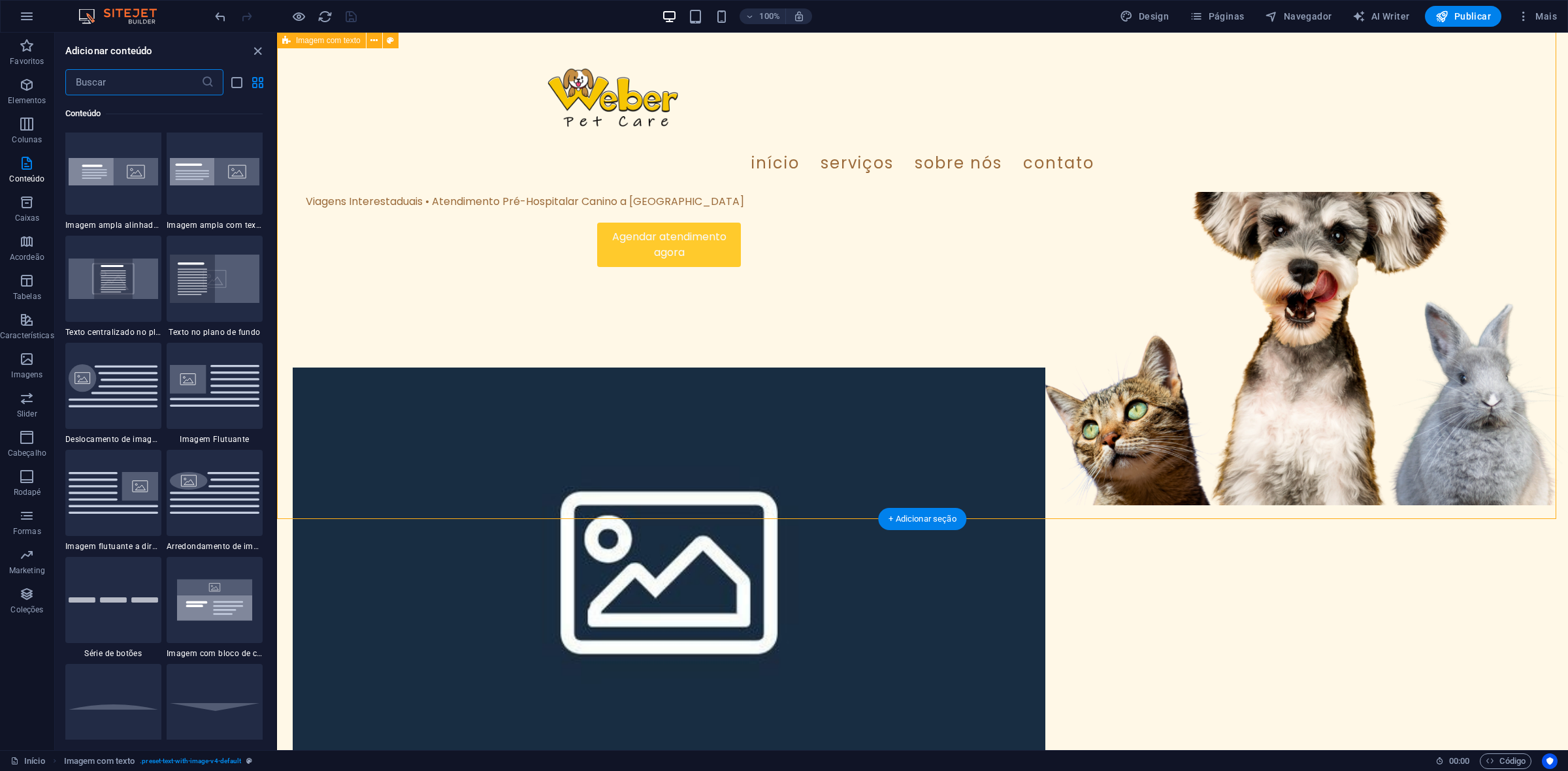
drag, startPoint x: 258, startPoint y: 46, endPoint x: 563, endPoint y: 175, distance: 331.2
click at [258, 46] on icon "close panel" at bounding box center [258, 51] width 15 height 15
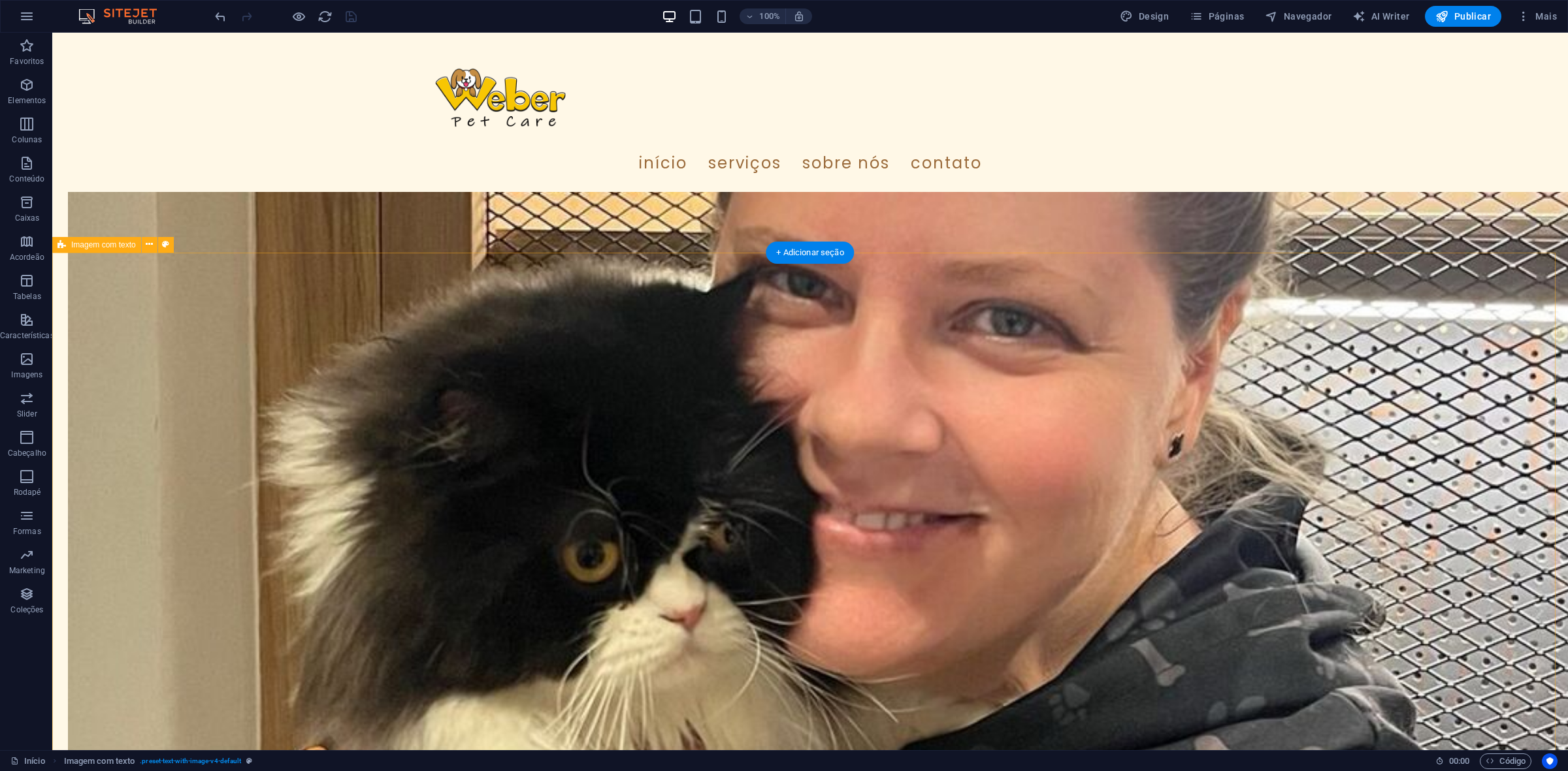
scroll to position [1714, 0]
